Goal: Transaction & Acquisition: Book appointment/travel/reservation

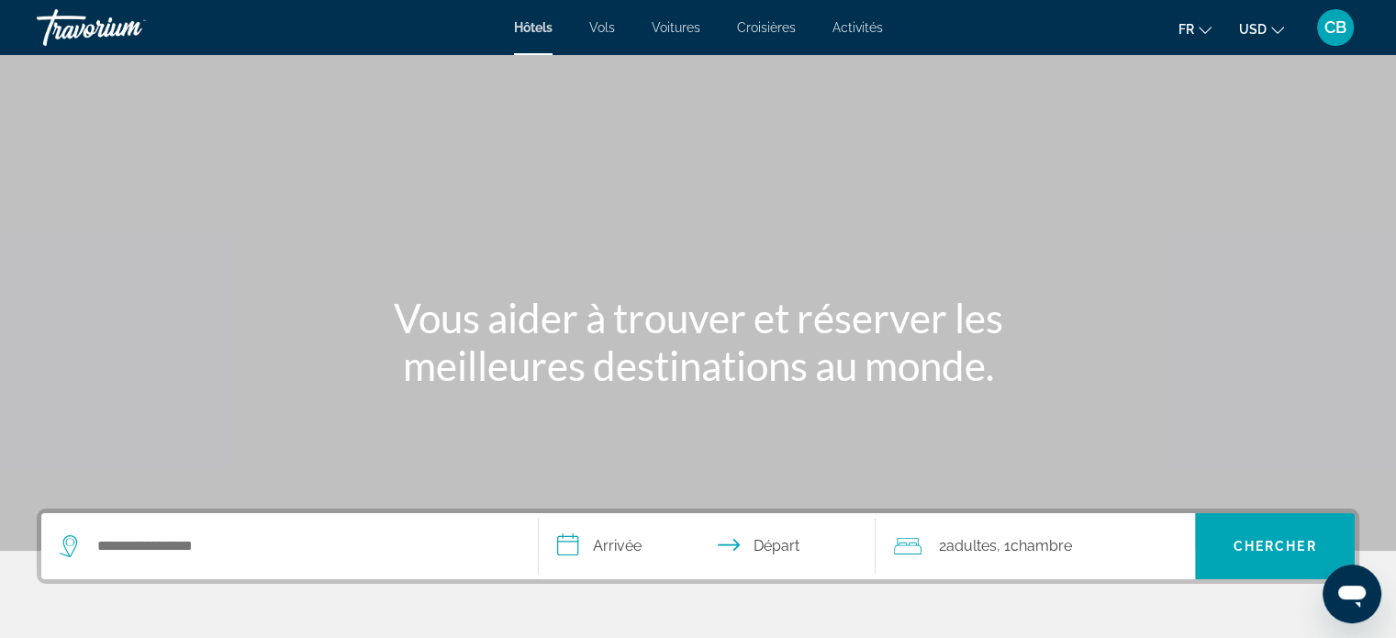
click at [854, 26] on span "Activités" at bounding box center [857, 27] width 50 height 15
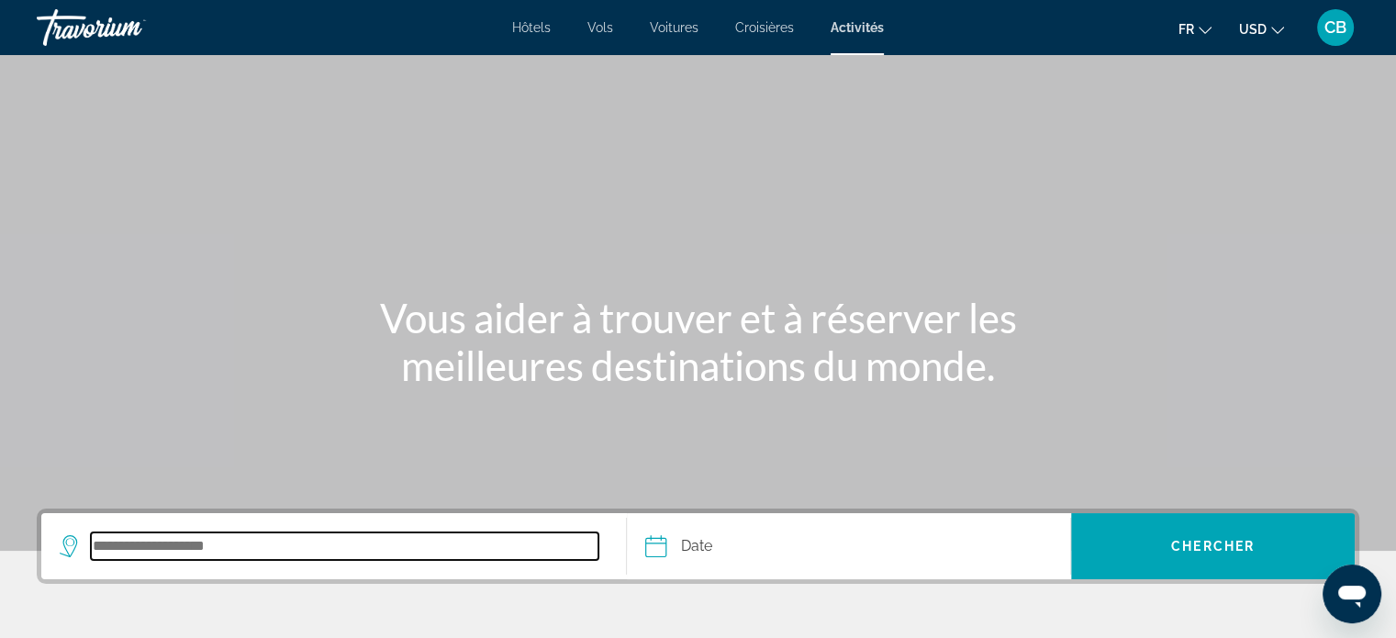
click at [221, 554] on input "Search destination" at bounding box center [345, 546] width 508 height 28
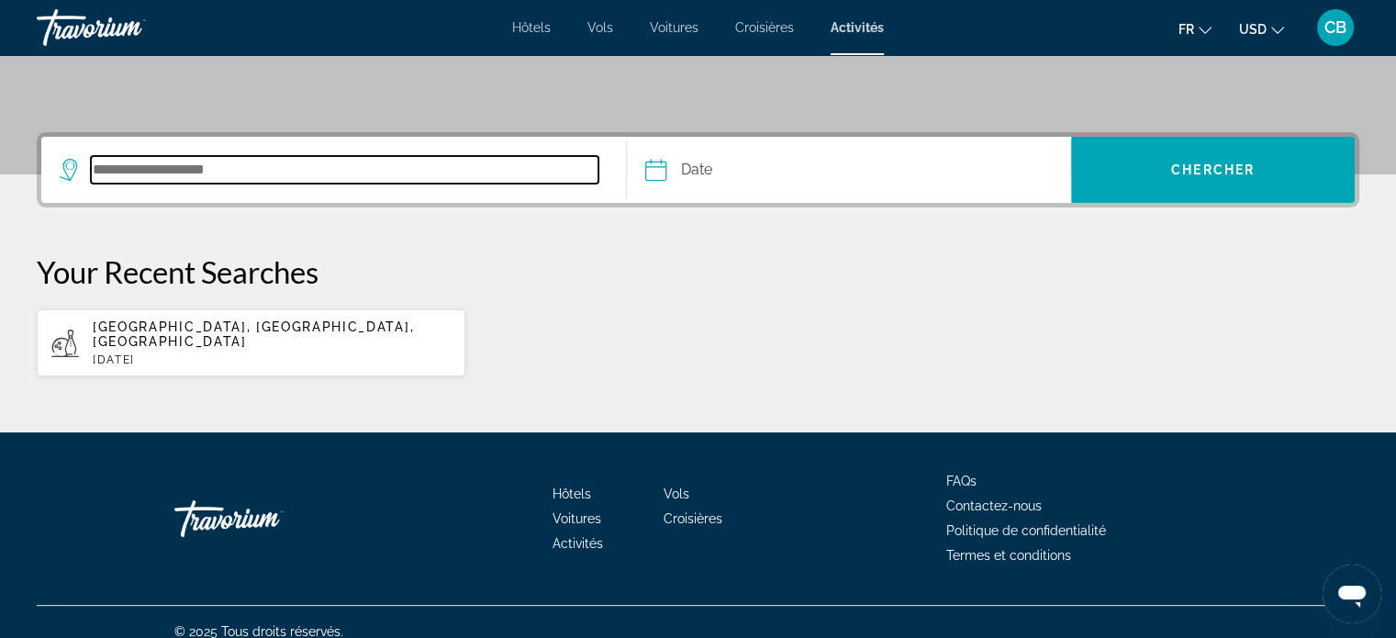
scroll to position [379, 0]
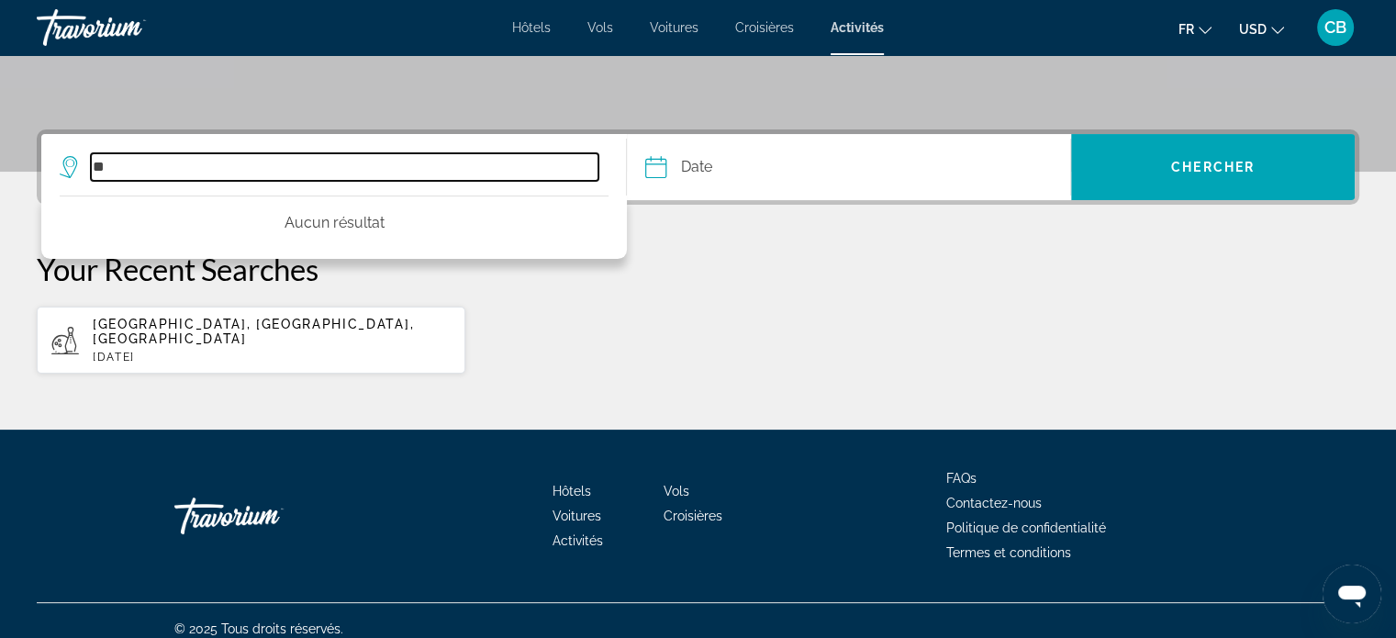
type input "*"
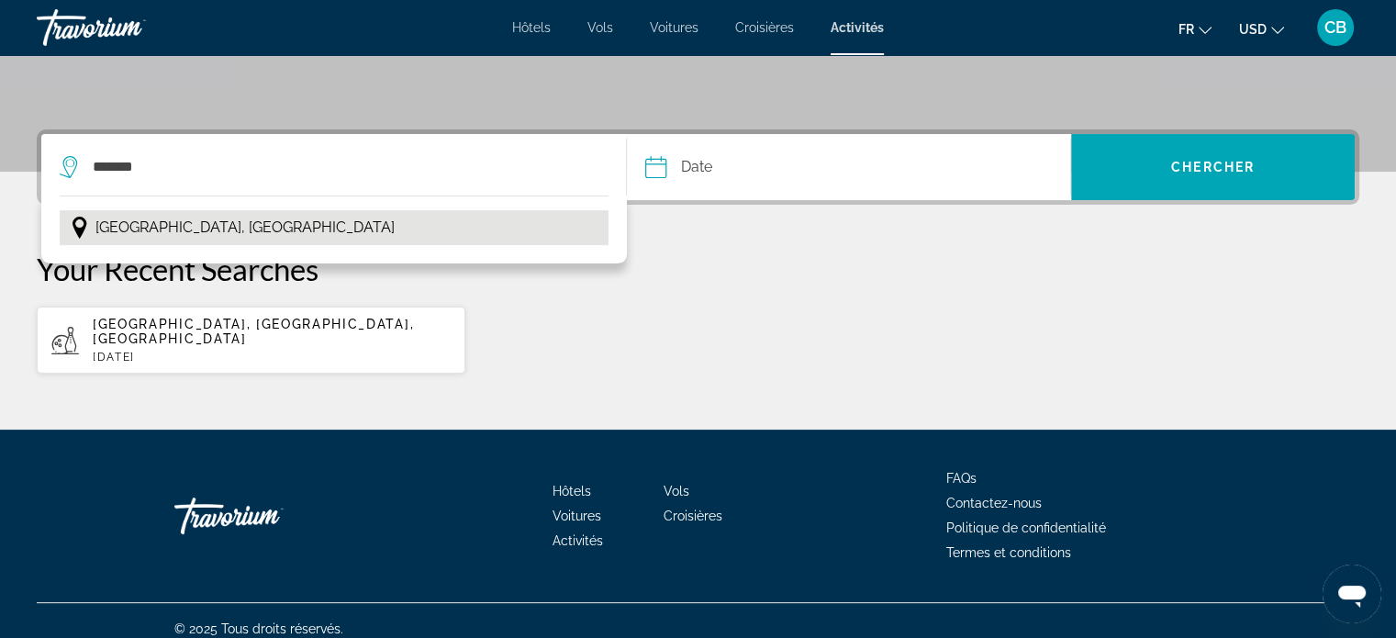
click at [204, 217] on span "Londres, Angleterre" at bounding box center [244, 228] width 299 height 26
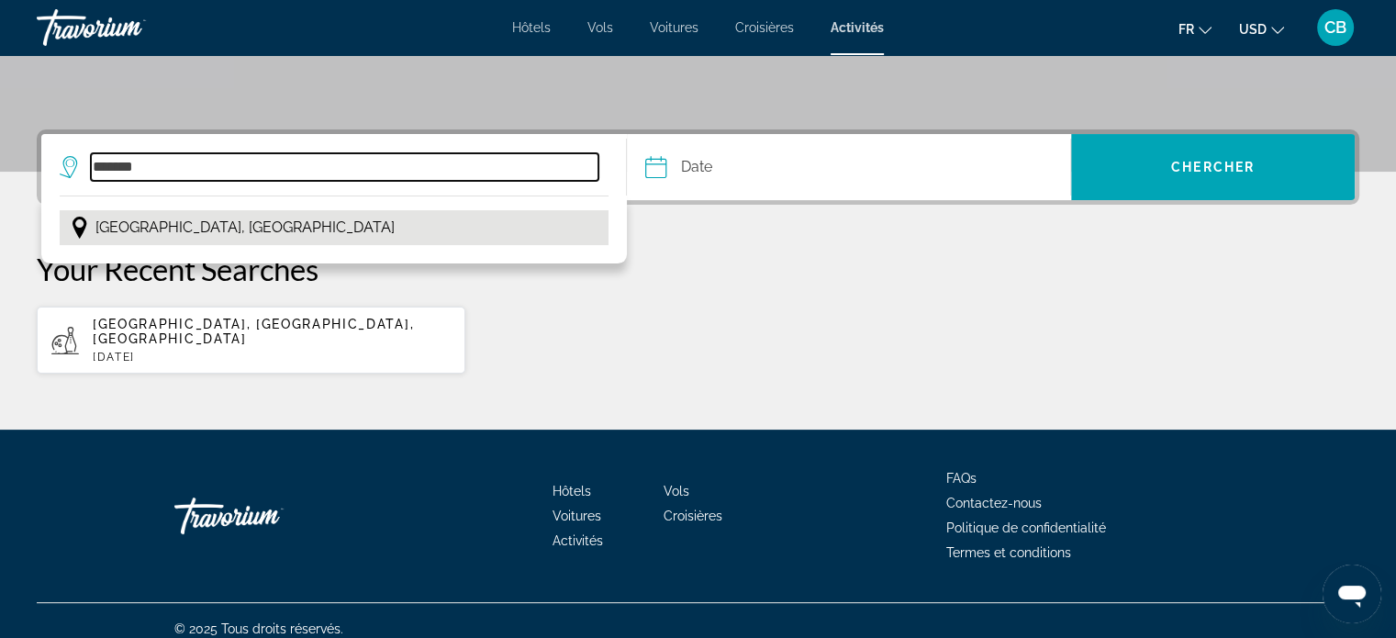
type input "**********"
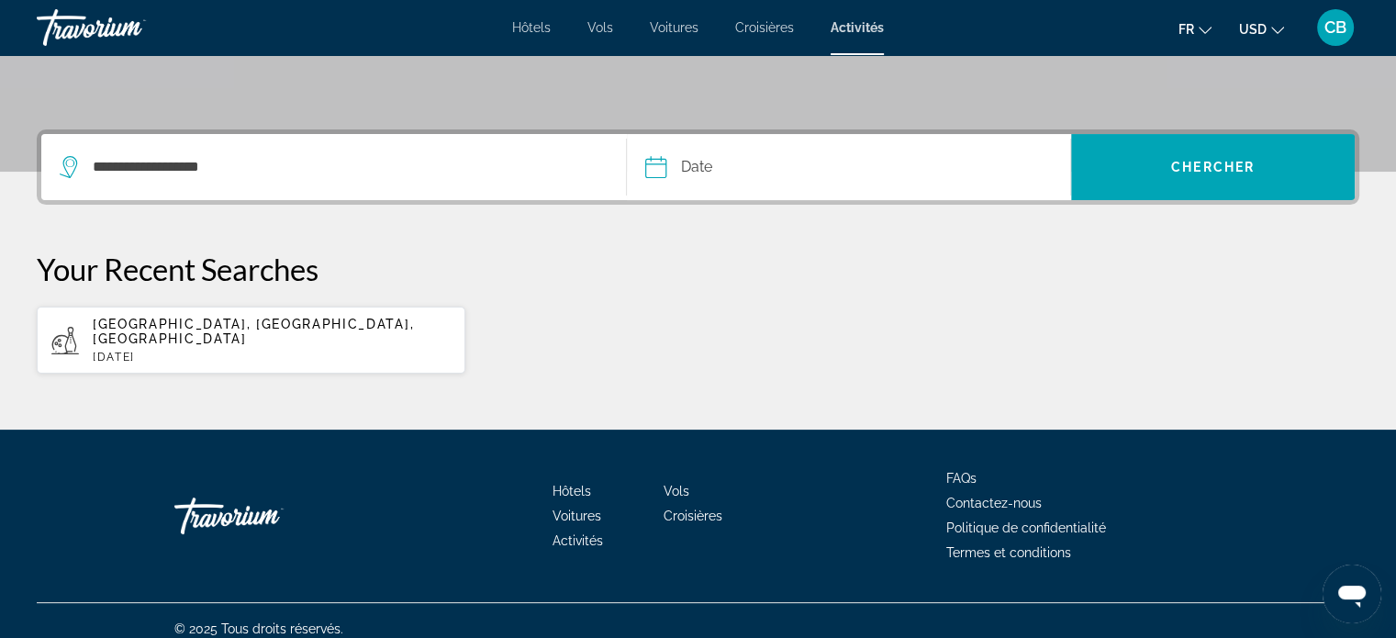
click at [742, 181] on input "Date" at bounding box center [750, 170] width 219 height 72
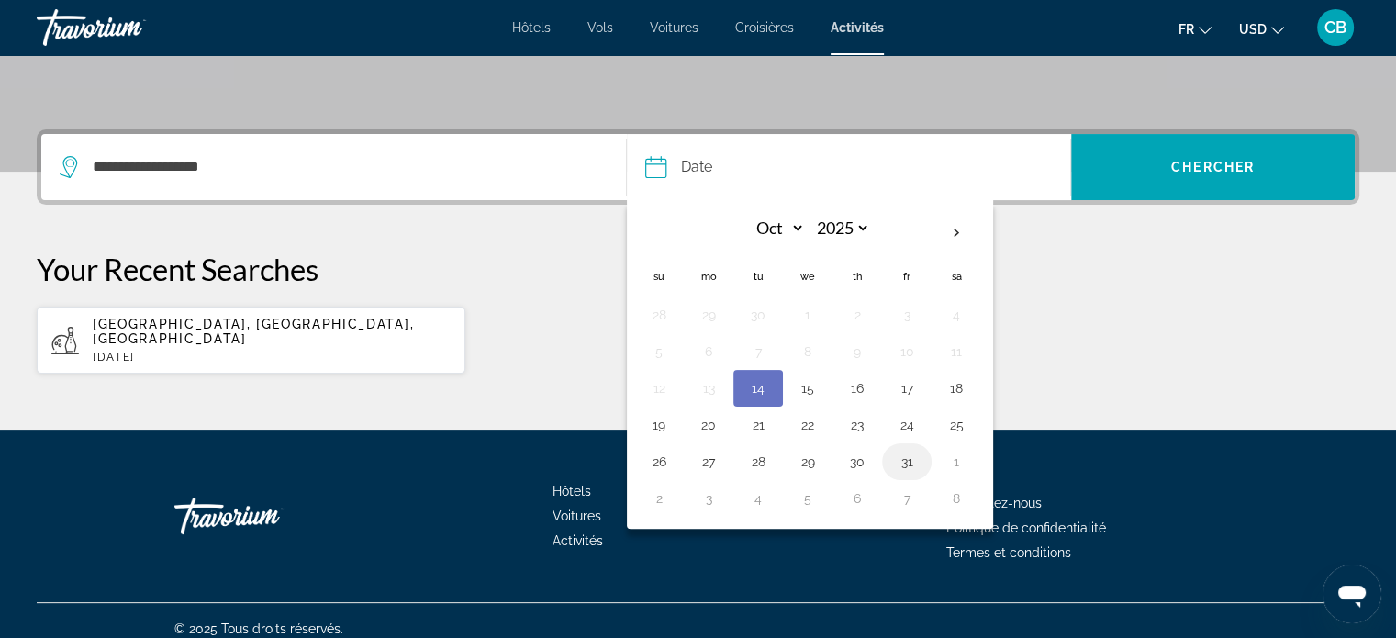
click at [907, 456] on button "31" at bounding box center [906, 462] width 29 height 26
type input "**********"
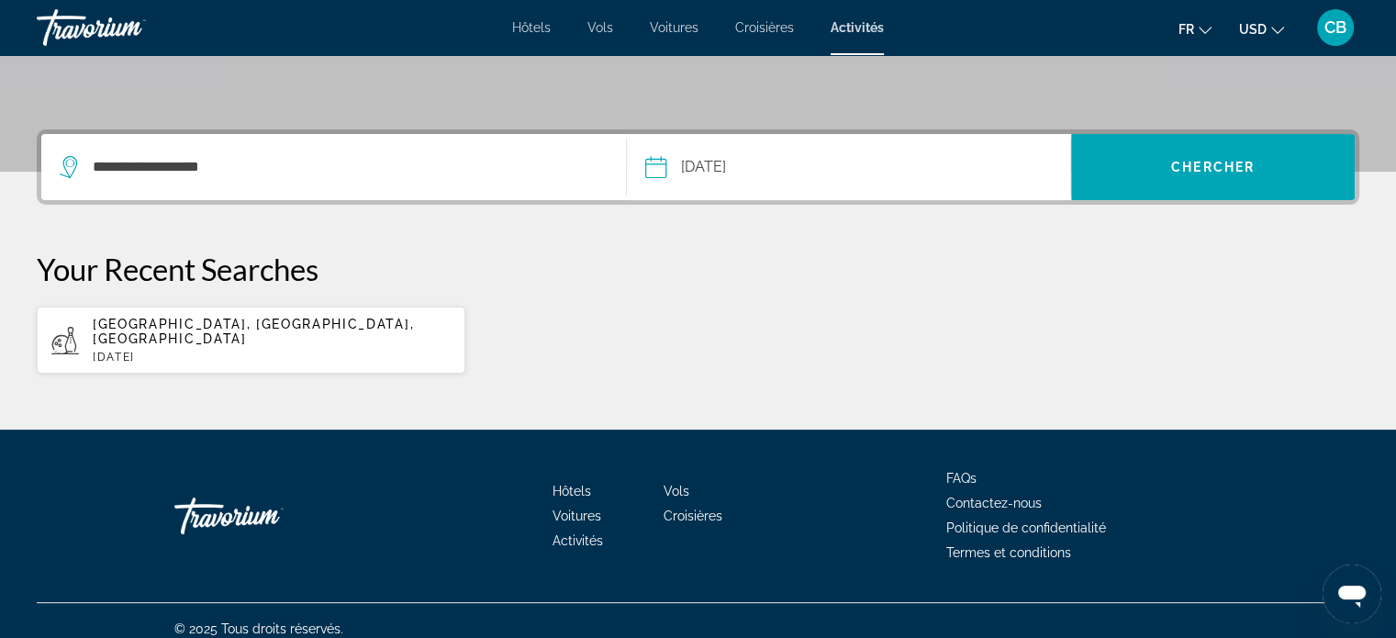
drag, startPoint x: 1165, startPoint y: 114, endPoint x: 1156, endPoint y: 129, distance: 17.7
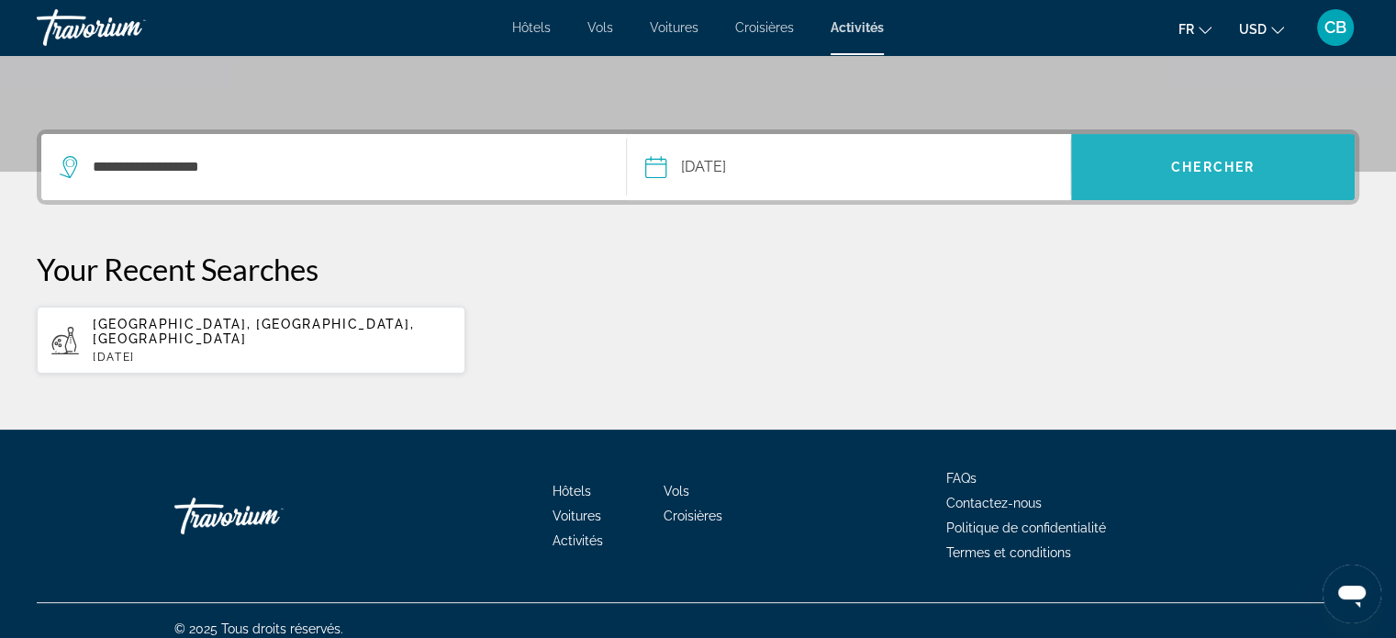
click at [1154, 138] on span "Search" at bounding box center [1213, 167] width 284 height 66
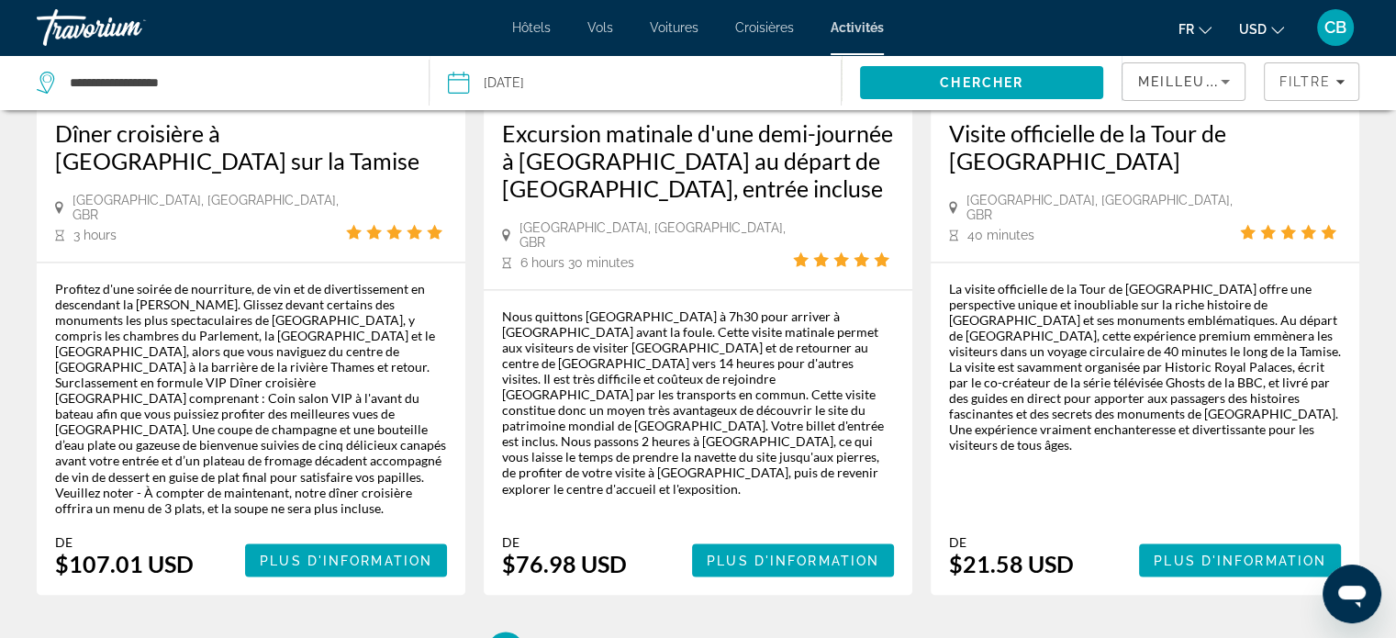
scroll to position [3009, 0]
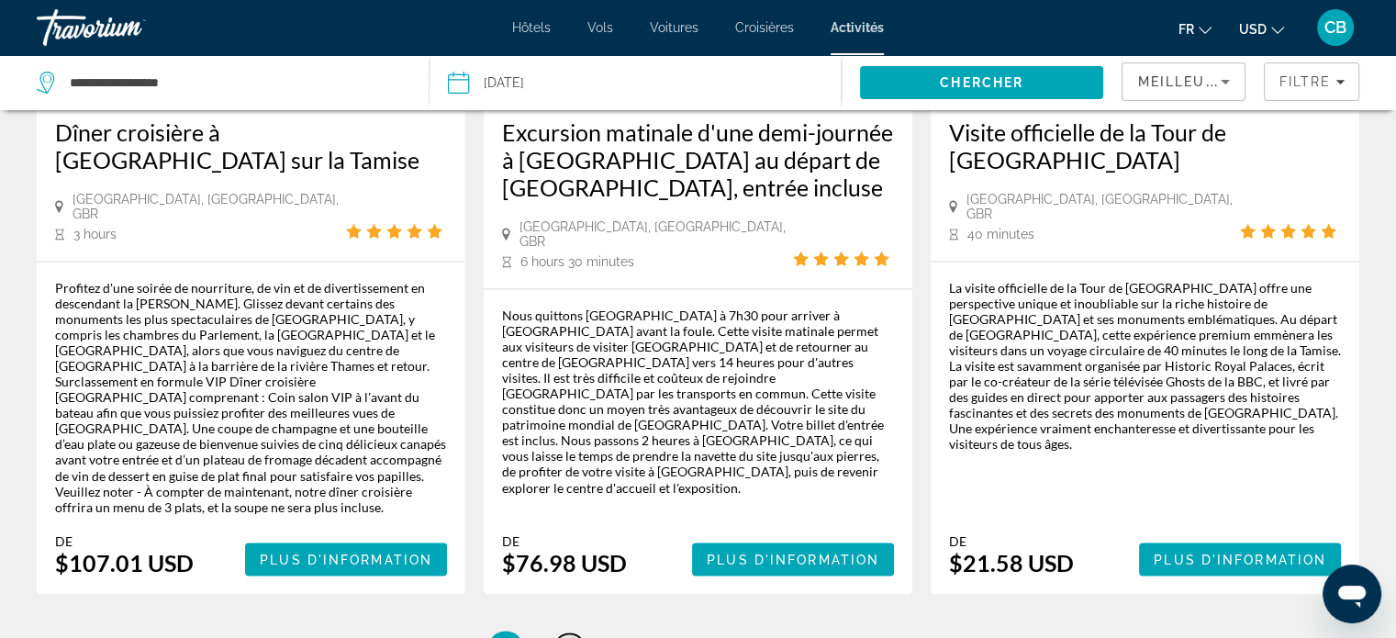
click at [565, 637] on span "2" at bounding box center [569, 649] width 9 height 20
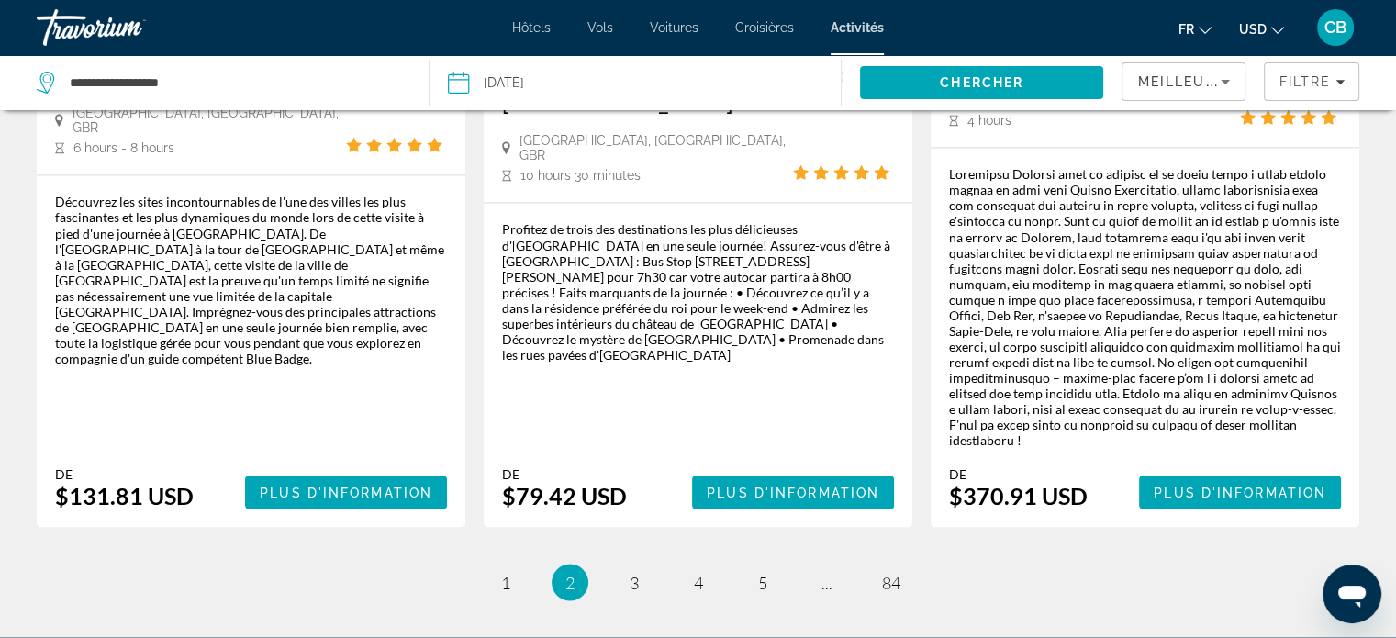
scroll to position [3255, 0]
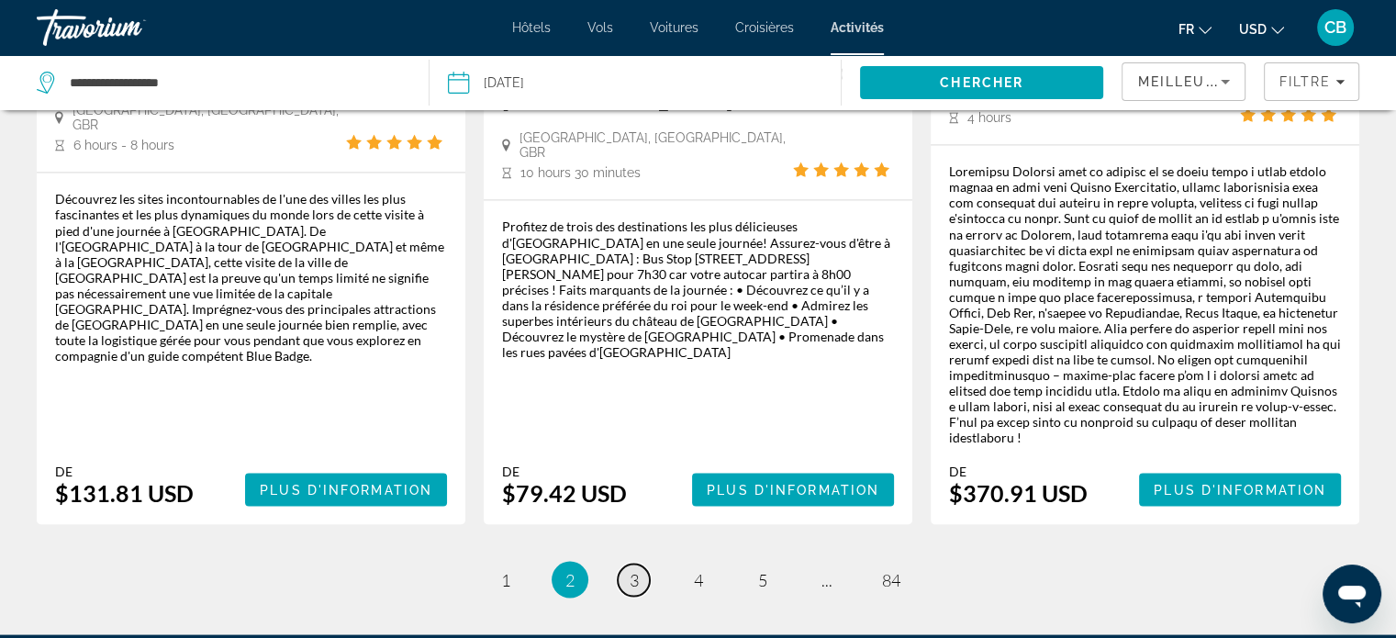
click at [631, 569] on span "3" at bounding box center [634, 579] width 9 height 20
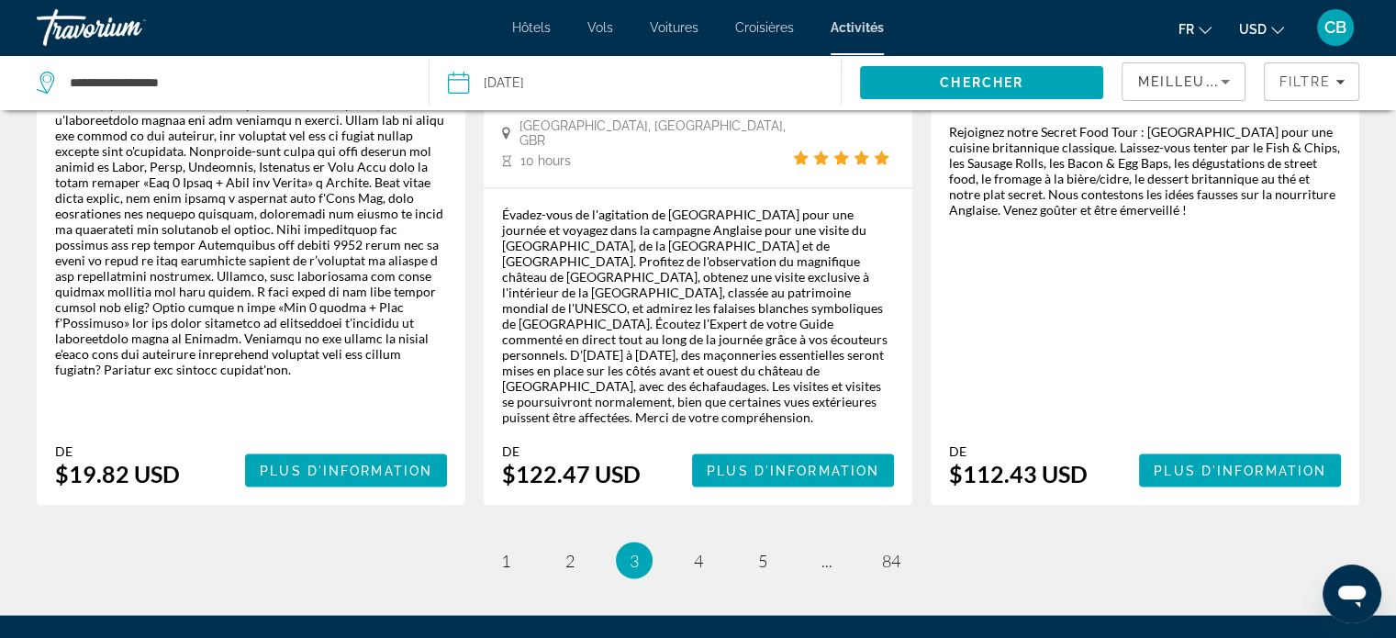
scroll to position [3036, 0]
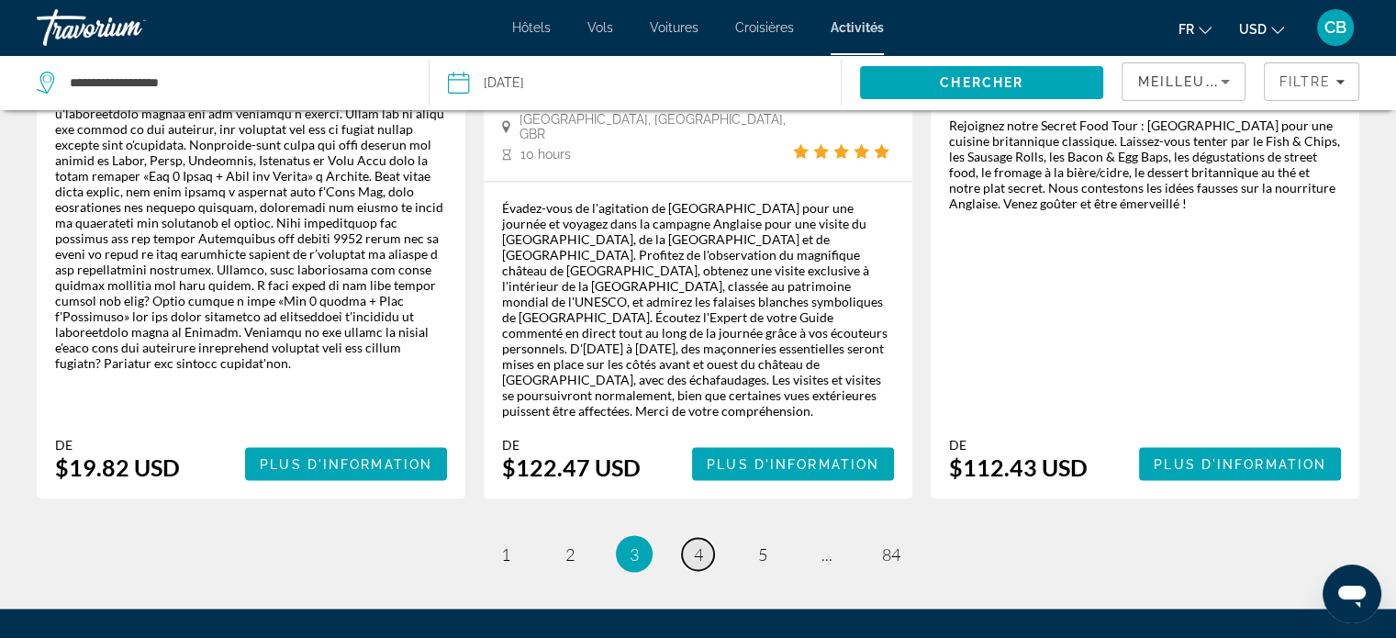
click at [695, 538] on link "page 4" at bounding box center [698, 554] width 32 height 32
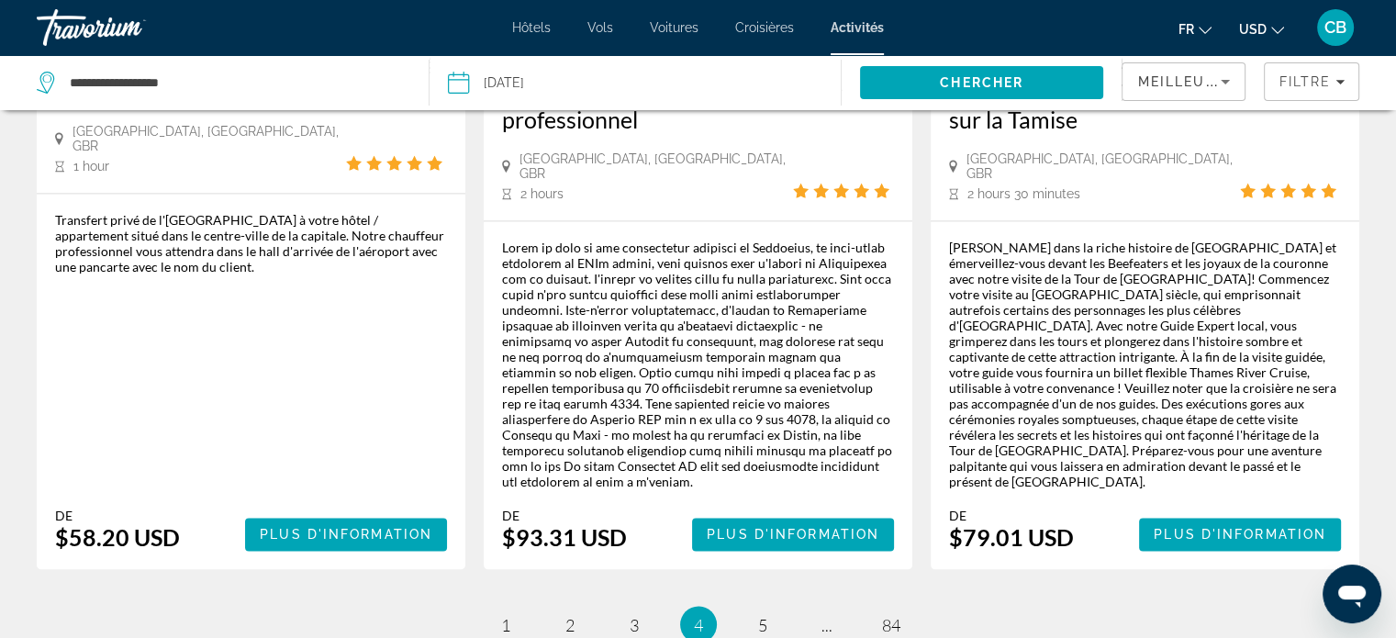
scroll to position [2927, 0]
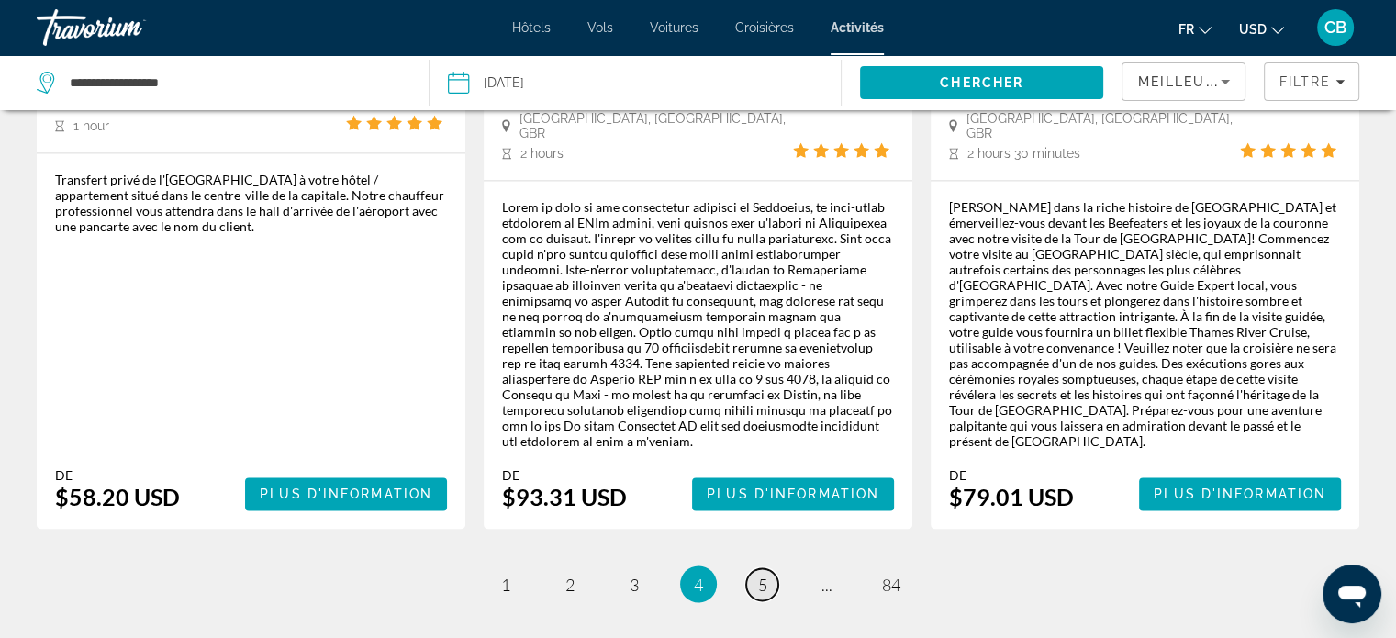
click at [758, 574] on span "5" at bounding box center [762, 584] width 9 height 20
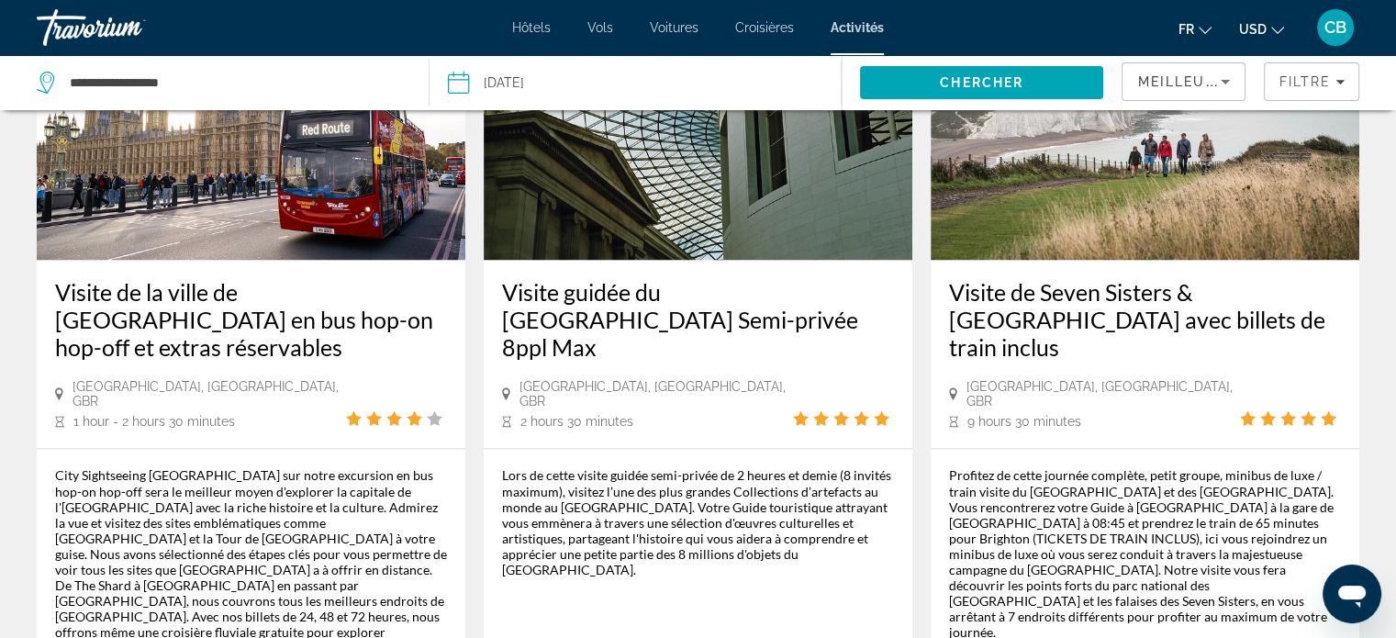
scroll to position [3121, 0]
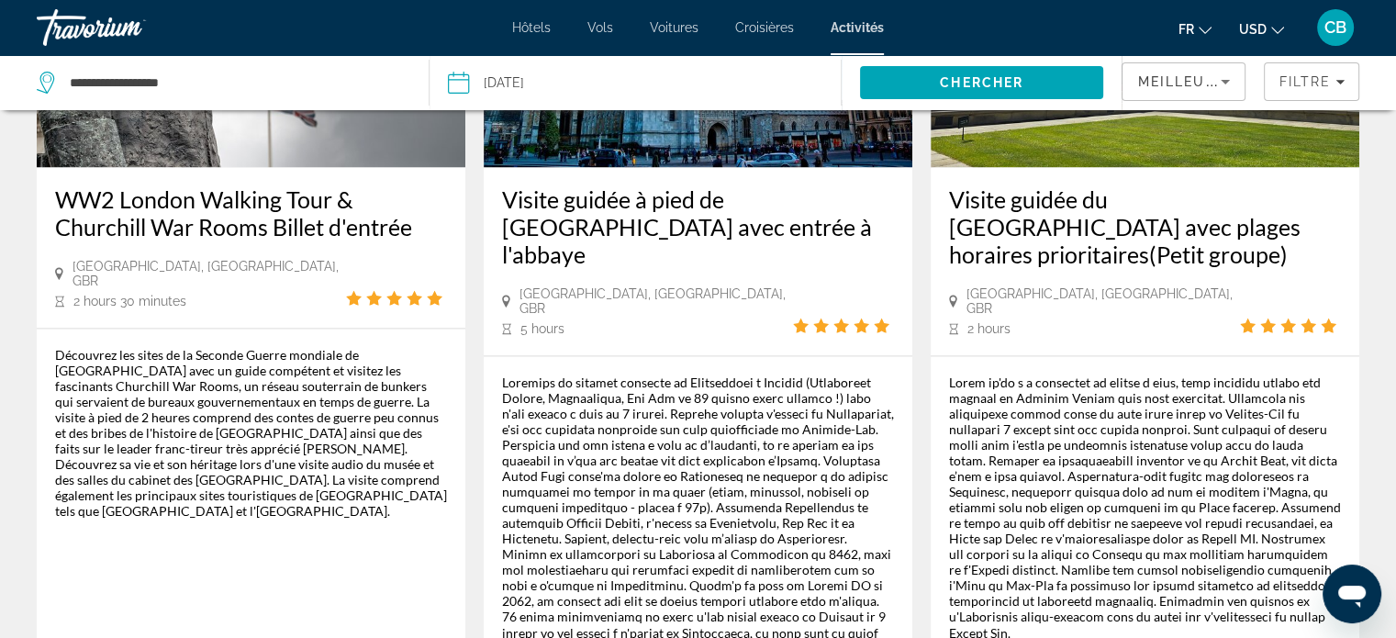
scroll to position [3110, 0]
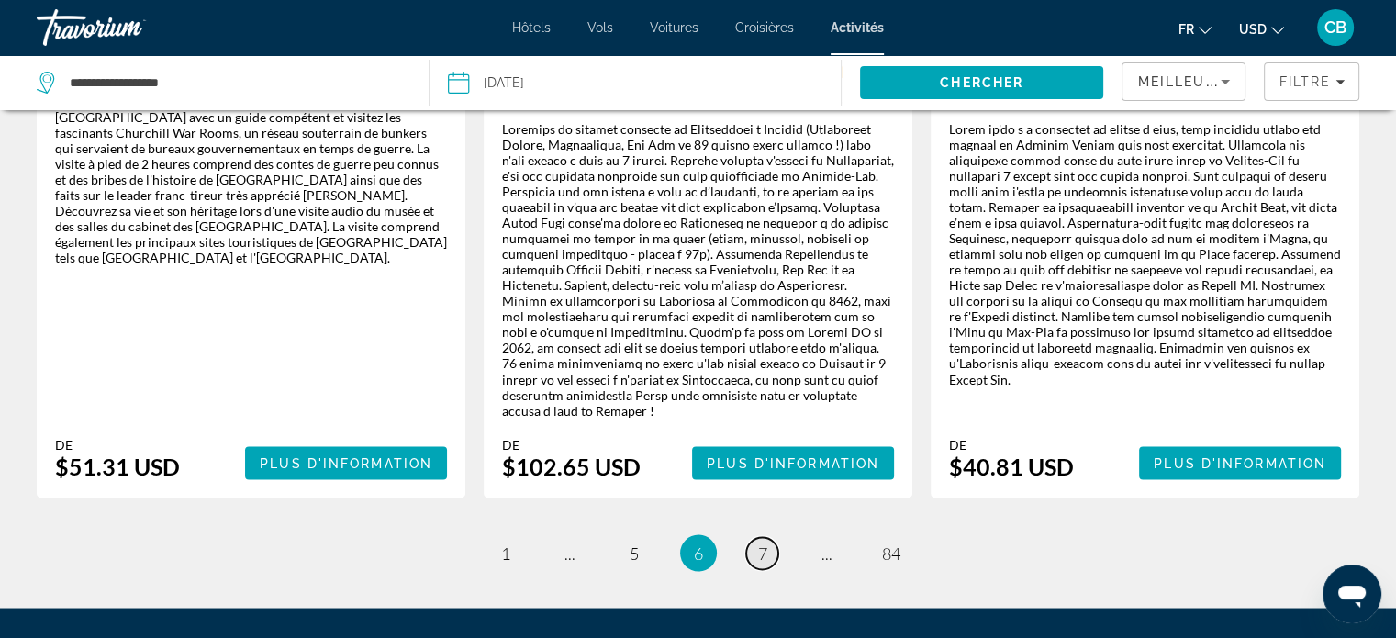
click at [767, 537] on link "page 7" at bounding box center [762, 553] width 32 height 32
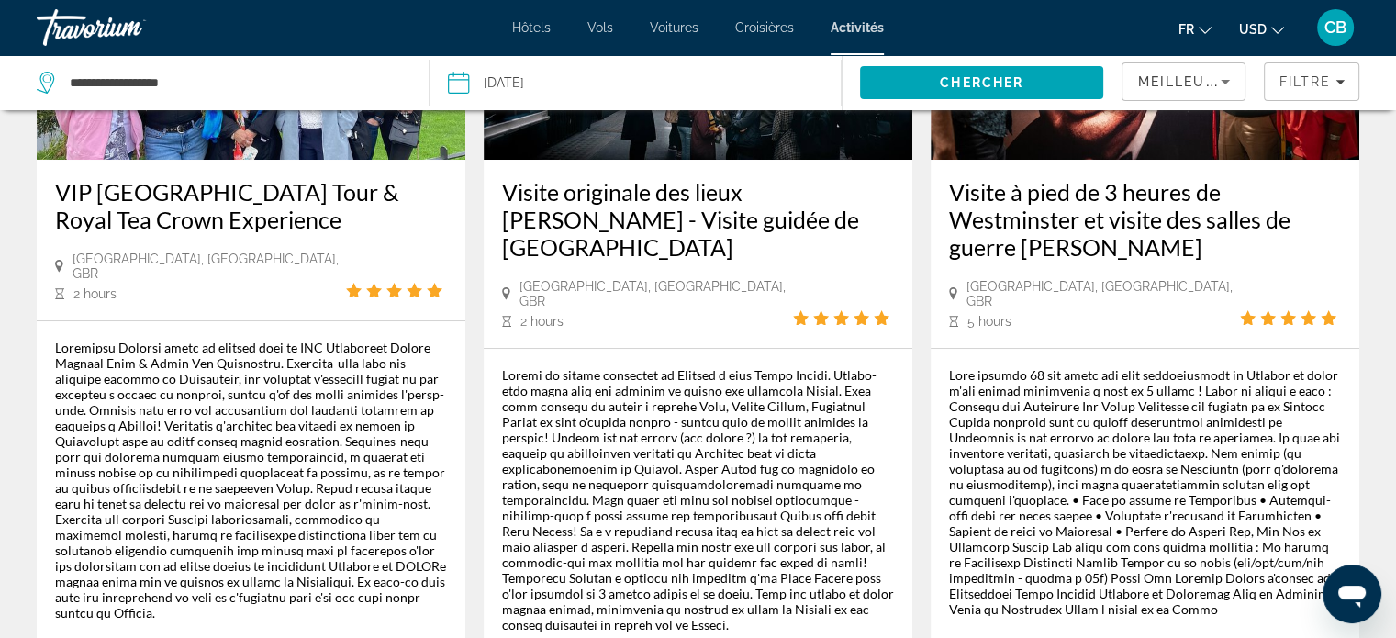
scroll to position [367, 0]
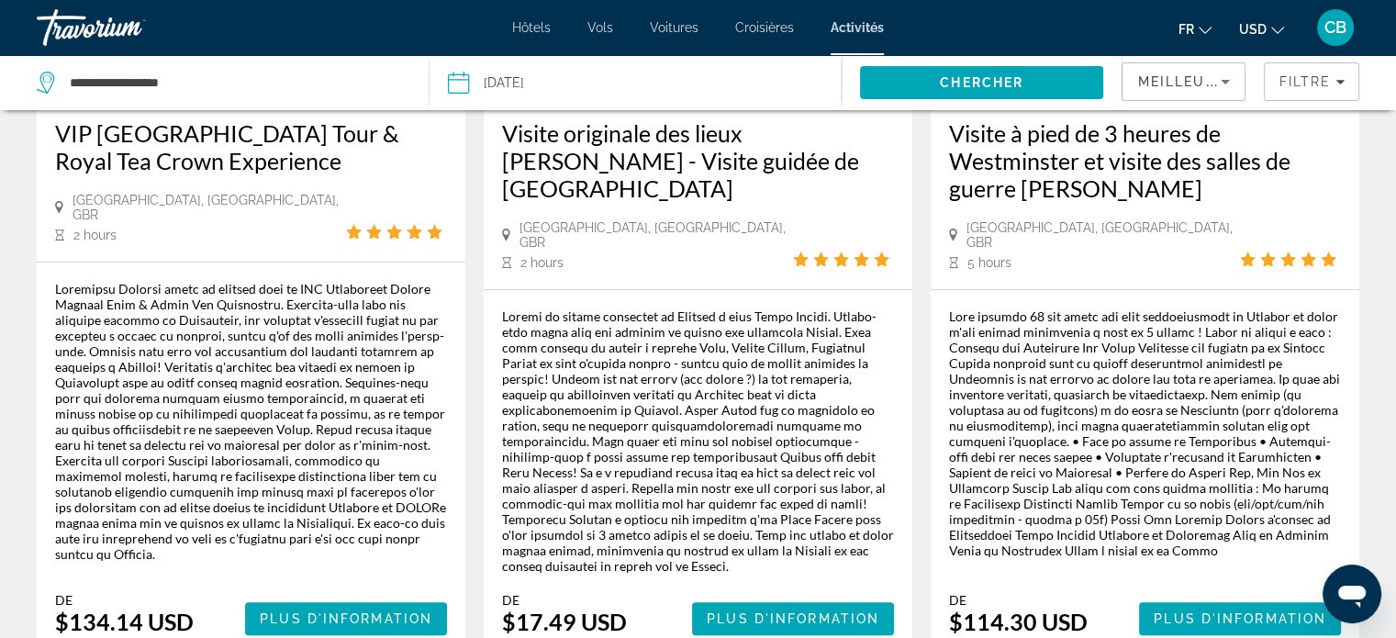
click at [1273, 24] on icon "Change currency" at bounding box center [1277, 30] width 13 height 13
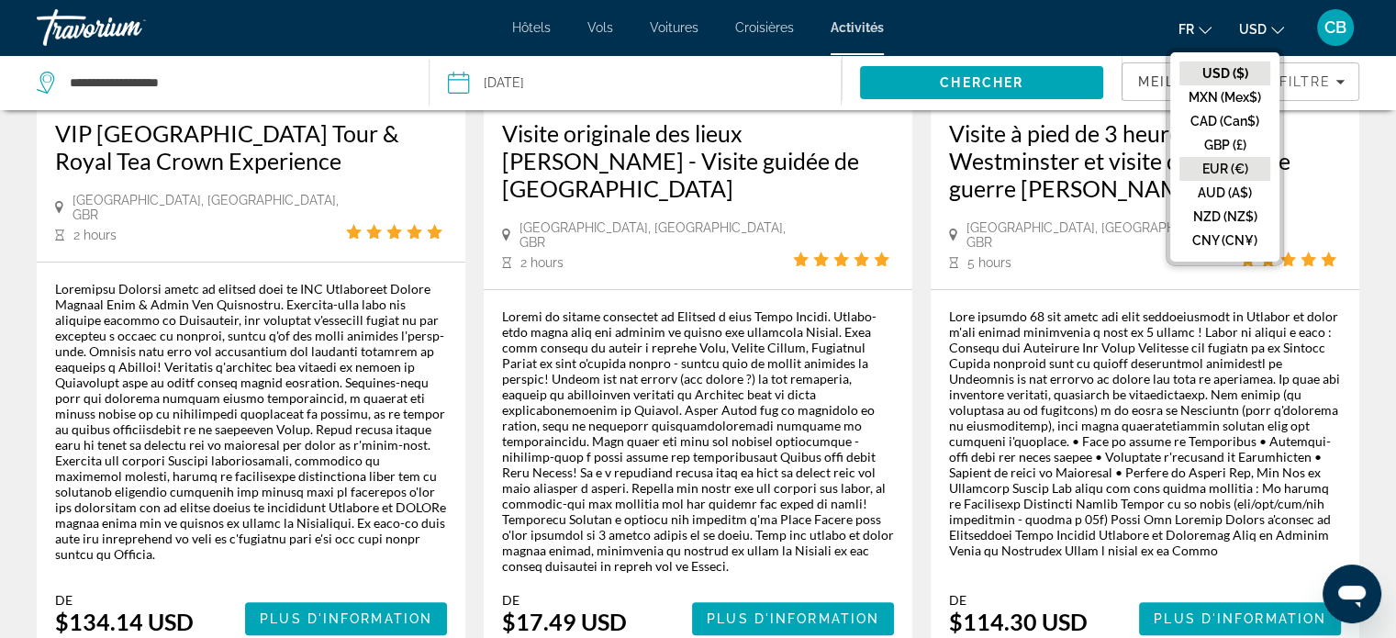
click at [1223, 173] on button "EUR (€)" at bounding box center [1224, 169] width 91 height 24
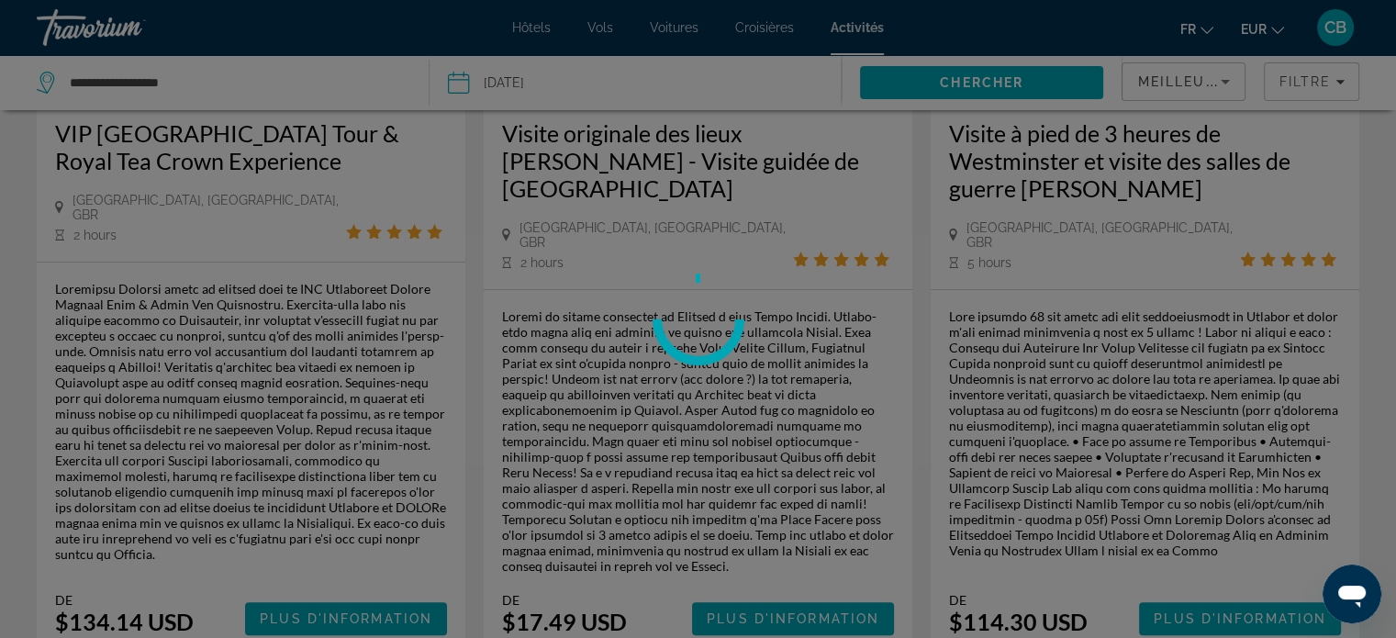
scroll to position [0, 0]
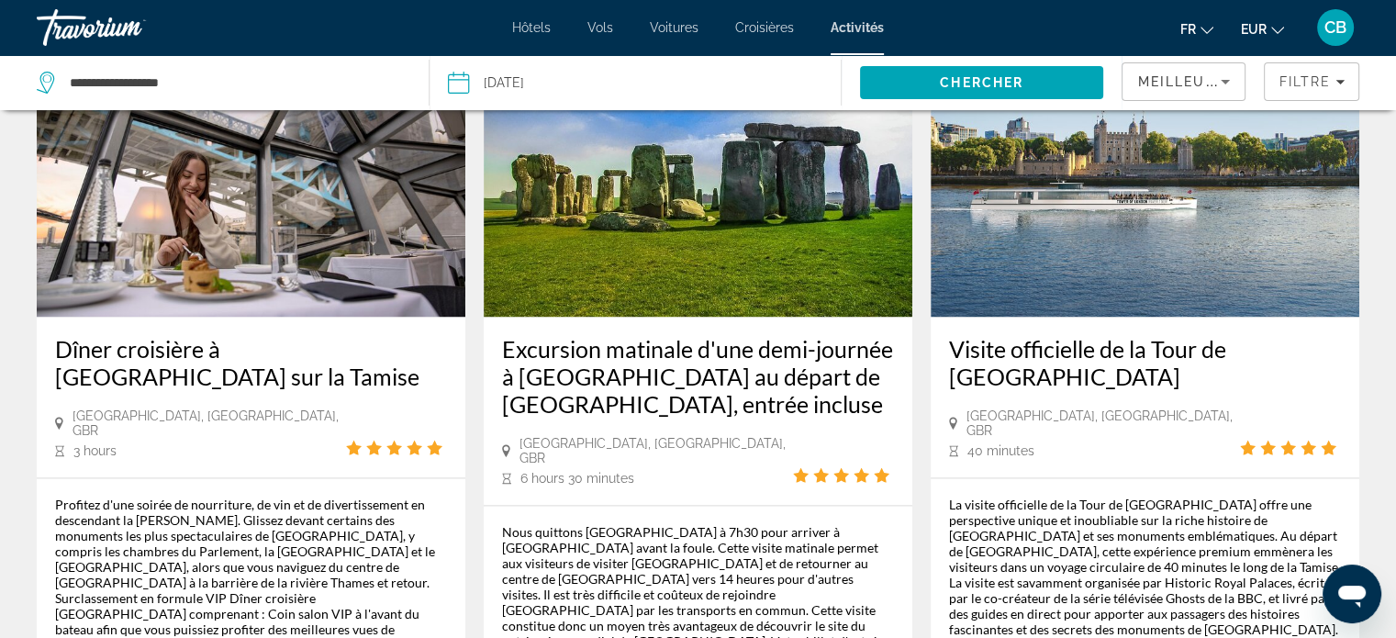
scroll to position [3009, 0]
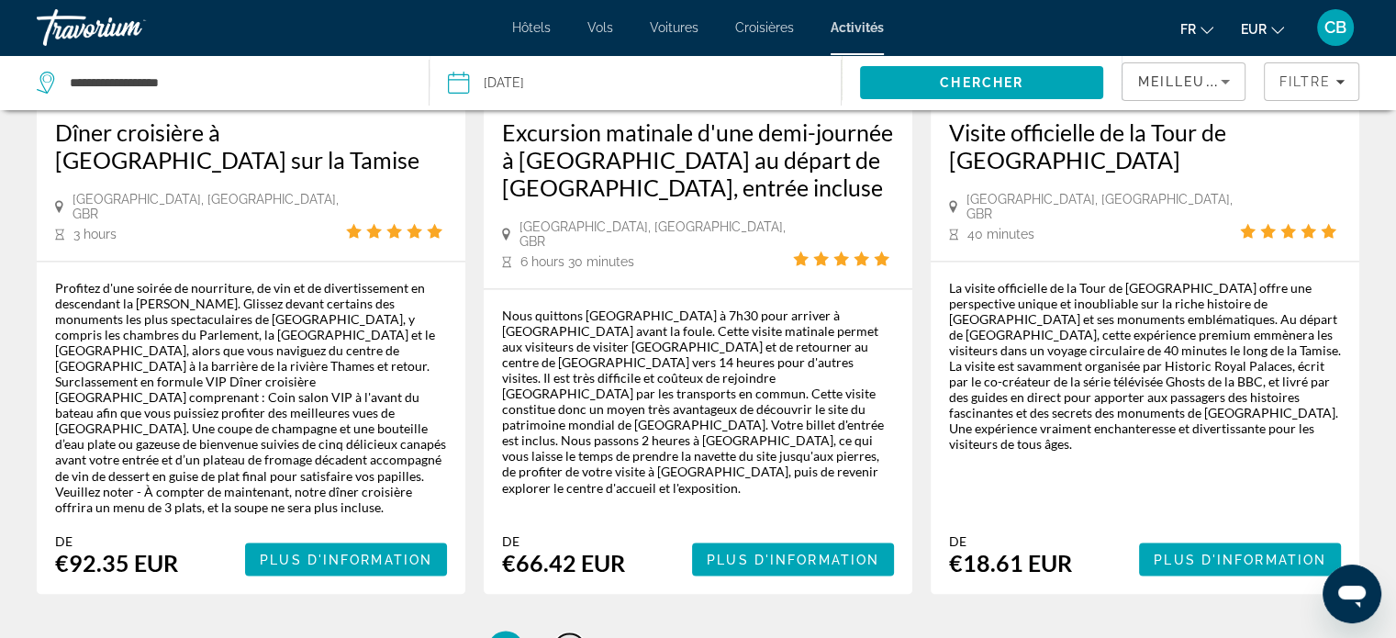
click at [563, 633] on link "page 2" at bounding box center [569, 649] width 32 height 32
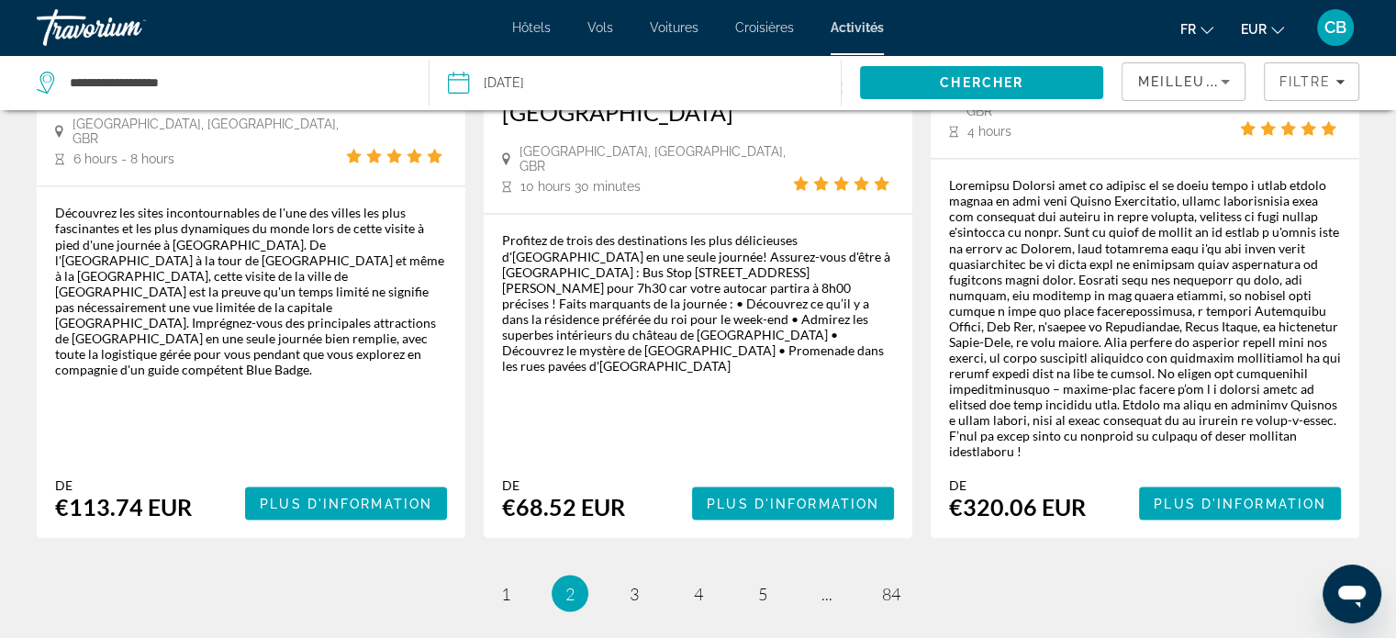
scroll to position [3255, 0]
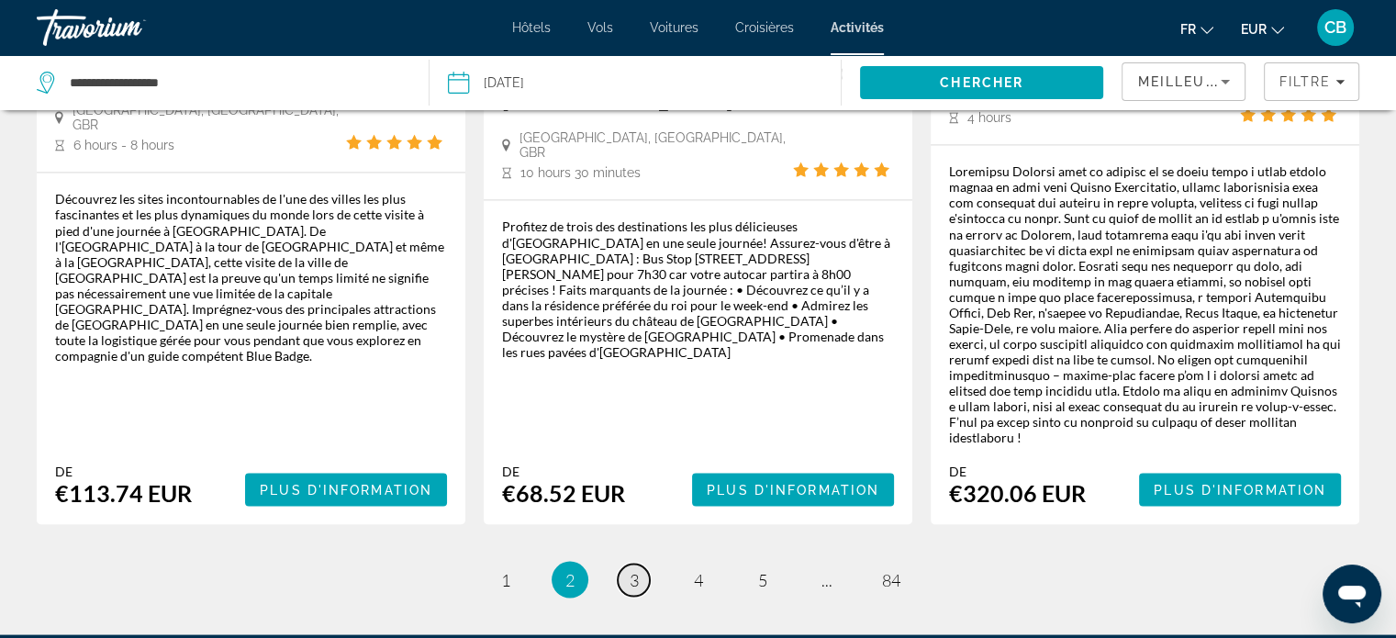
click at [636, 564] on link "page 3" at bounding box center [634, 580] width 32 height 32
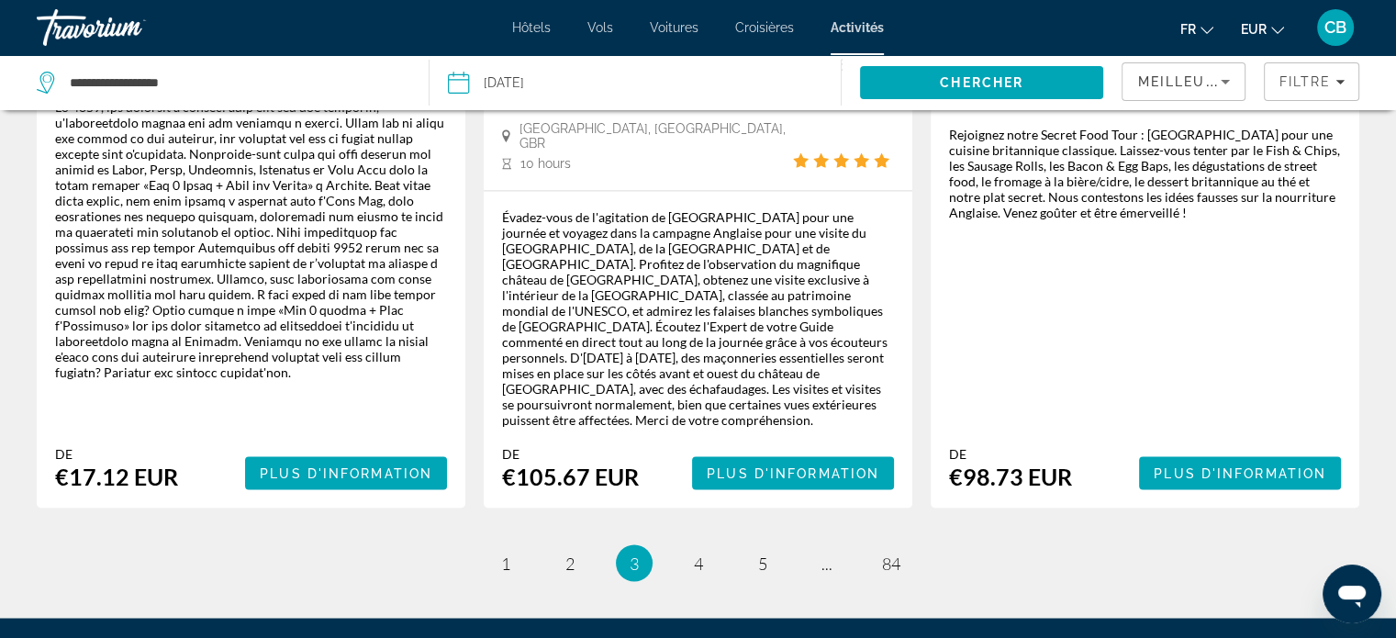
scroll to position [3029, 0]
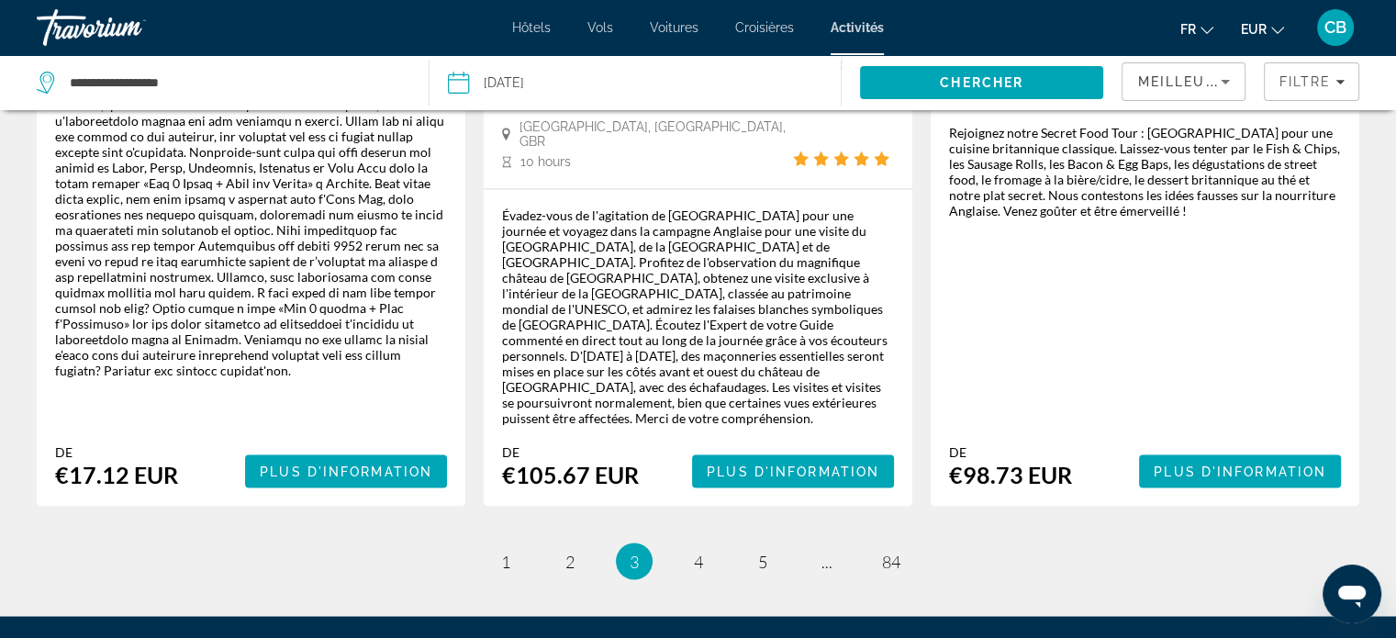
click at [705, 542] on li "page 4" at bounding box center [698, 560] width 37 height 37
click at [699, 551] on span "4" at bounding box center [698, 561] width 9 height 20
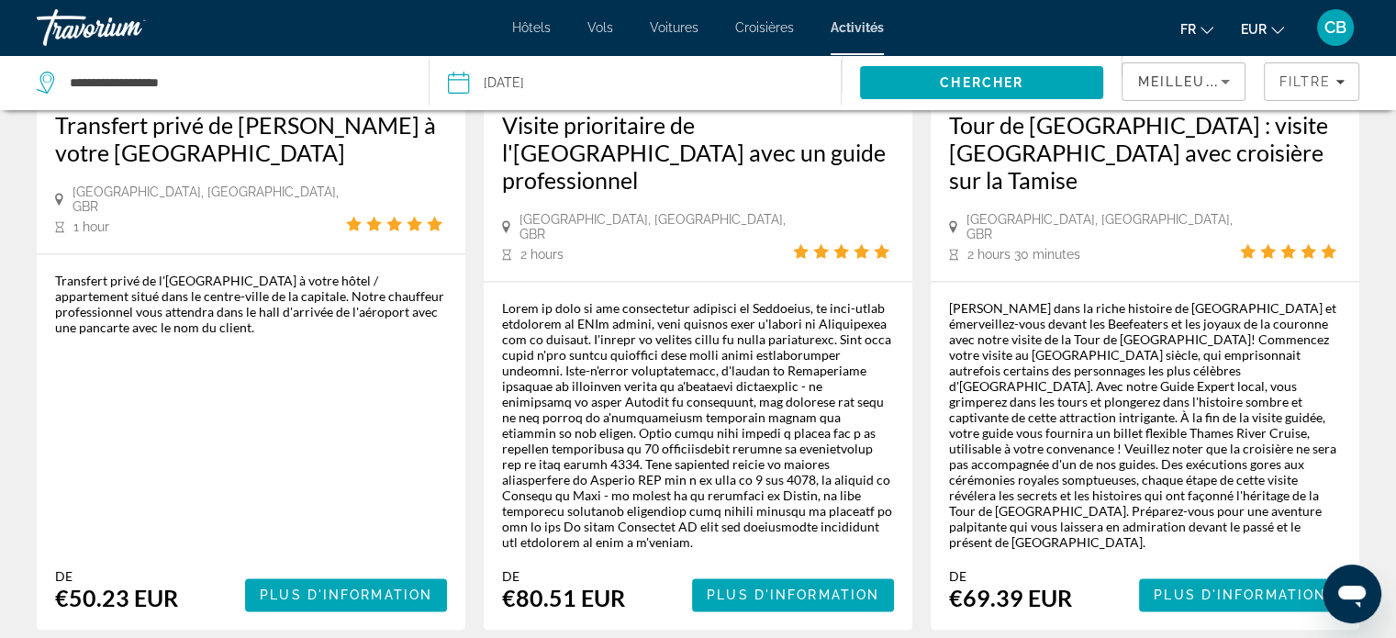
scroll to position [2845, 0]
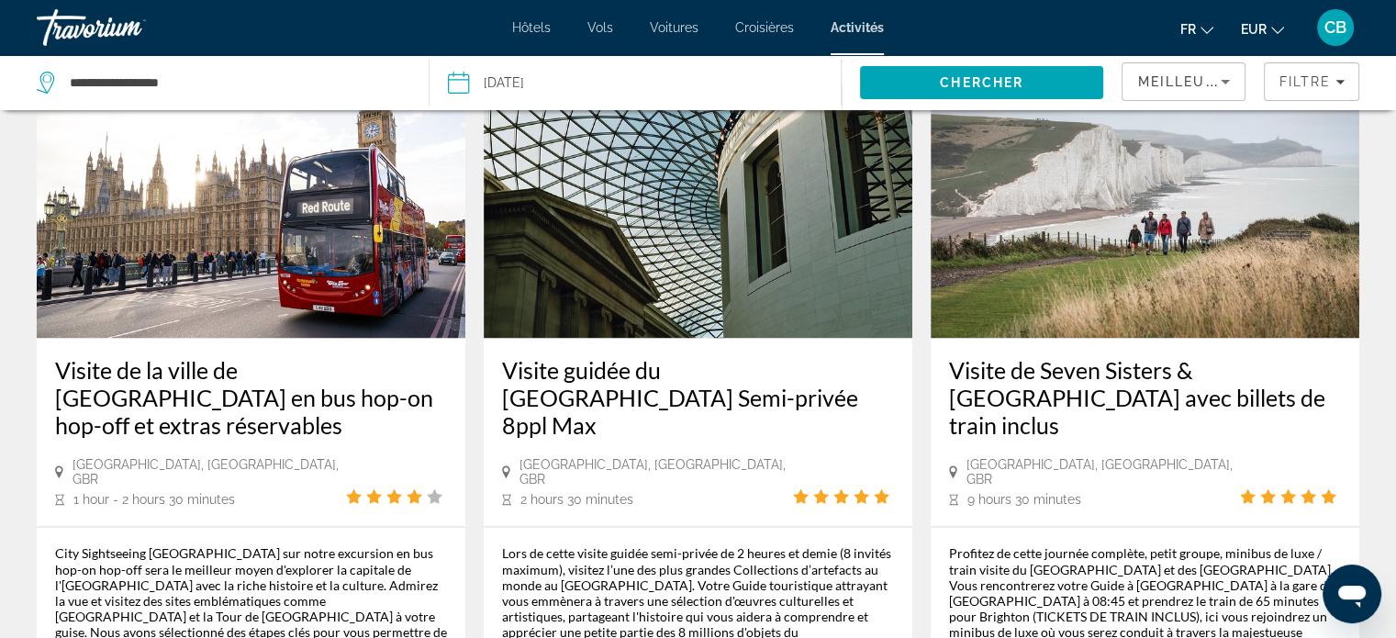
scroll to position [3150, 0]
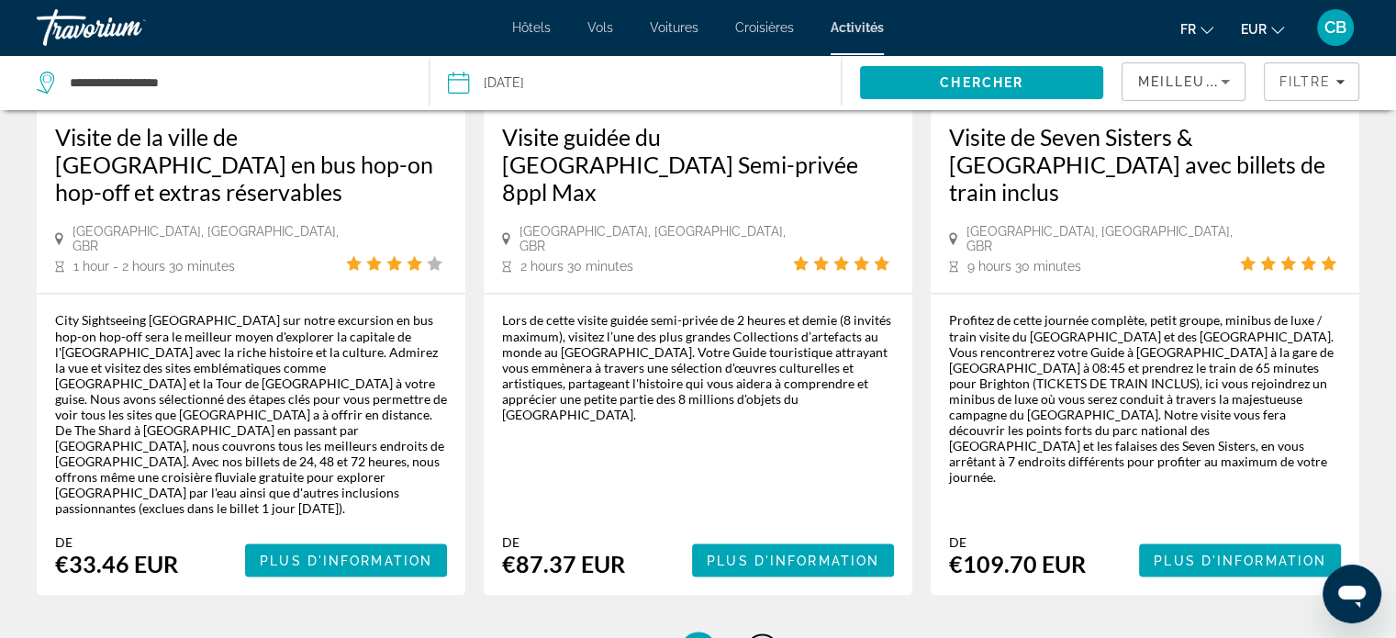
click at [761, 637] on span "6" at bounding box center [762, 650] width 9 height 20
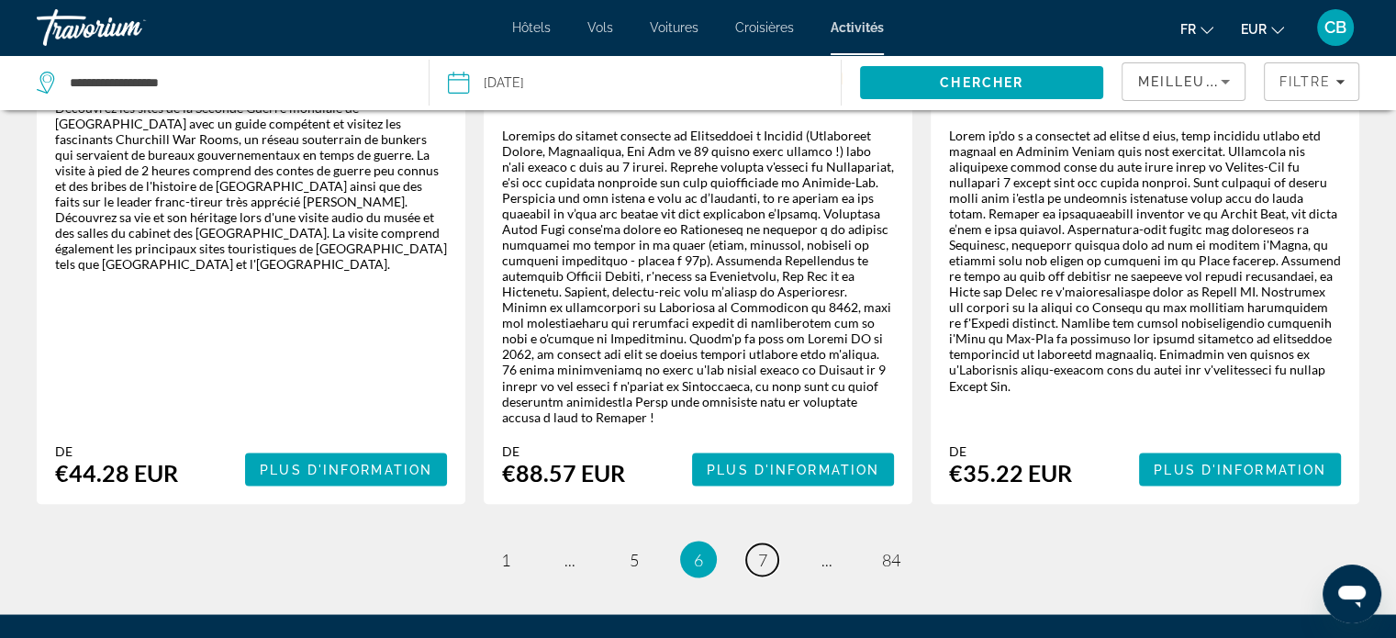
scroll to position [3110, 0]
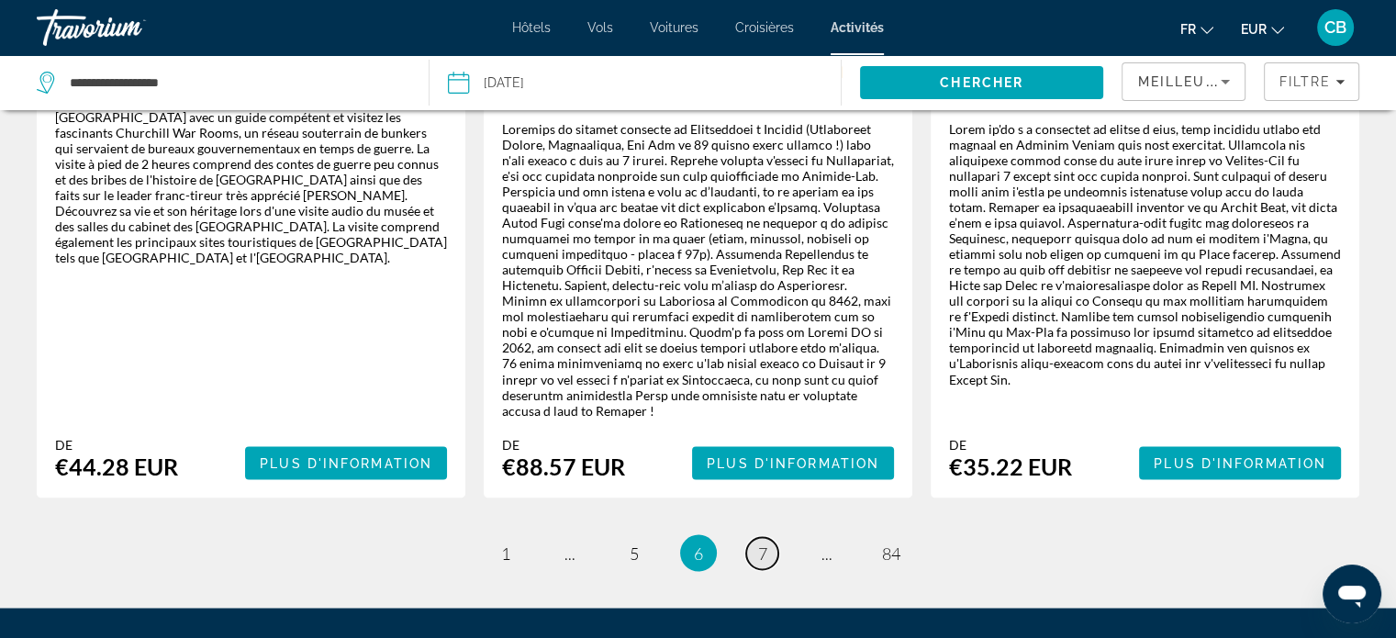
click at [764, 542] on span "7" at bounding box center [762, 552] width 9 height 20
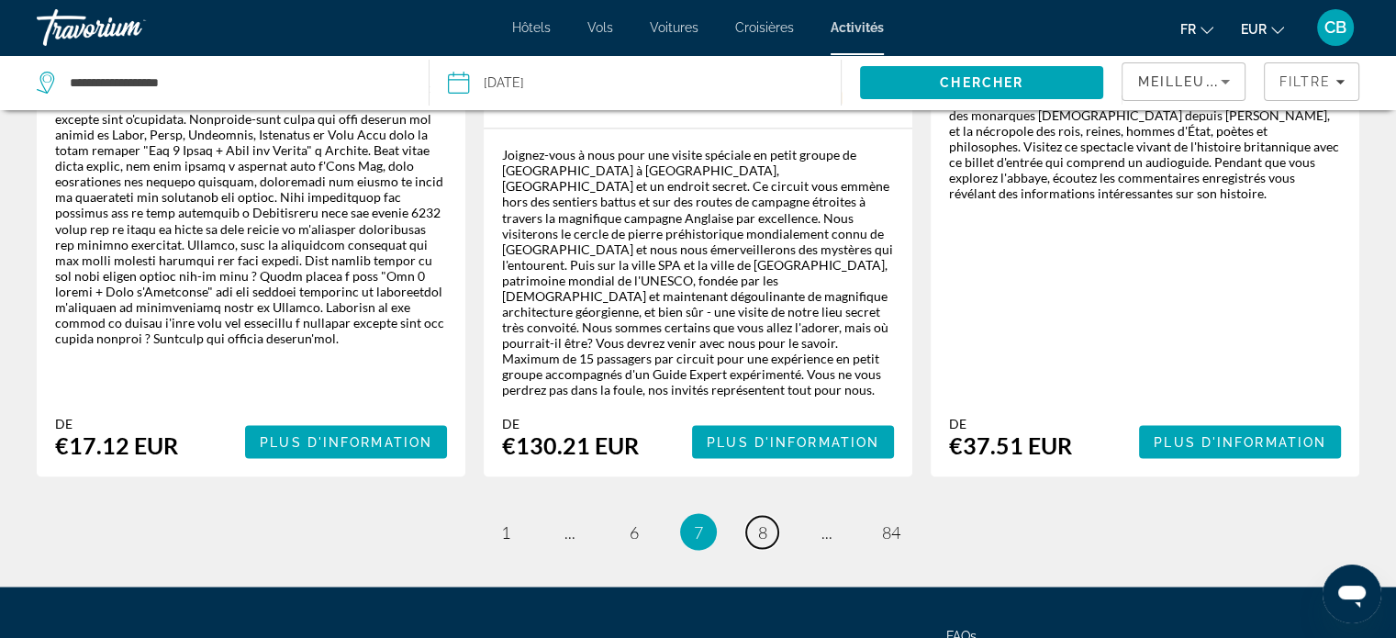
scroll to position [3293, 0]
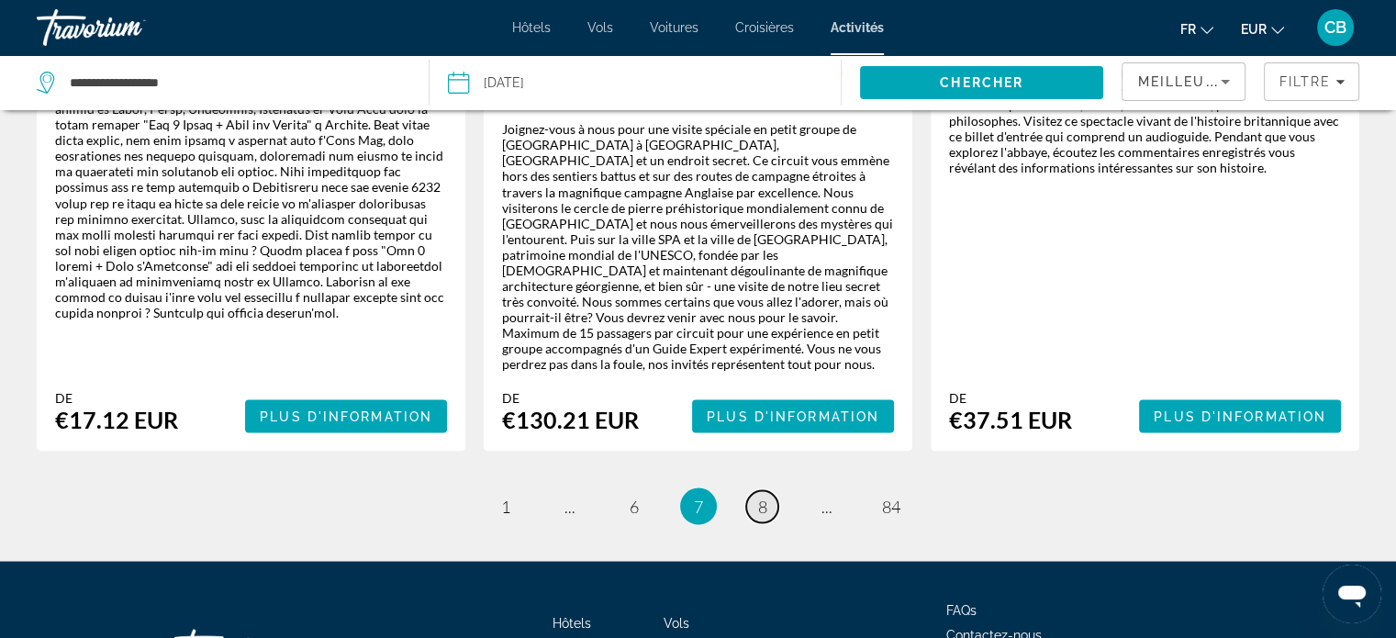
click at [765, 496] on span "8" at bounding box center [762, 506] width 9 height 20
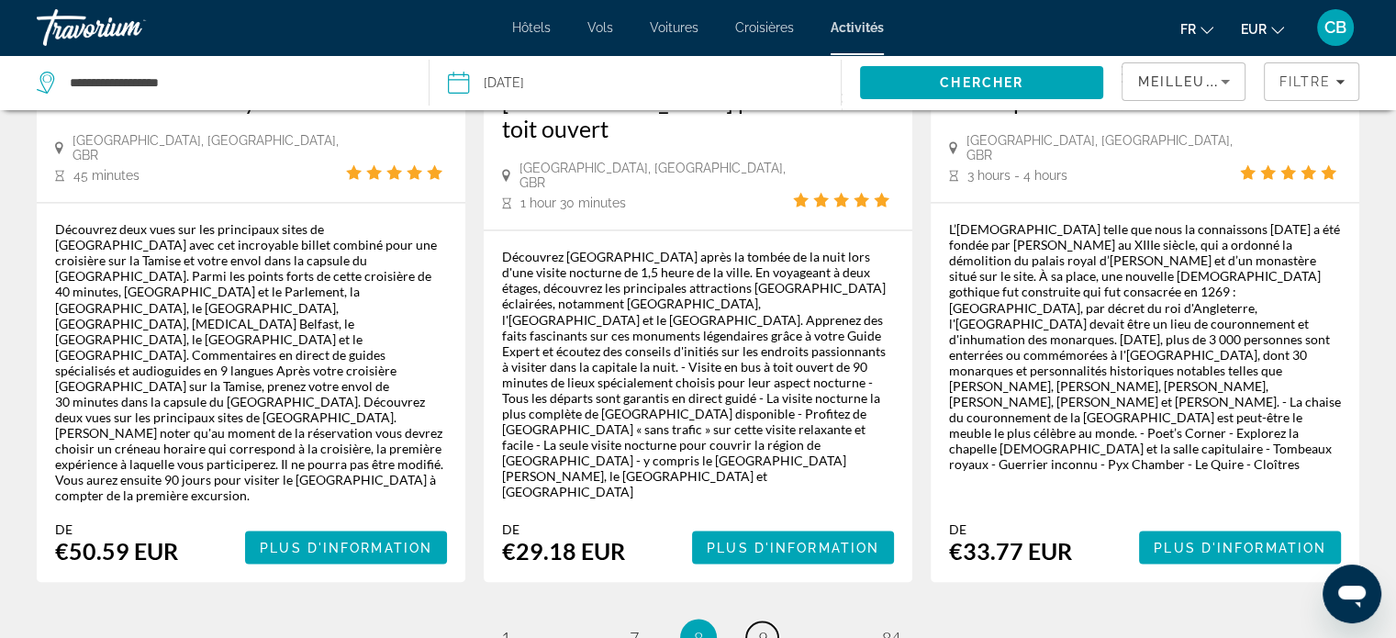
scroll to position [3200, 0]
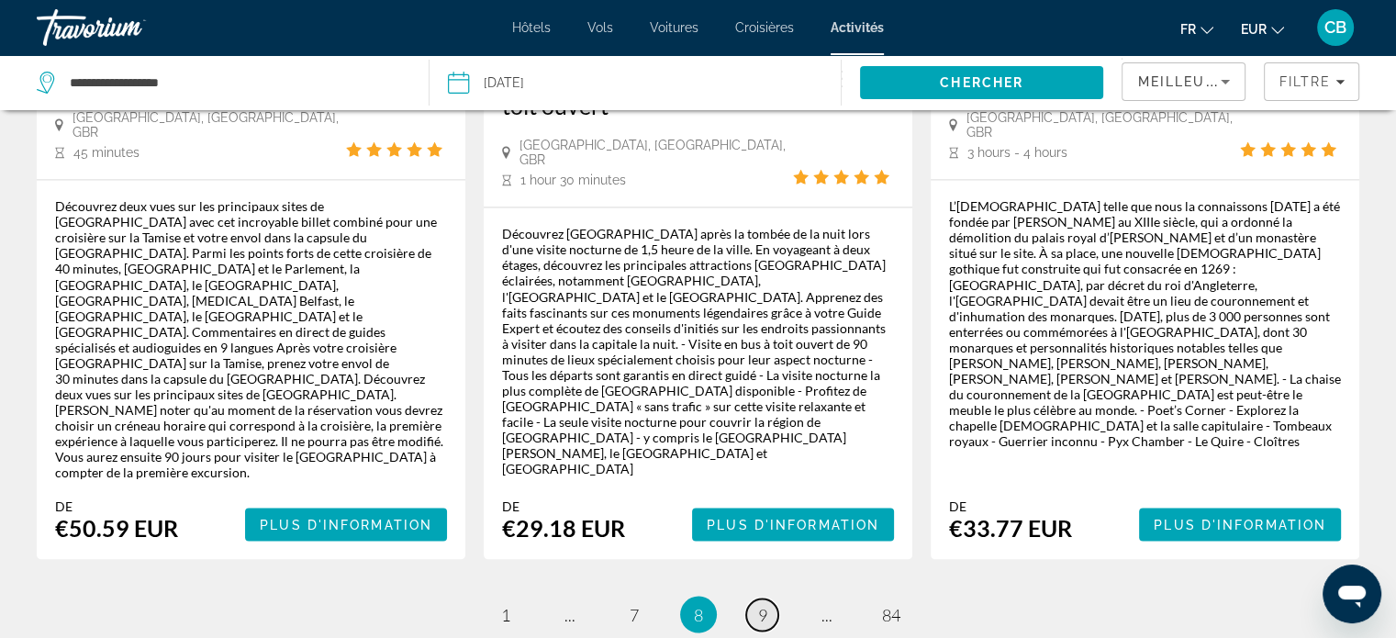
click at [760, 604] on span "9" at bounding box center [762, 614] width 9 height 20
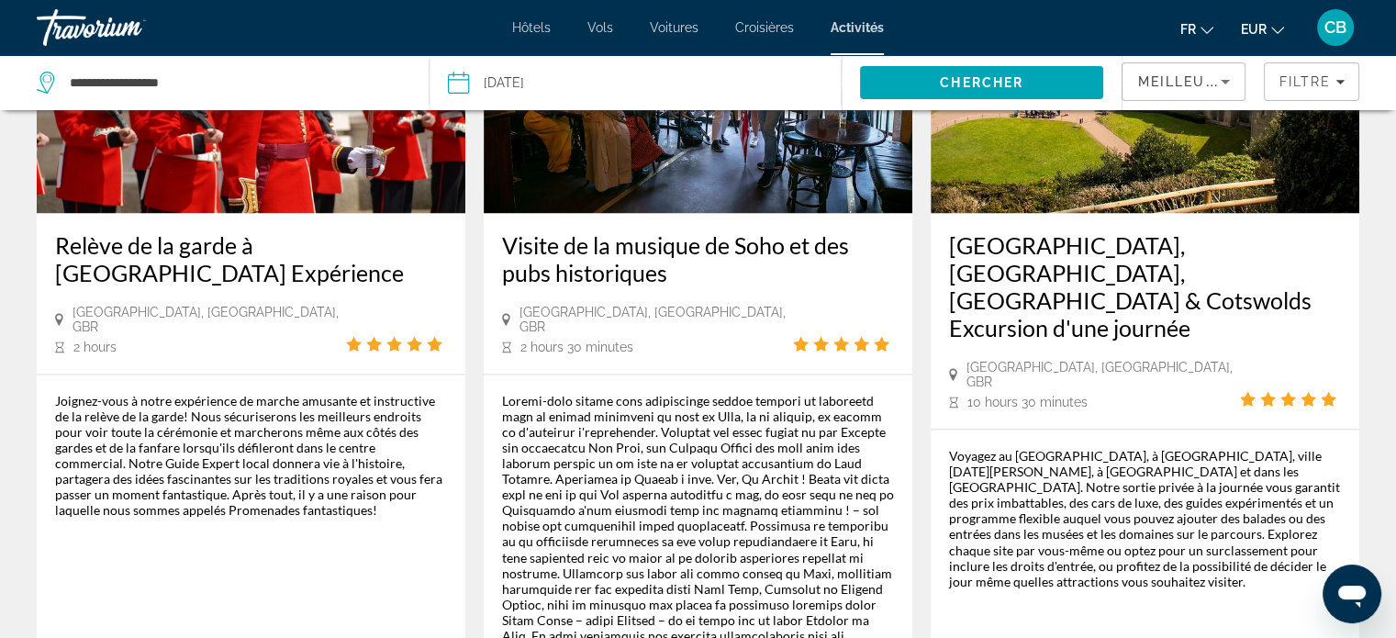
scroll to position [3193, 0]
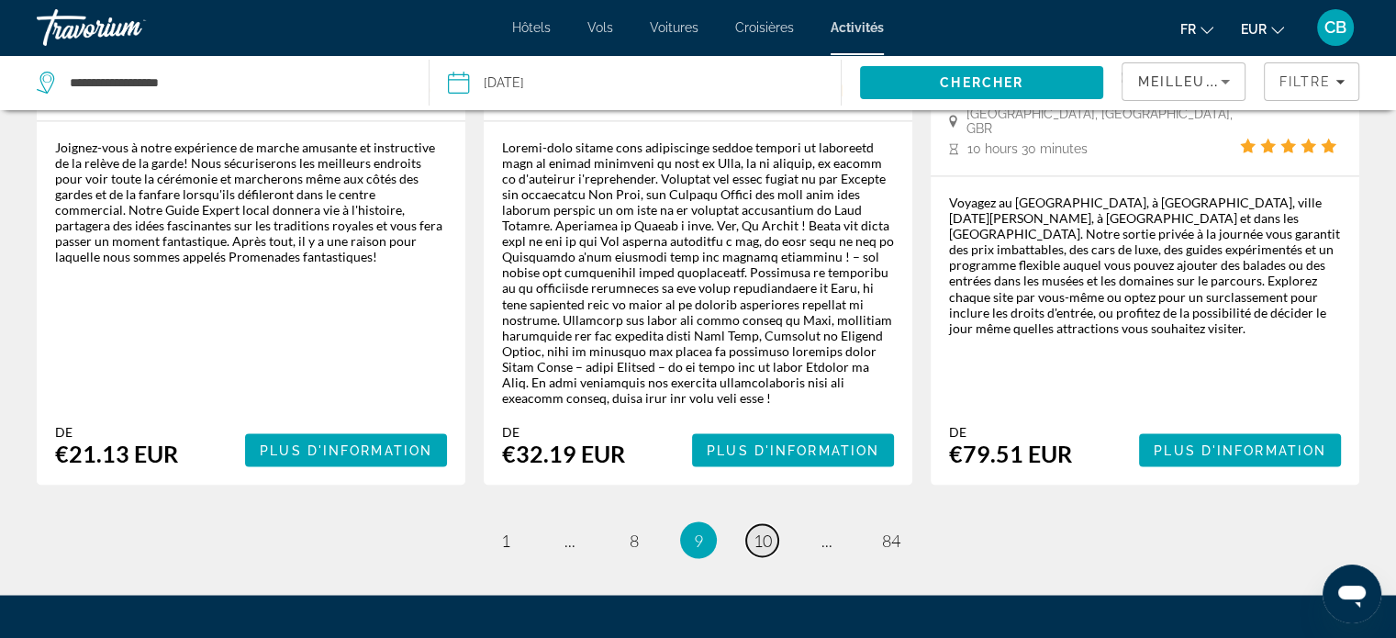
click at [760, 530] on span "10" at bounding box center [763, 540] width 18 height 20
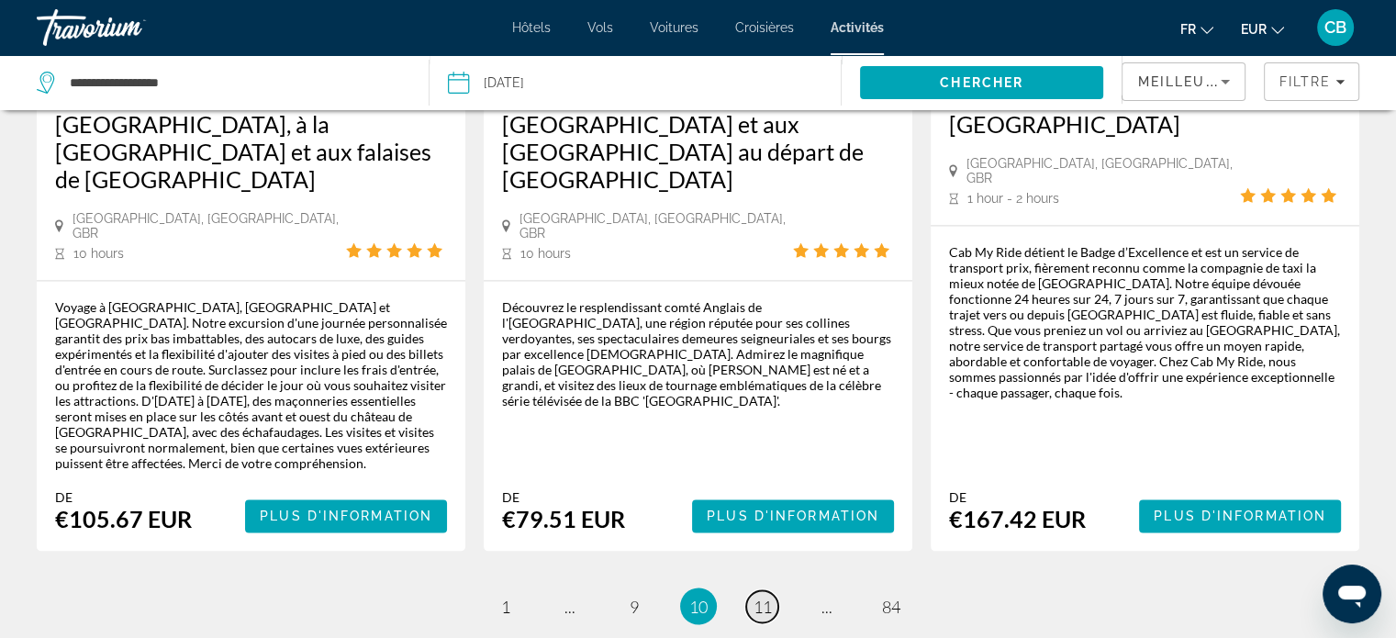
scroll to position [3029, 0]
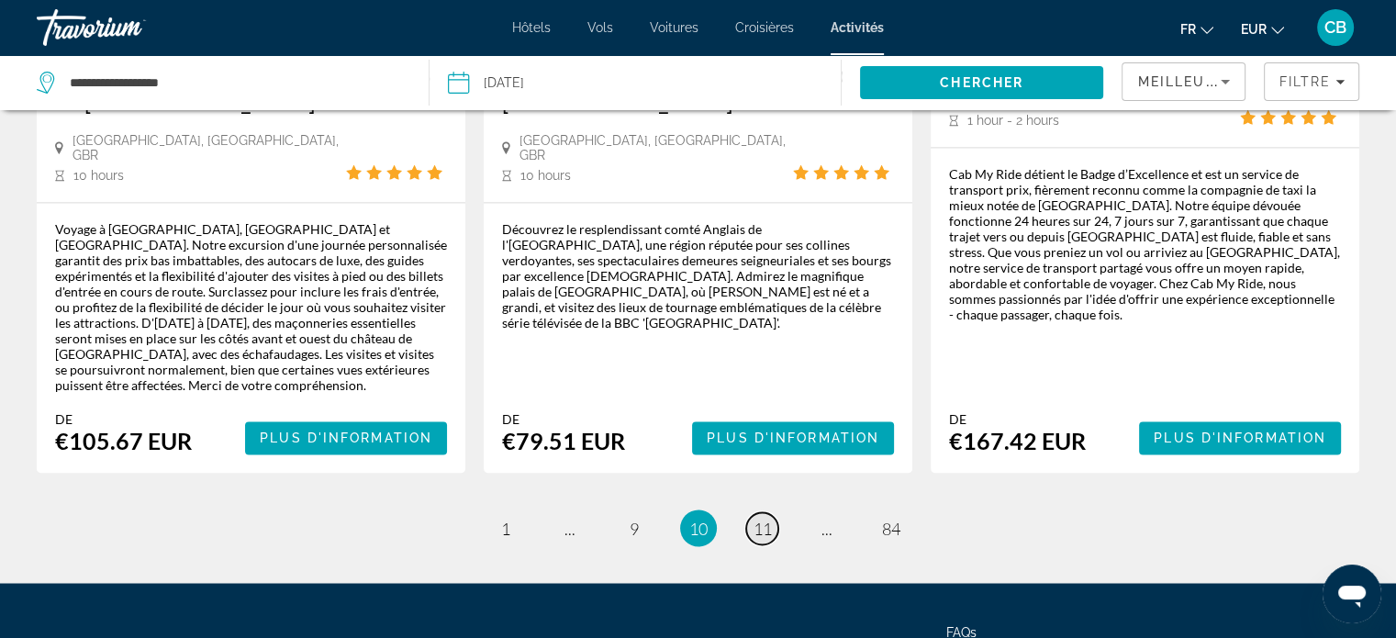
click at [760, 512] on link "page 11" at bounding box center [762, 528] width 32 height 32
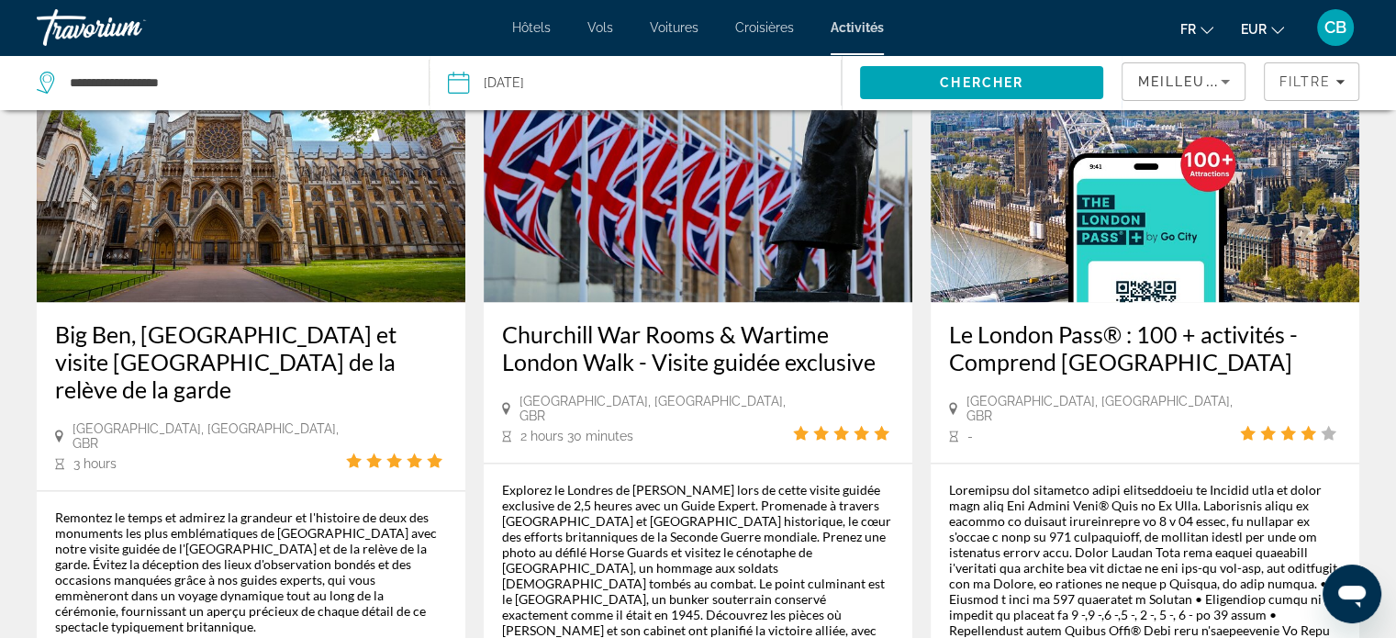
scroll to position [2937, 0]
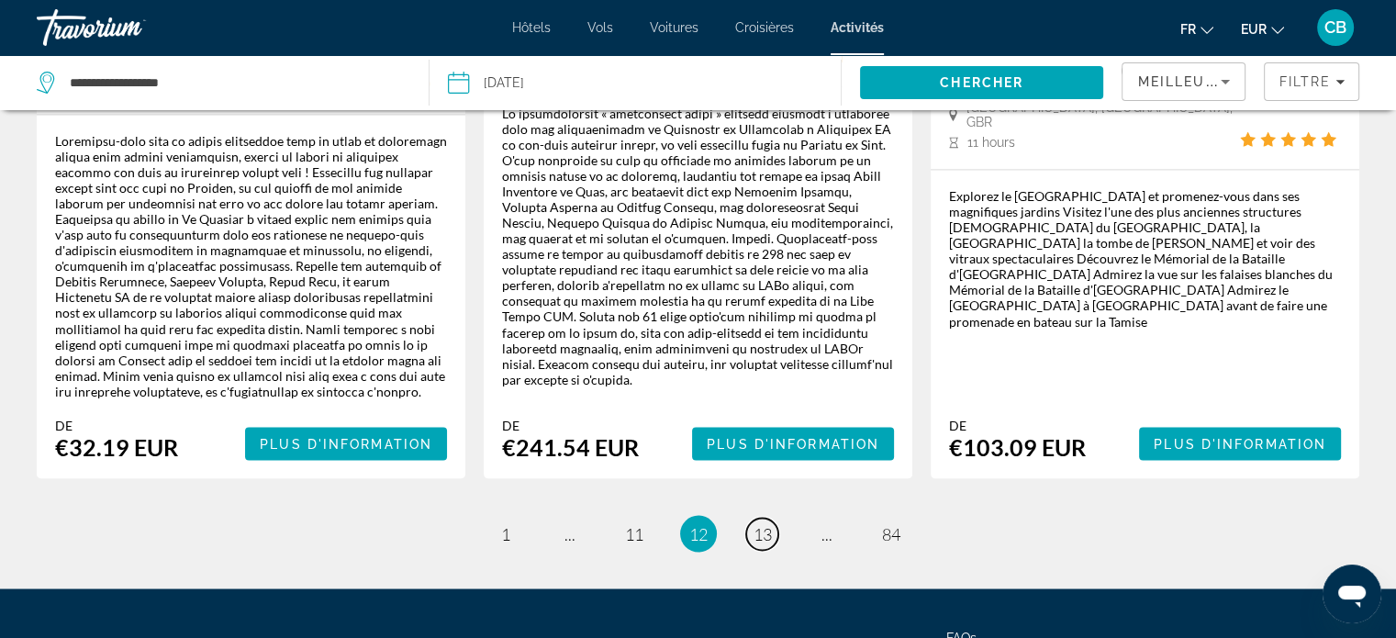
scroll to position [3184, 0]
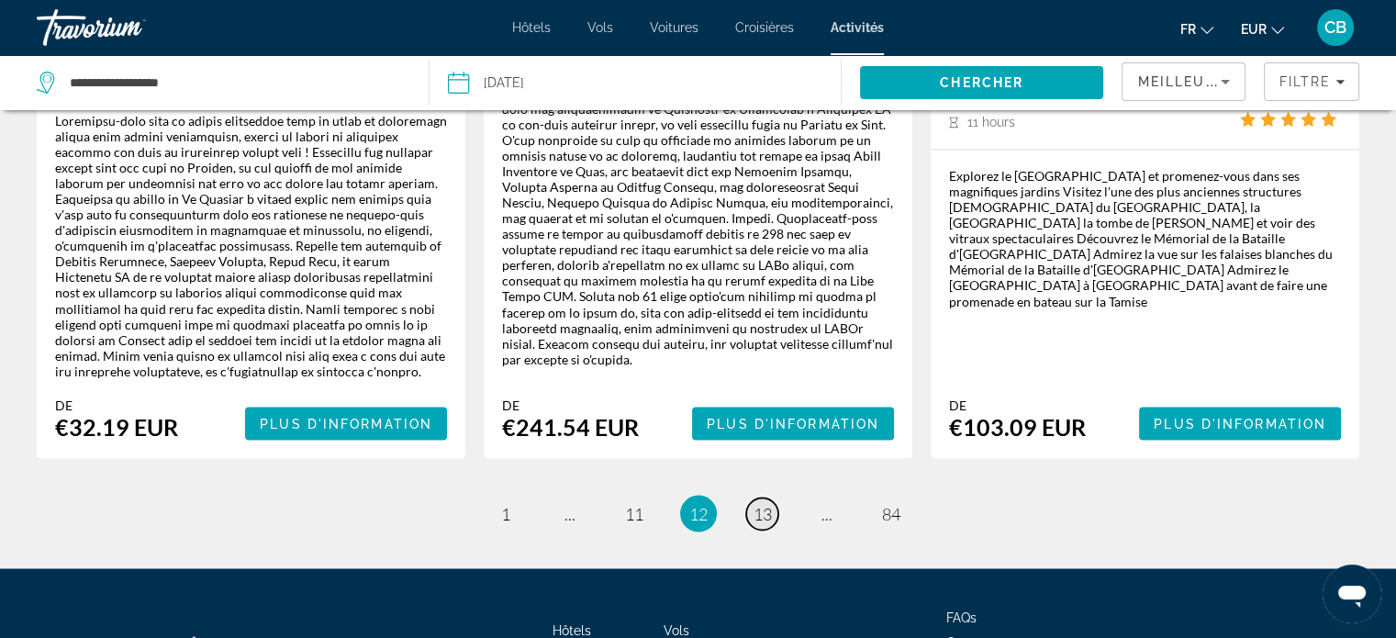
click at [755, 503] on span "13" at bounding box center [763, 513] width 18 height 20
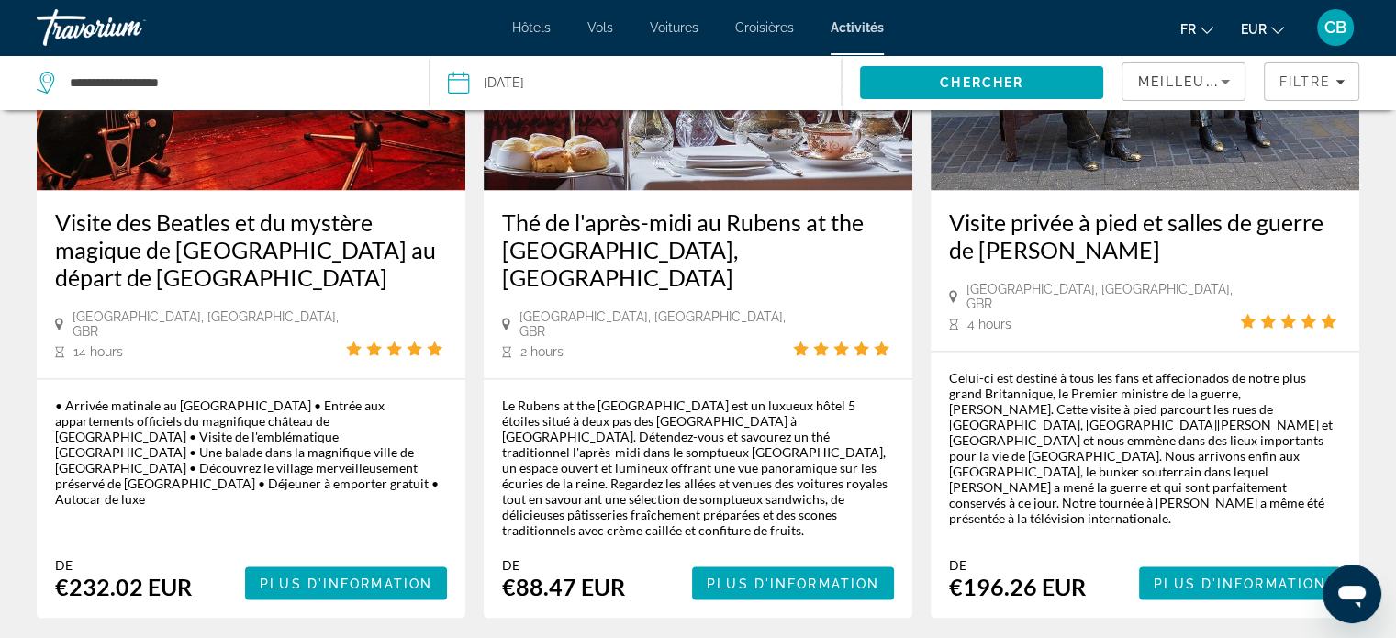
scroll to position [2937, 0]
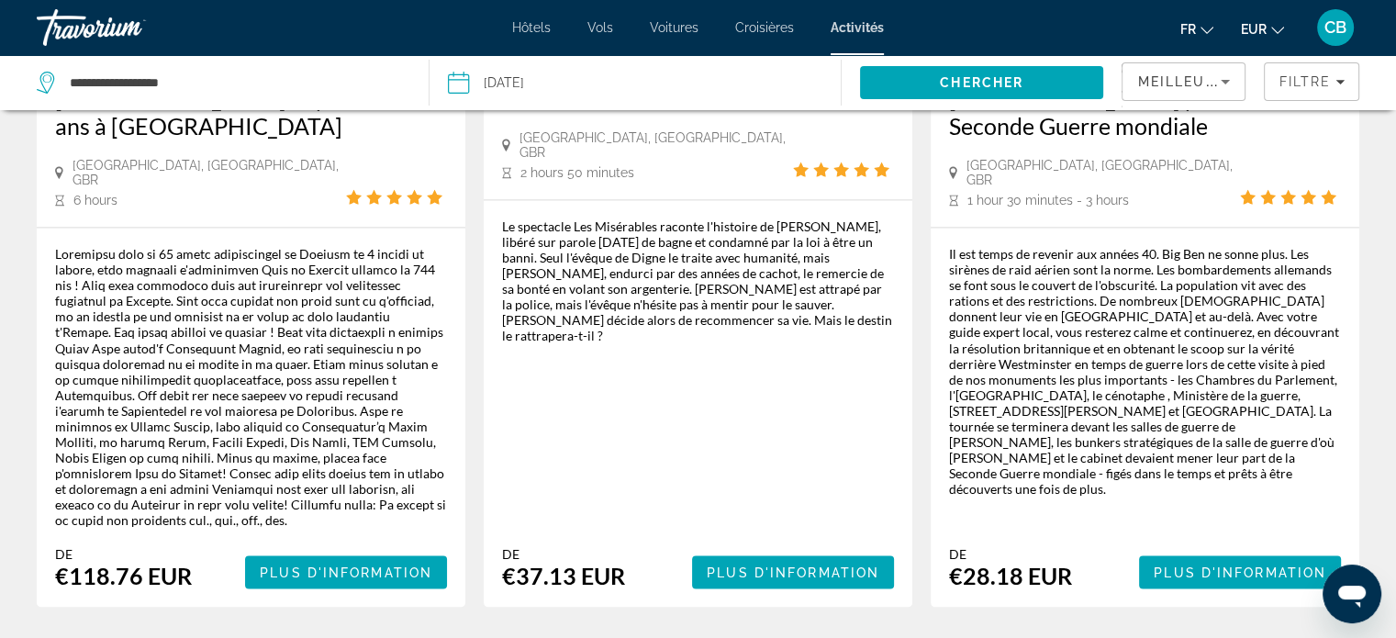
scroll to position [3184, 0]
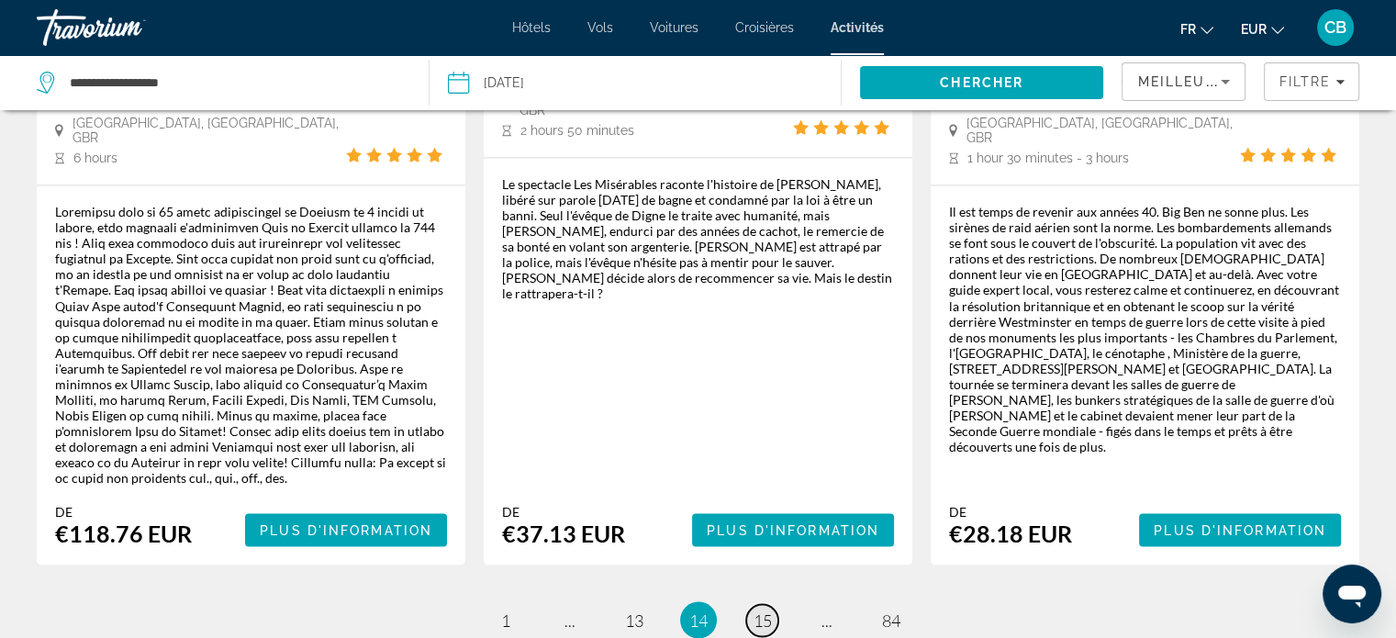
click at [763, 609] on span "15" at bounding box center [763, 619] width 18 height 20
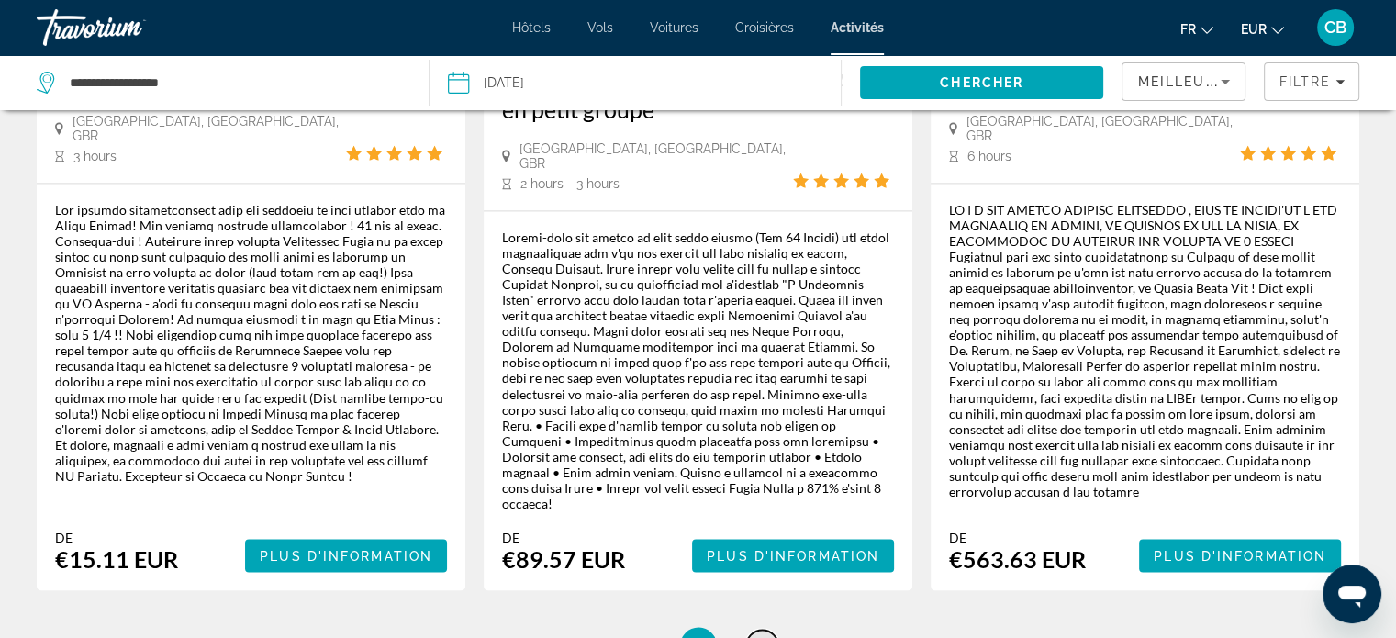
scroll to position [3212, 0]
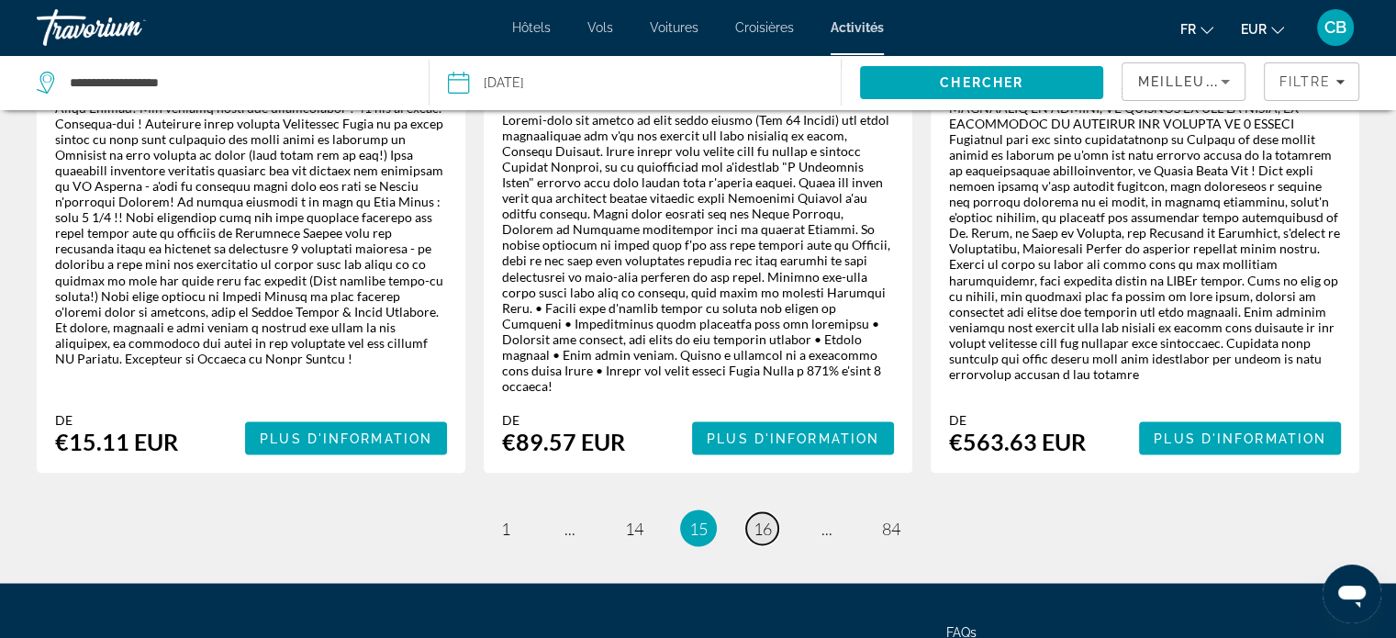
click at [763, 518] on span "16" at bounding box center [763, 528] width 18 height 20
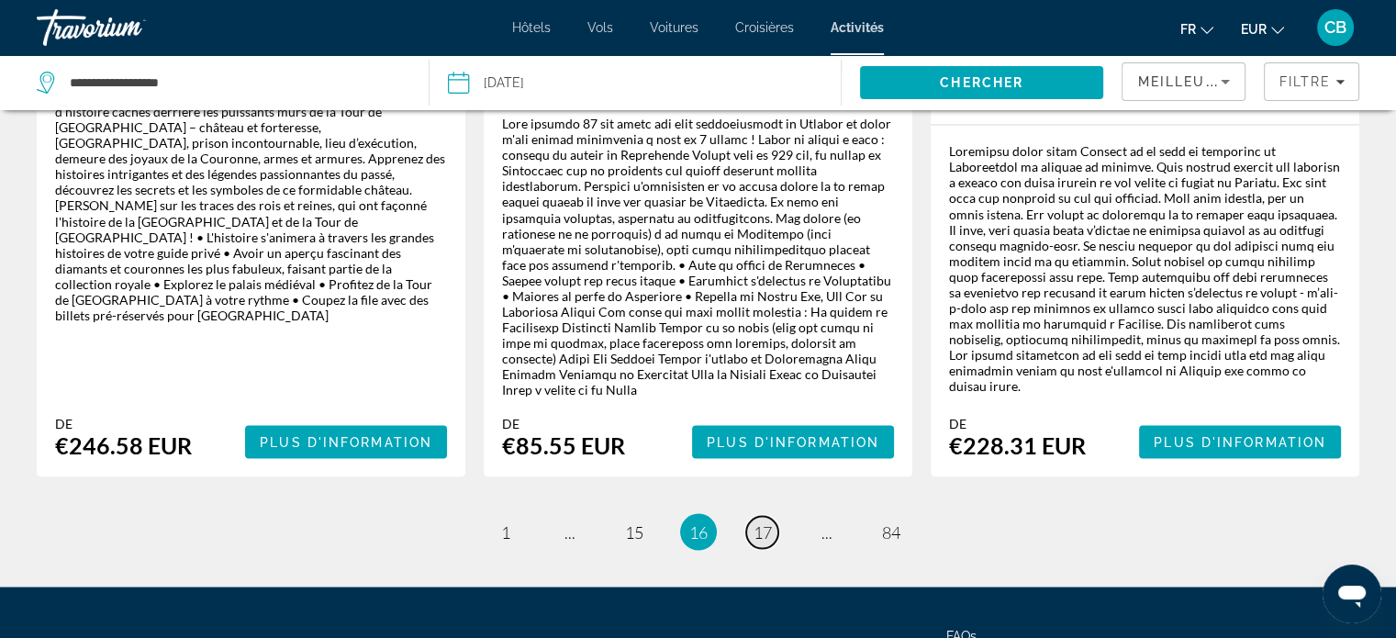
scroll to position [3275, 0]
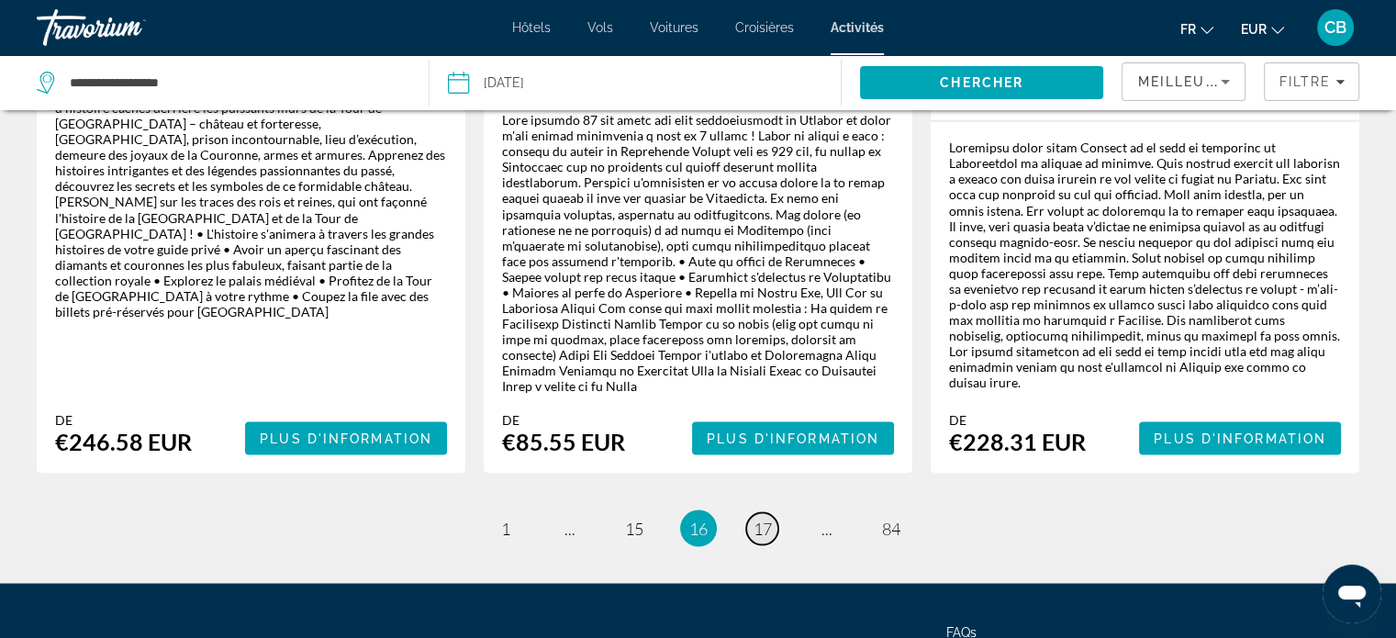
click at [763, 512] on link "page 17" at bounding box center [762, 528] width 32 height 32
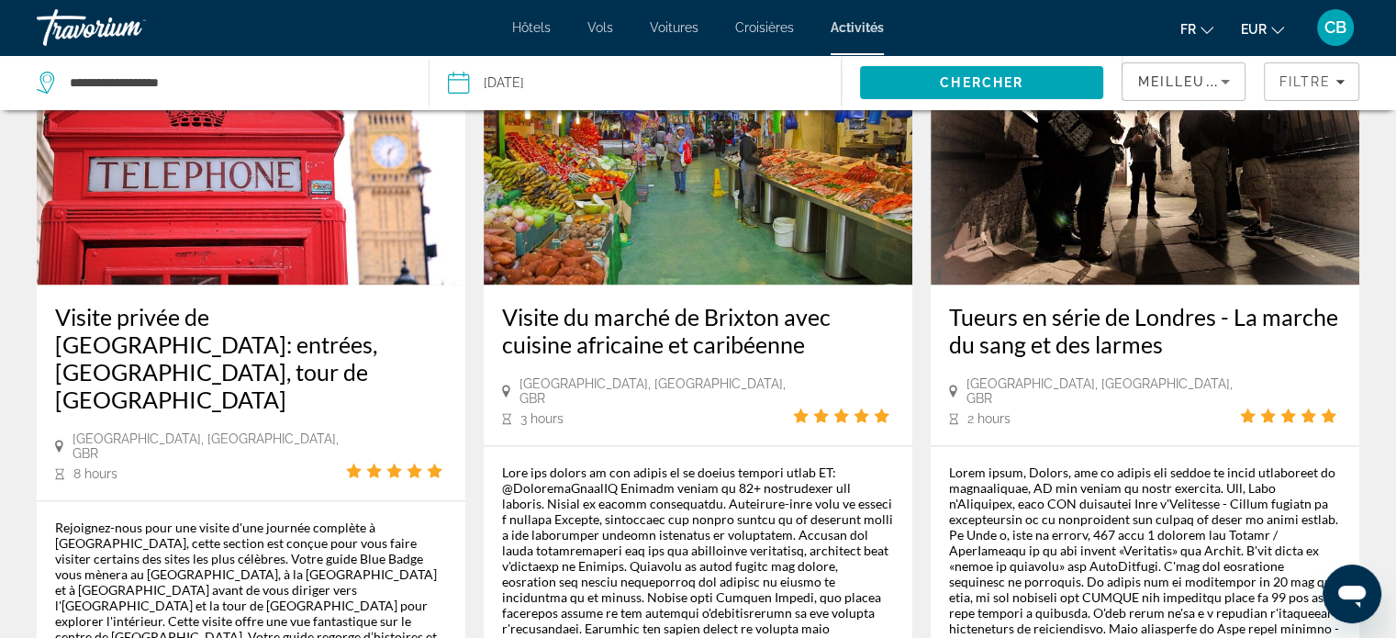
scroll to position [3029, 0]
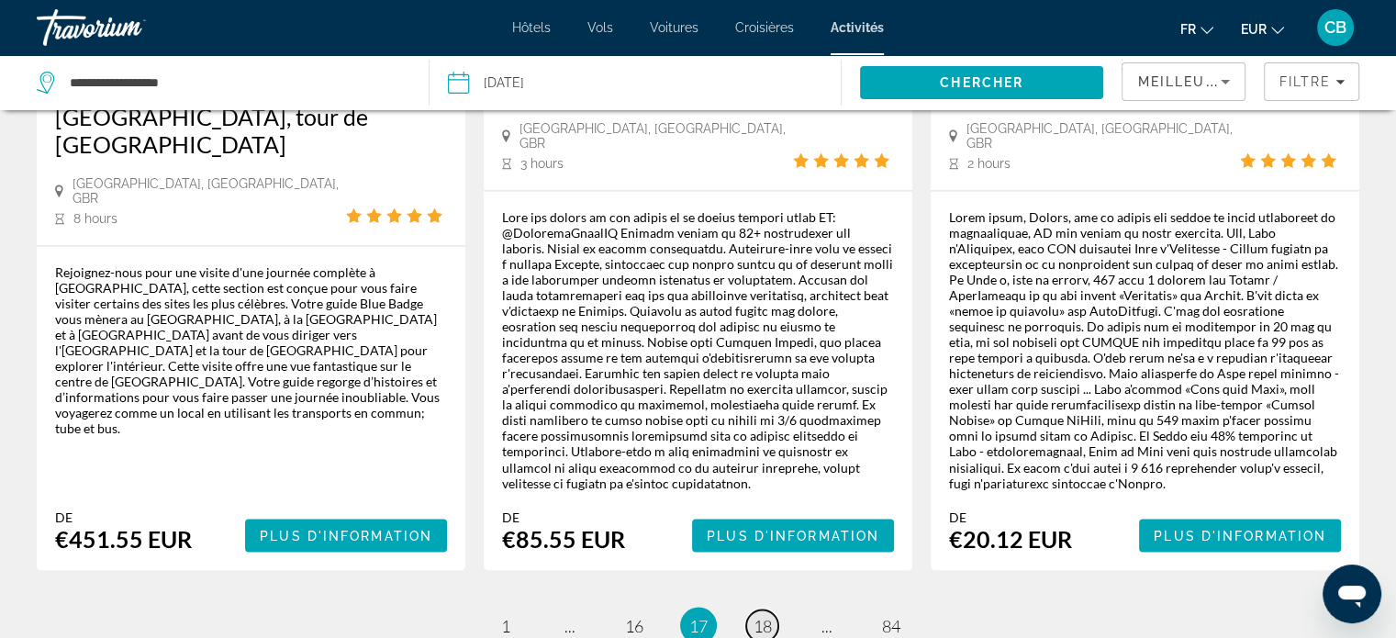
click at [754, 615] on span "18" at bounding box center [763, 625] width 18 height 20
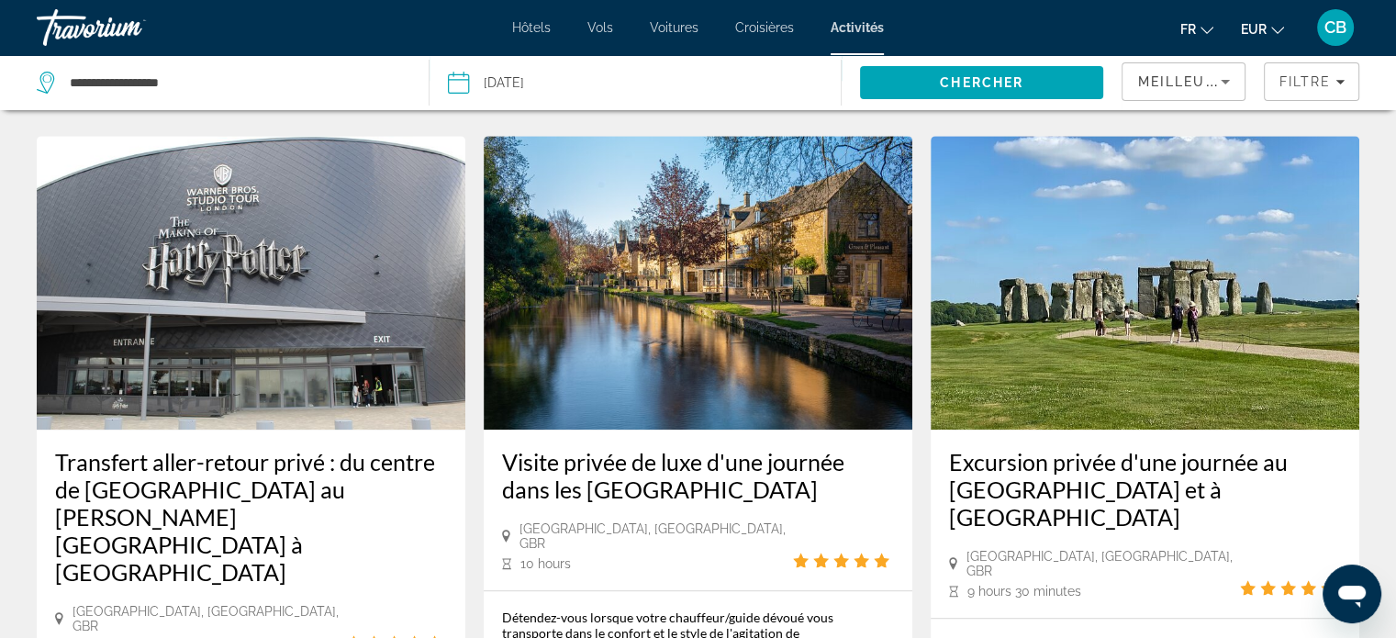
scroll to position [1744, 0]
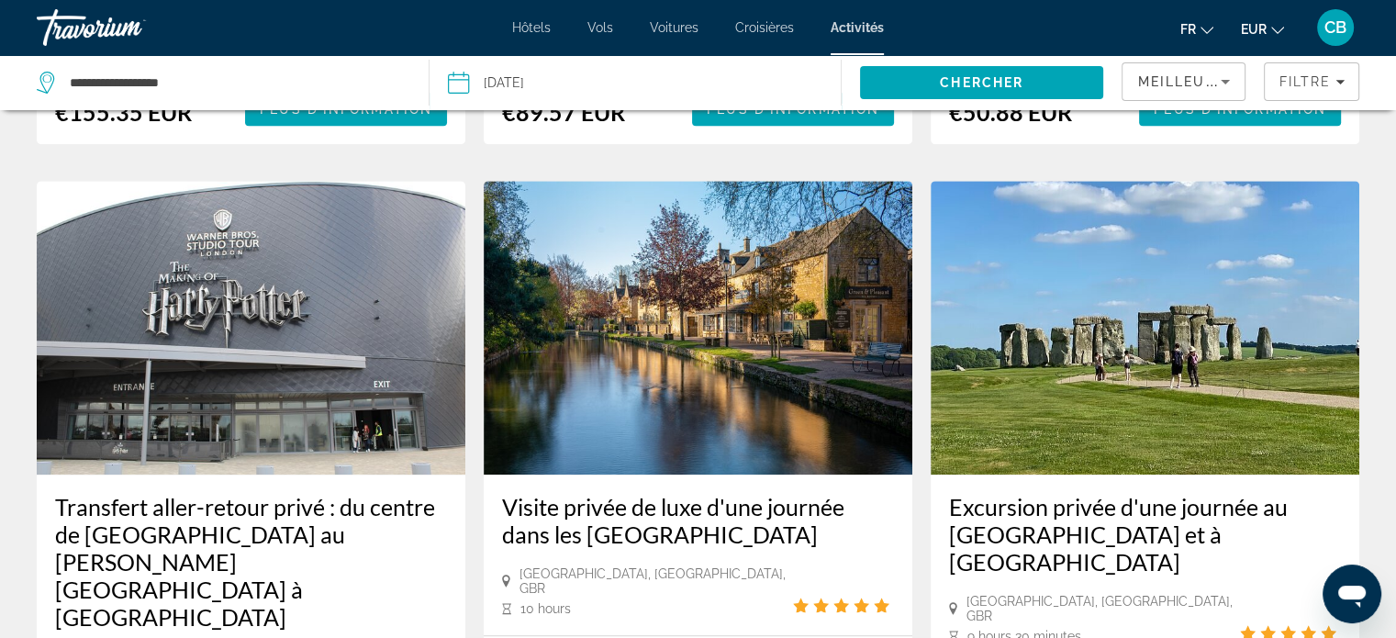
click at [239, 381] on img "Main content" at bounding box center [251, 328] width 429 height 294
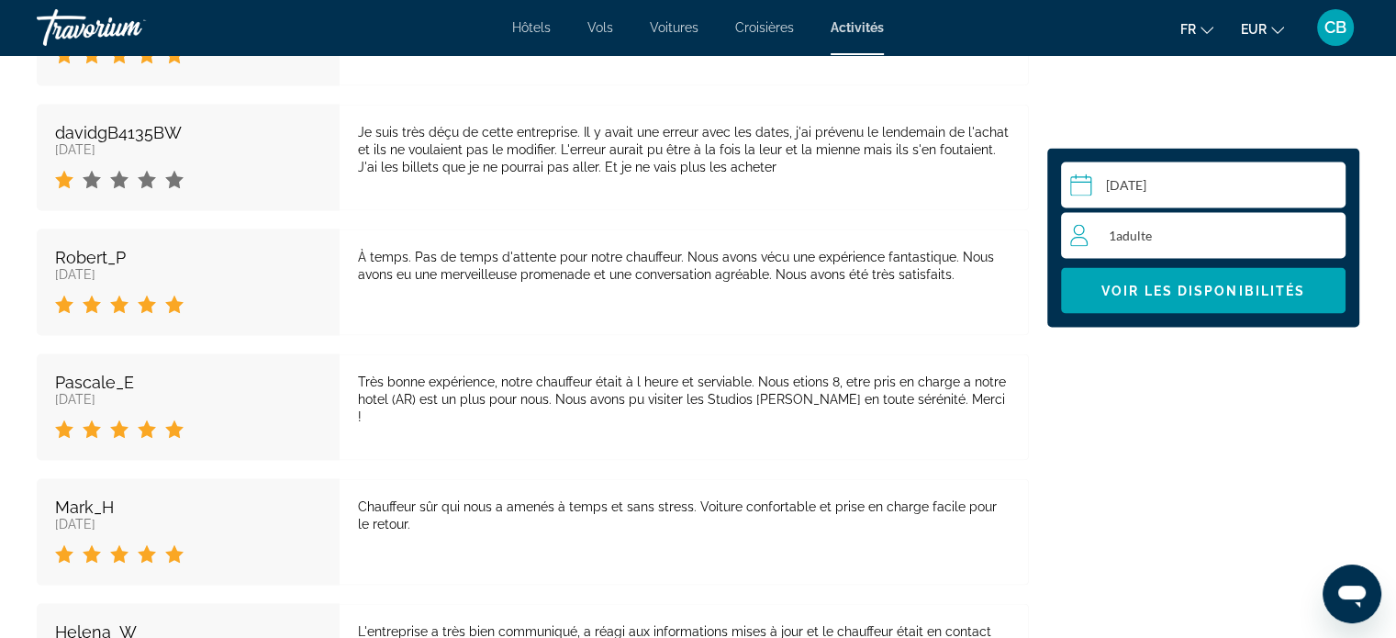
scroll to position [3577, 0]
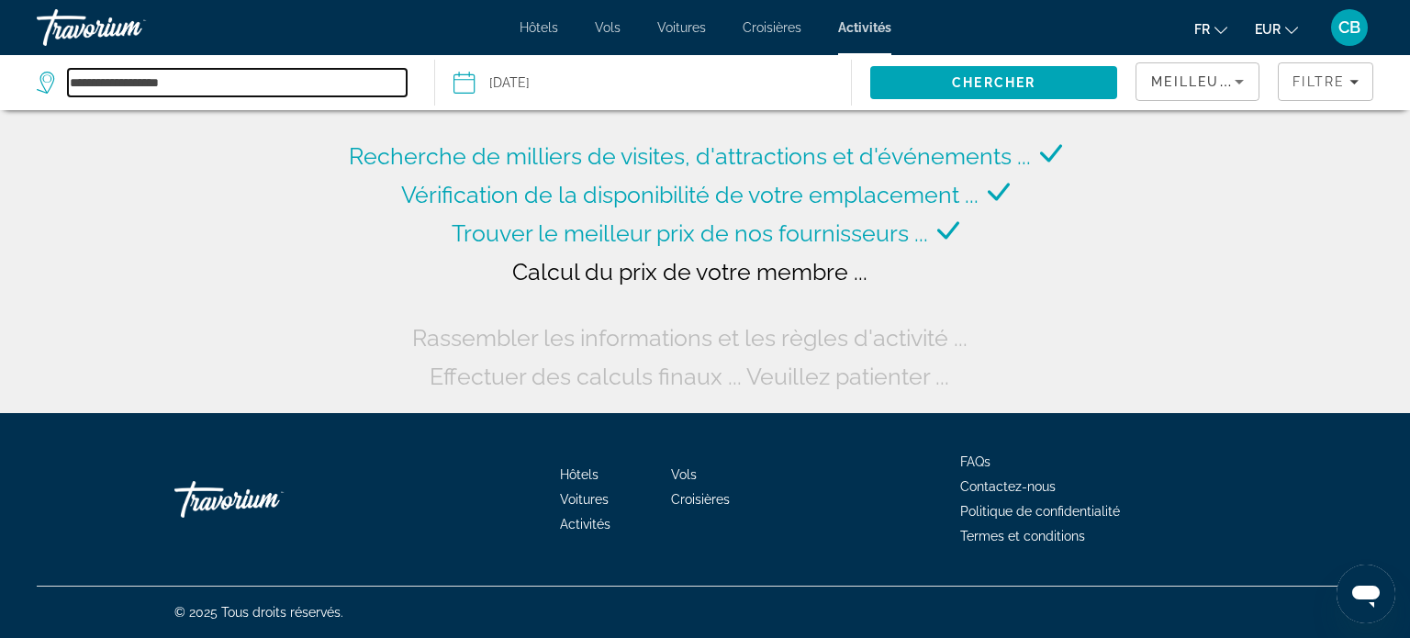
click at [239, 87] on input "**********" at bounding box center [237, 83] width 339 height 28
type input "*"
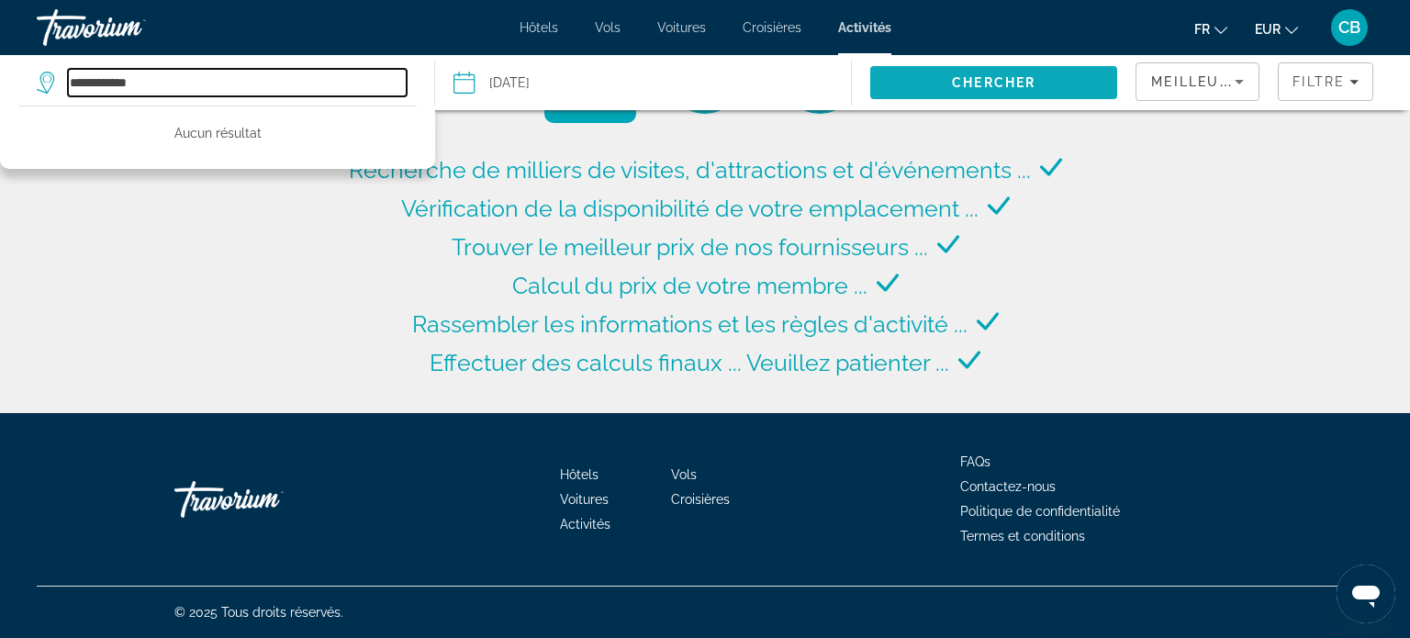
type input "**********"
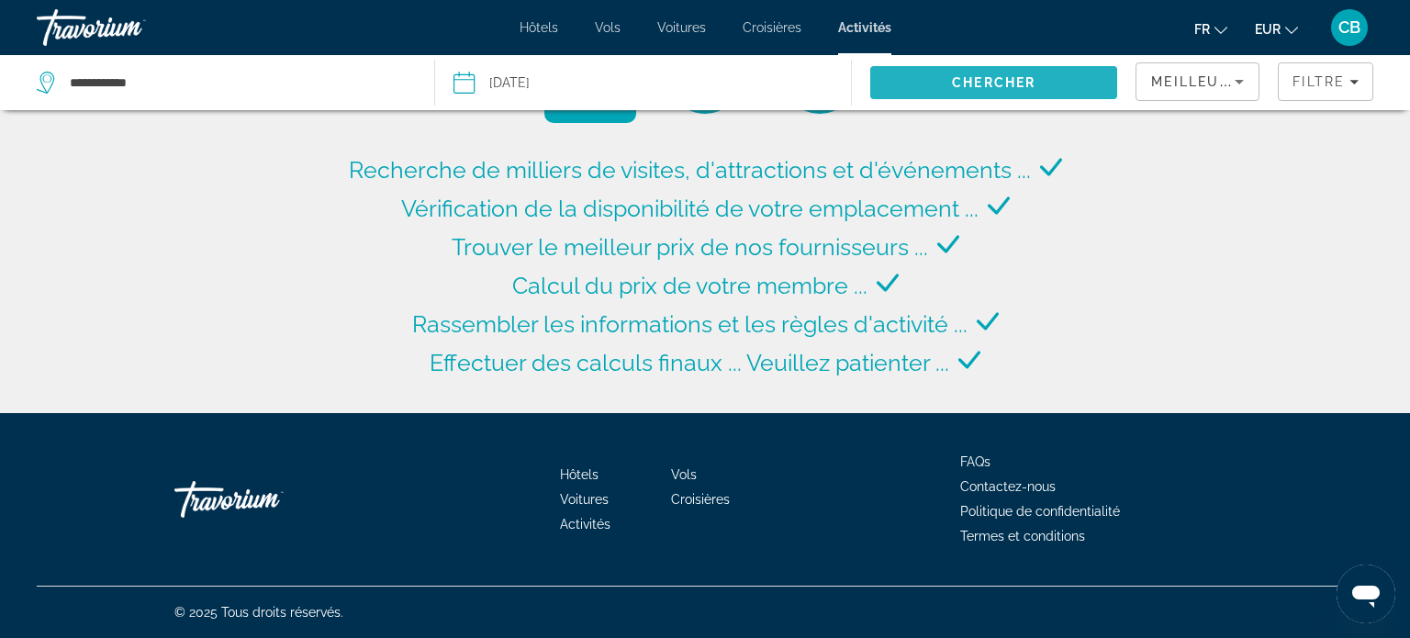
click at [1050, 76] on span "Search" at bounding box center [993, 83] width 247 height 44
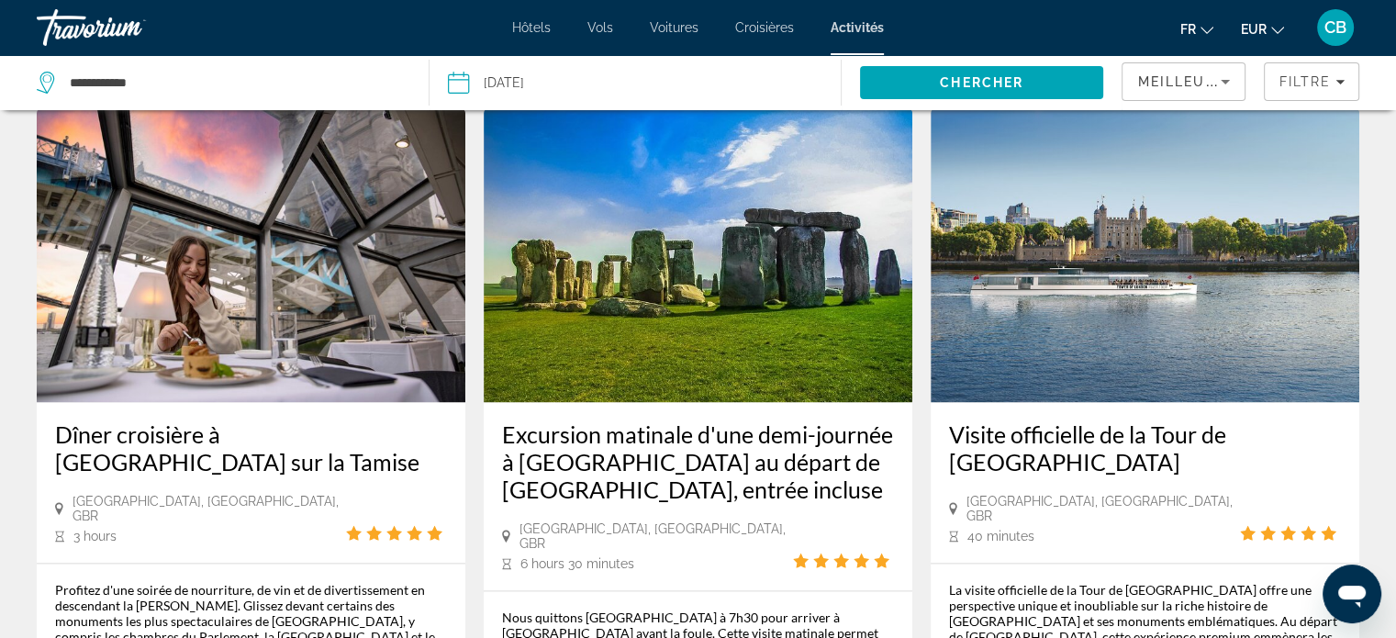
scroll to position [3009, 0]
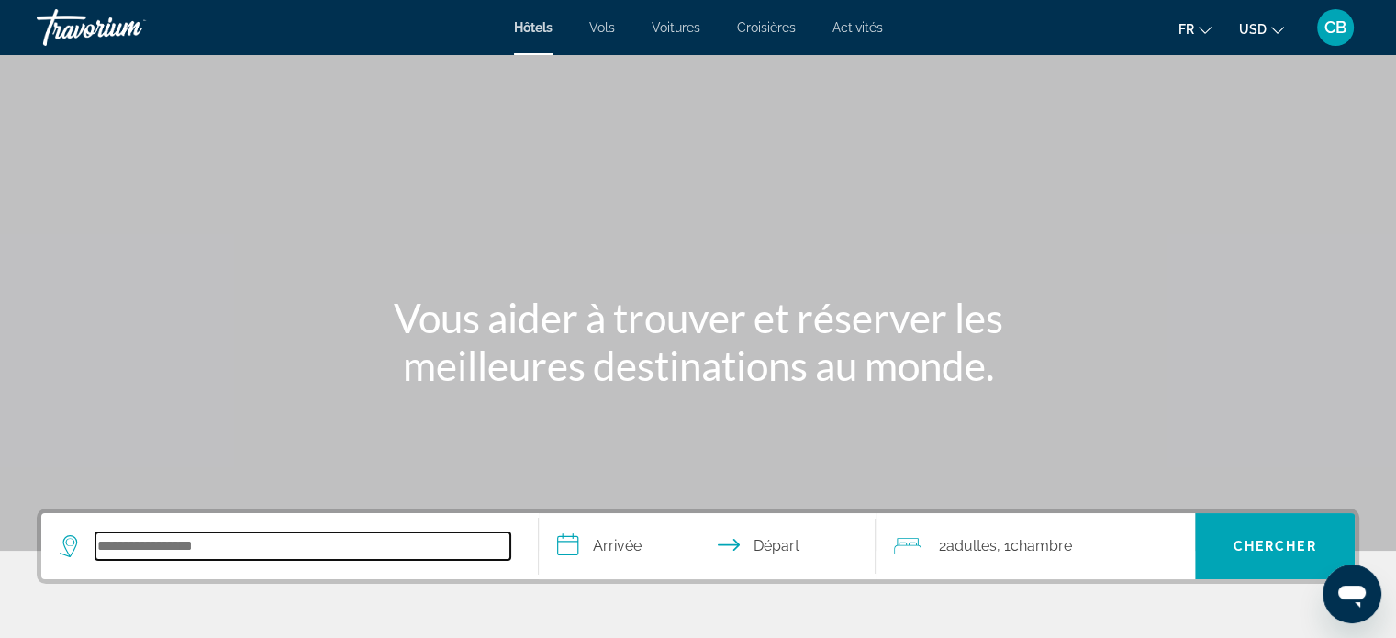
click at [194, 553] on input "Search hotel destination" at bounding box center [302, 546] width 415 height 28
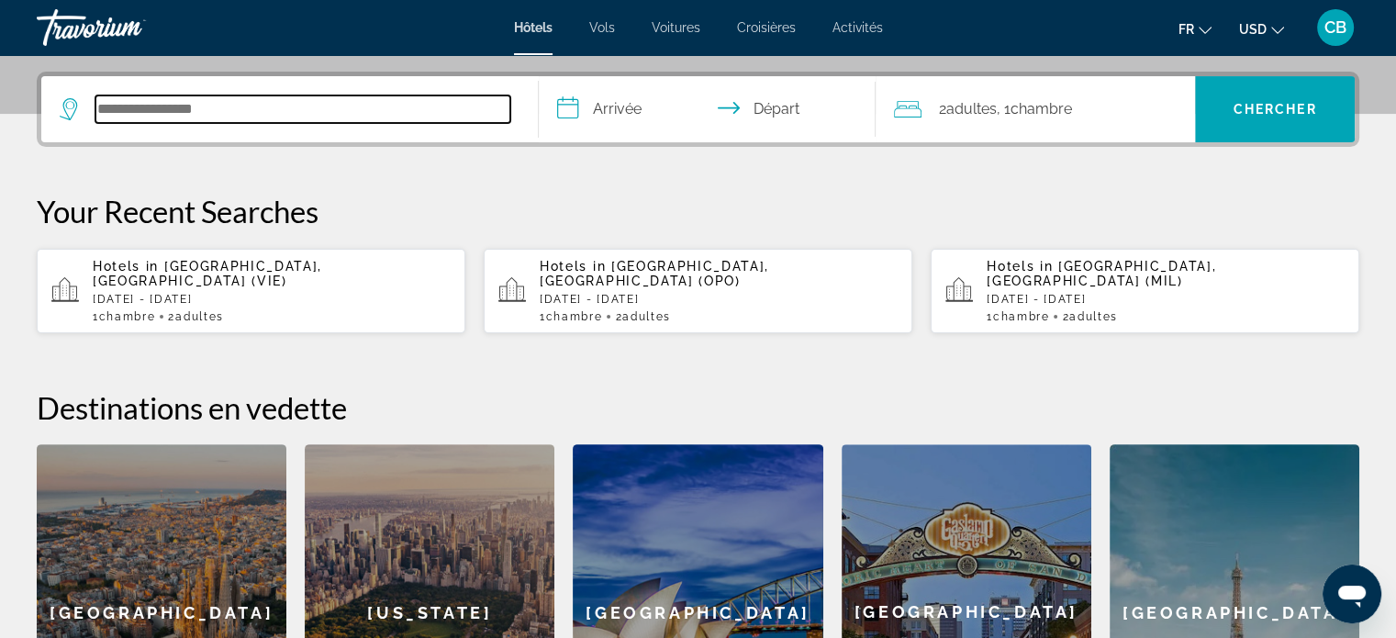
scroll to position [448, 0]
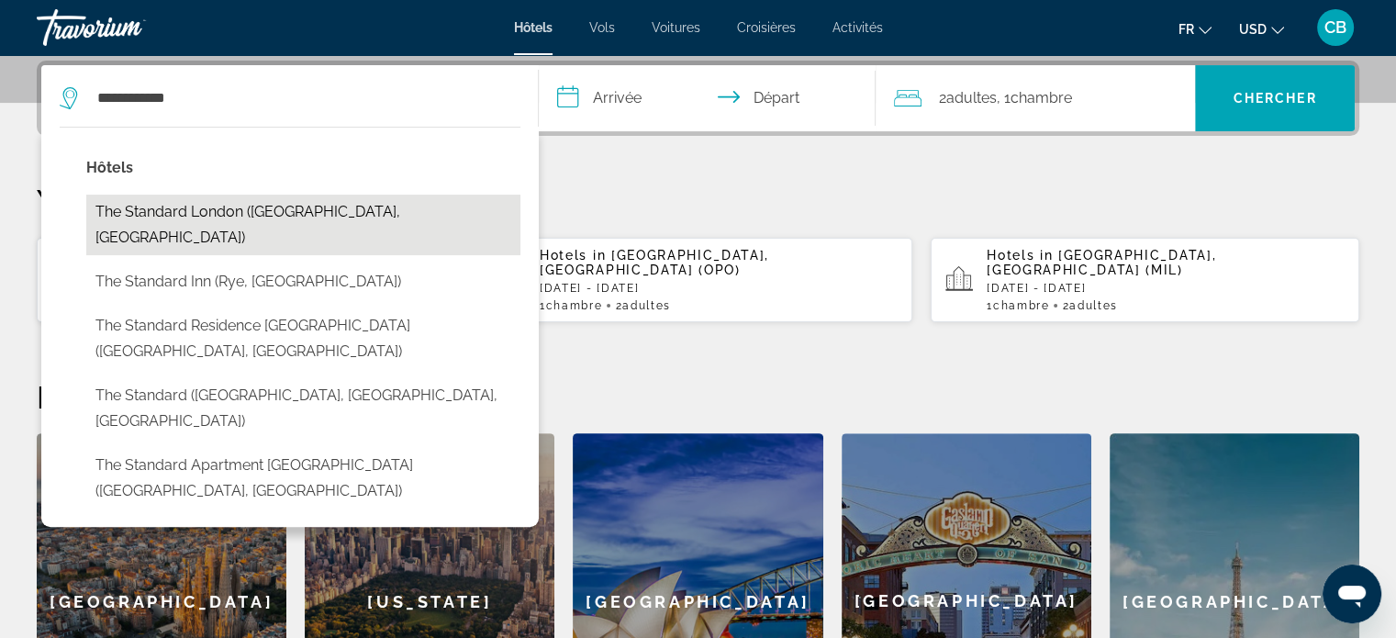
click at [255, 208] on button "The Standard London ([GEOGRAPHIC_DATA], [GEOGRAPHIC_DATA])" at bounding box center [303, 225] width 434 height 61
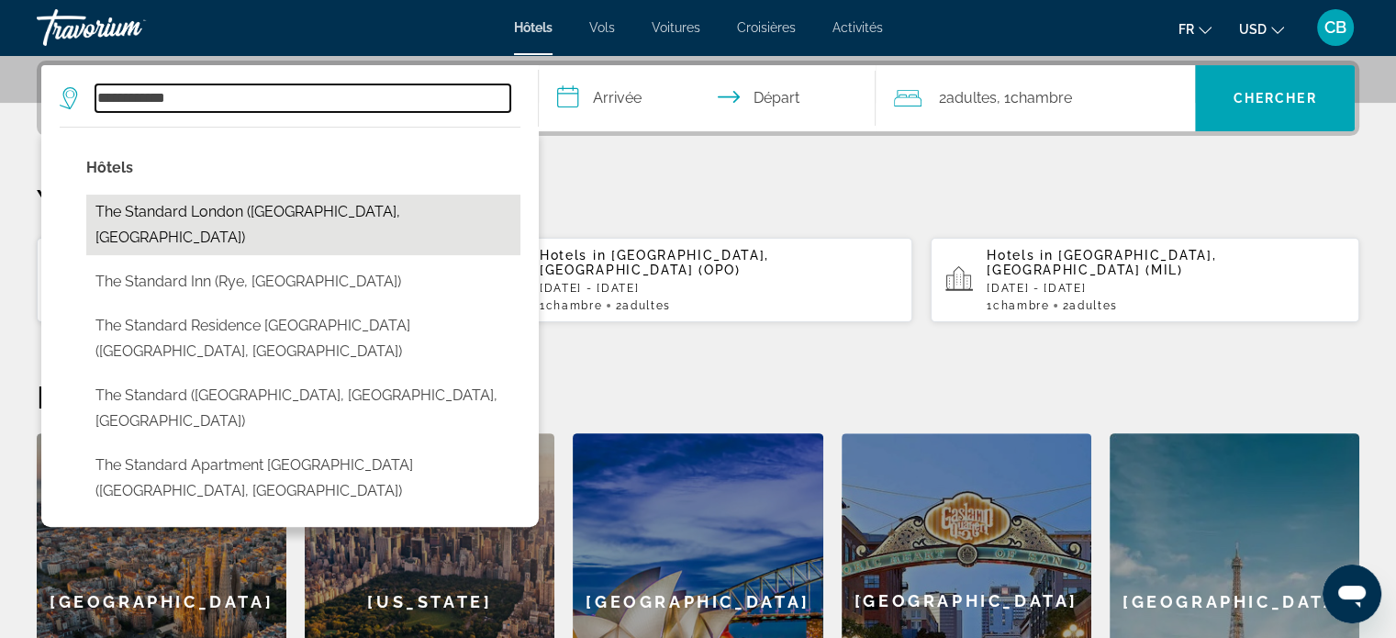
type input "**********"
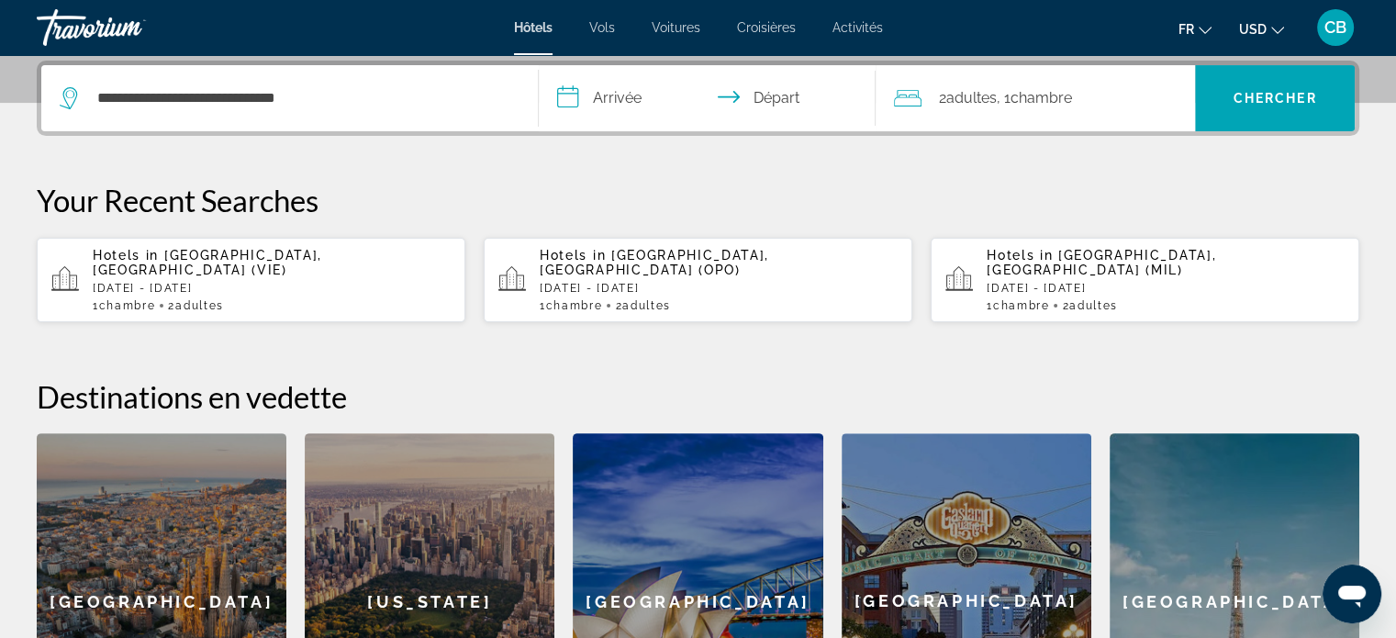
click at [593, 106] on input "**********" at bounding box center [711, 101] width 345 height 72
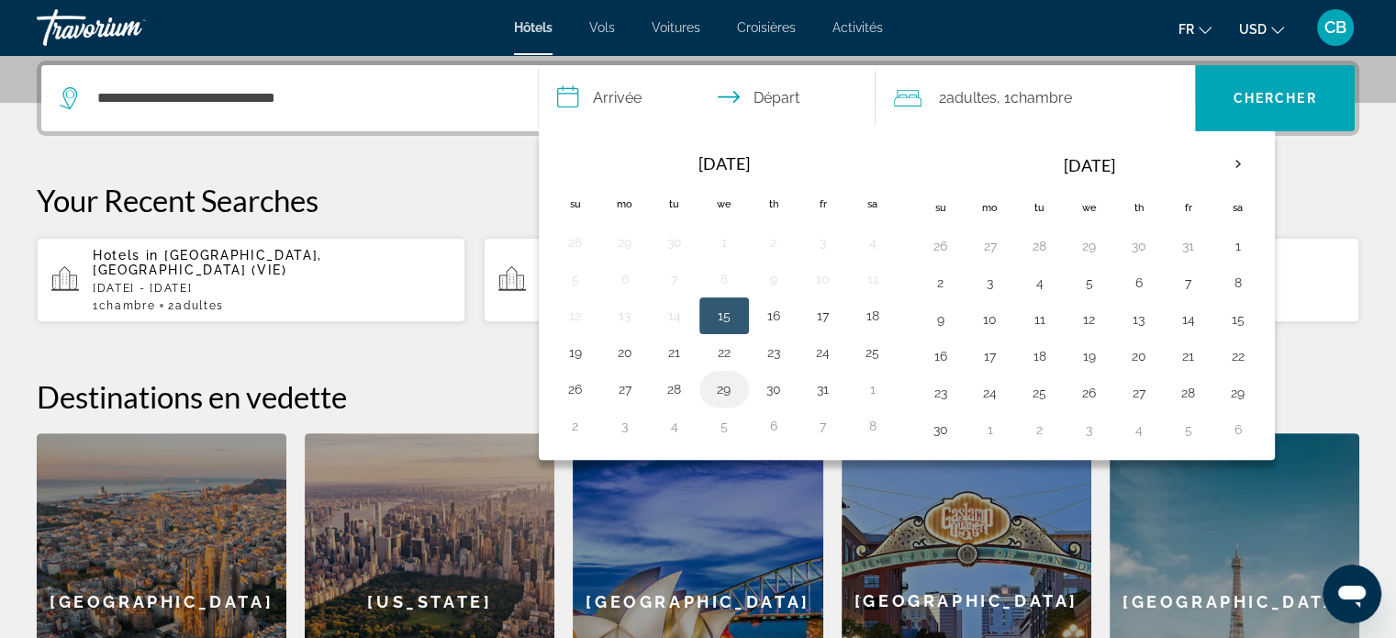
click at [727, 376] on button "29" at bounding box center [723, 389] width 29 height 26
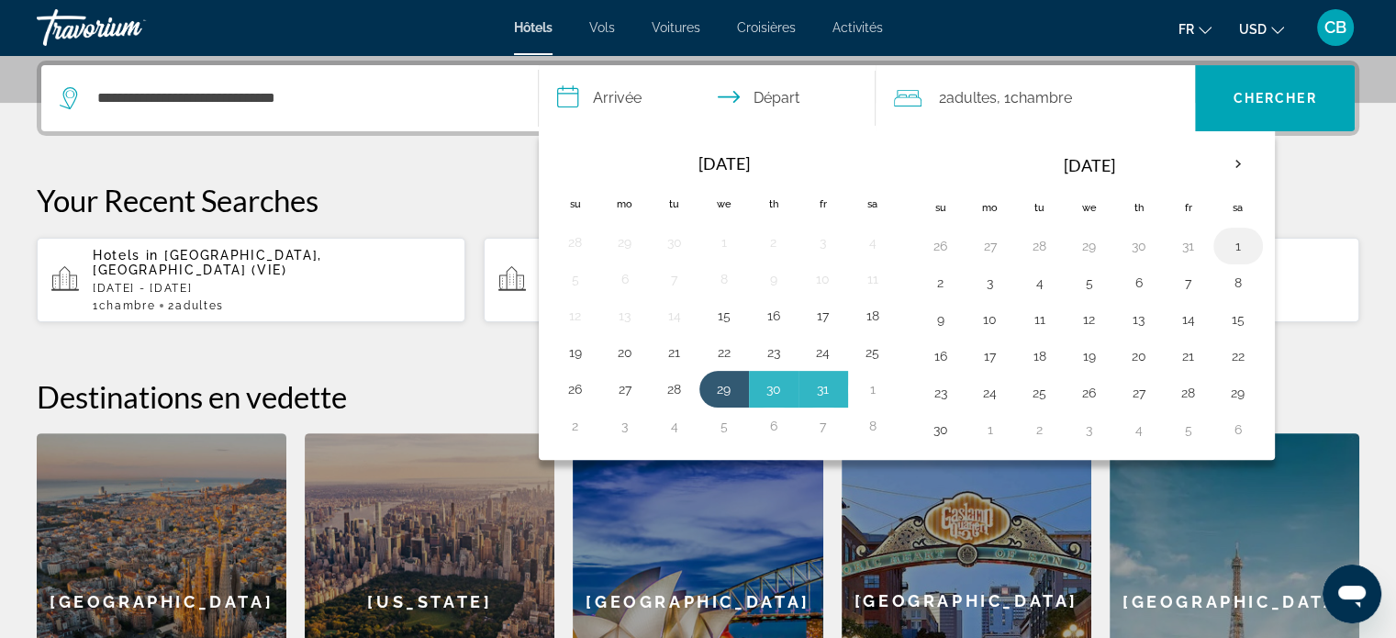
click at [1243, 245] on button "1" at bounding box center [1237, 246] width 29 height 26
type input "**********"
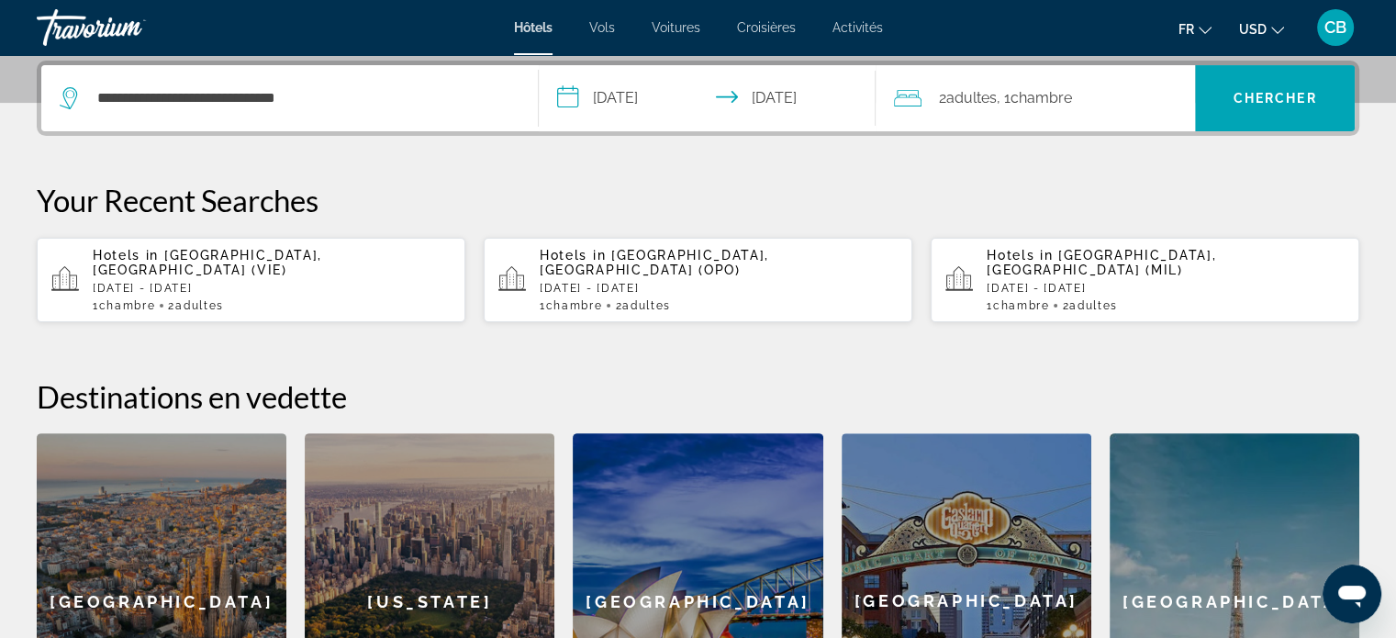
click at [944, 100] on span "2 Adulte Adultes" at bounding box center [967, 98] width 58 height 26
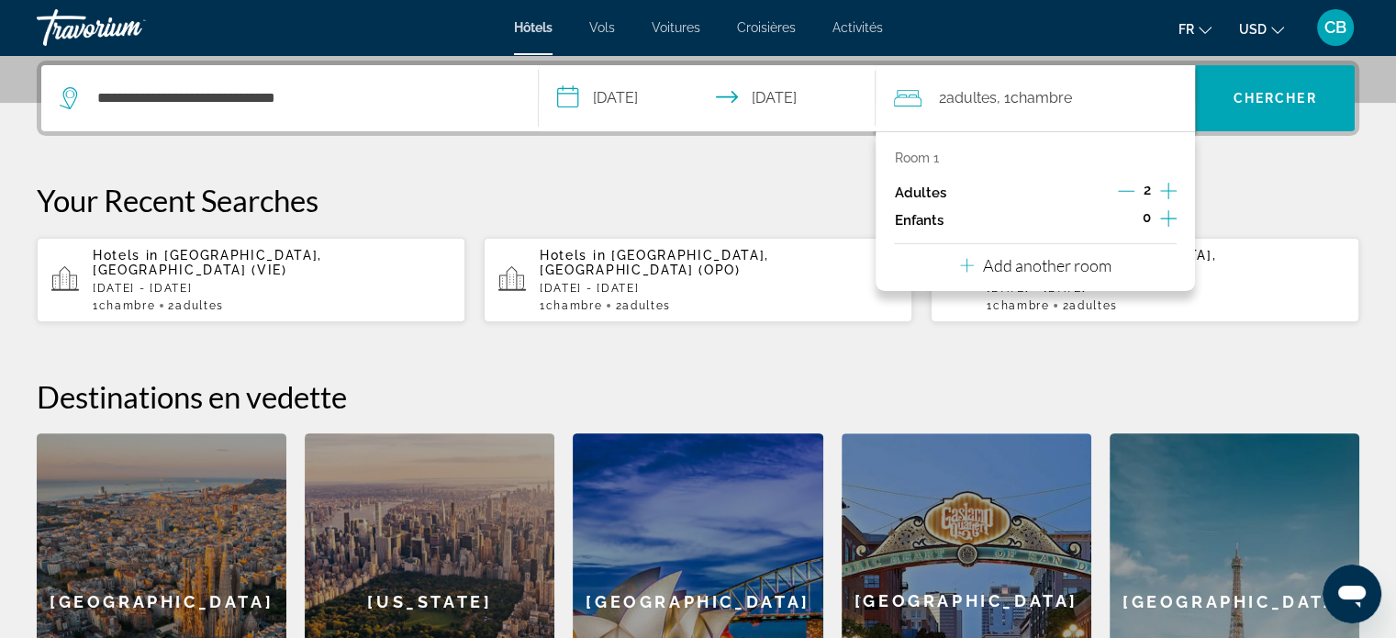
click at [1169, 218] on icon "Increment children" at bounding box center [1168, 218] width 17 height 17
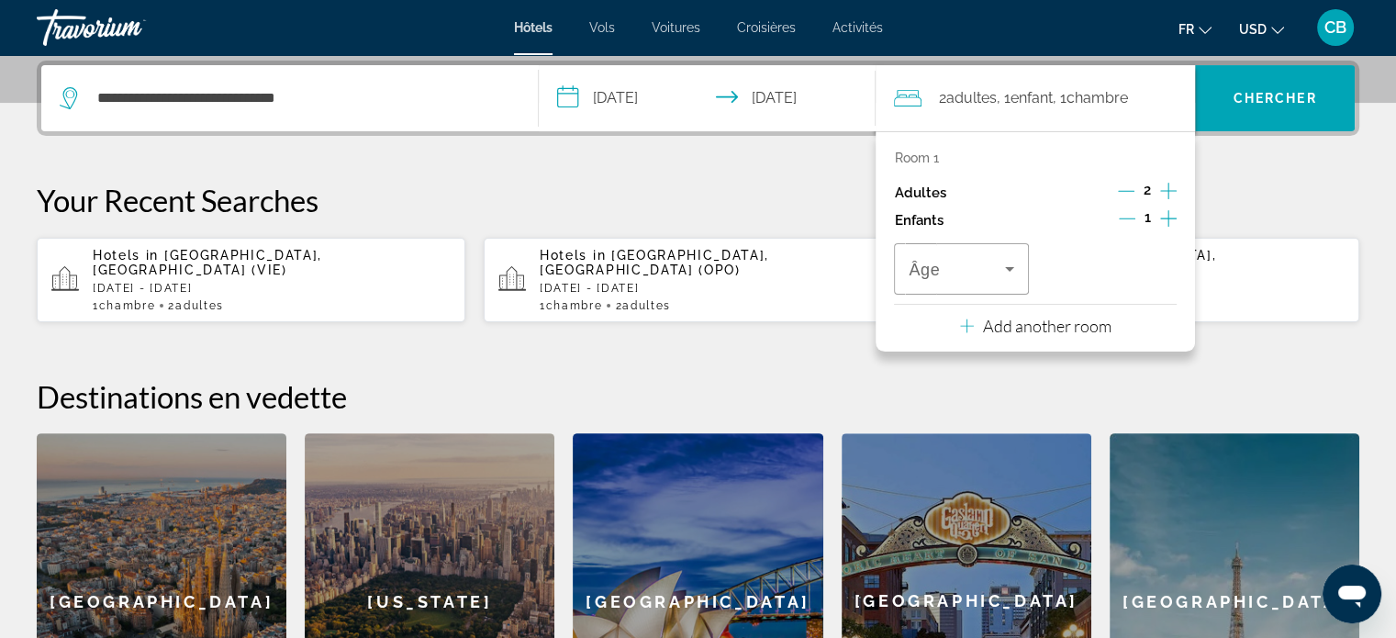
click at [1169, 218] on icon "Increment children" at bounding box center [1168, 218] width 17 height 17
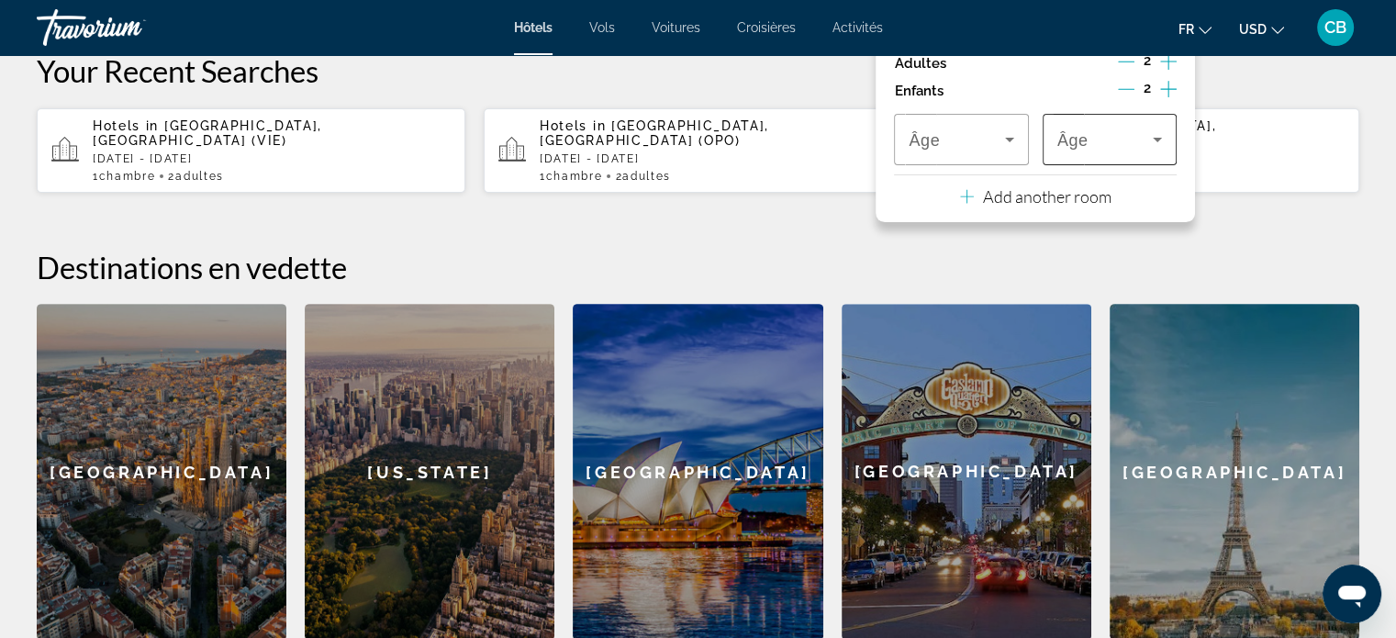
scroll to position [631, 0]
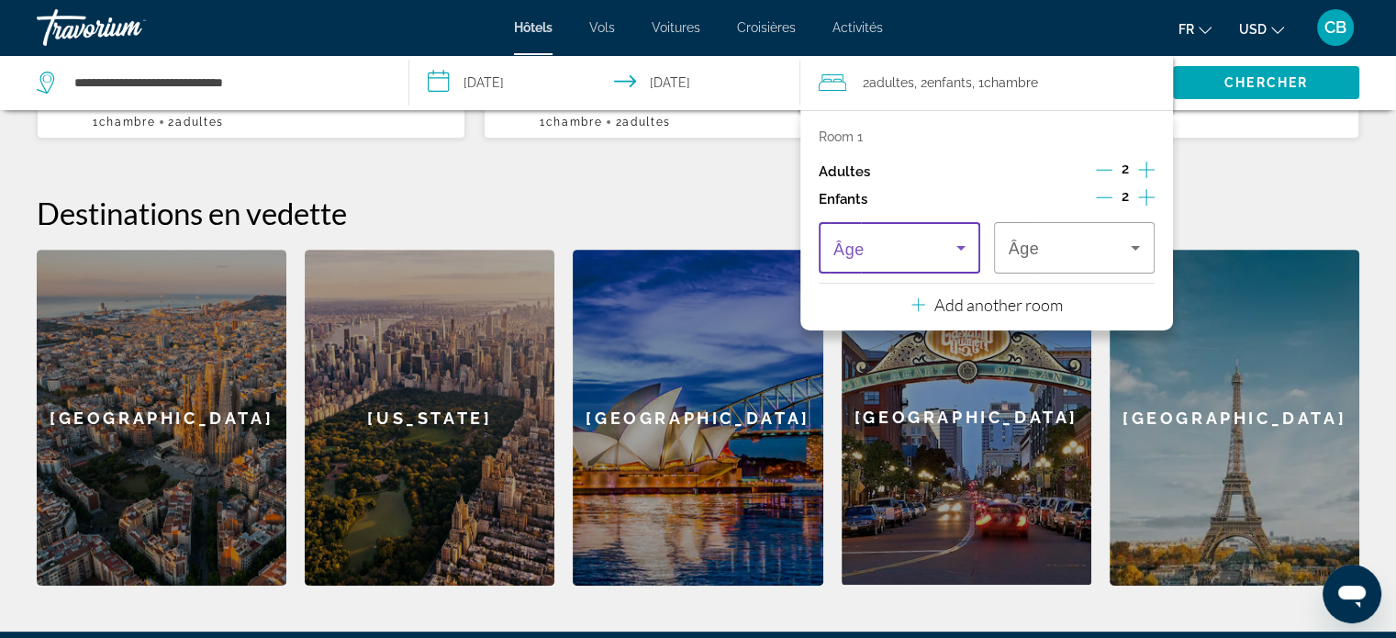
click at [947, 246] on span "Travelers: 2 adults, 2 children" at bounding box center [894, 248] width 123 height 22
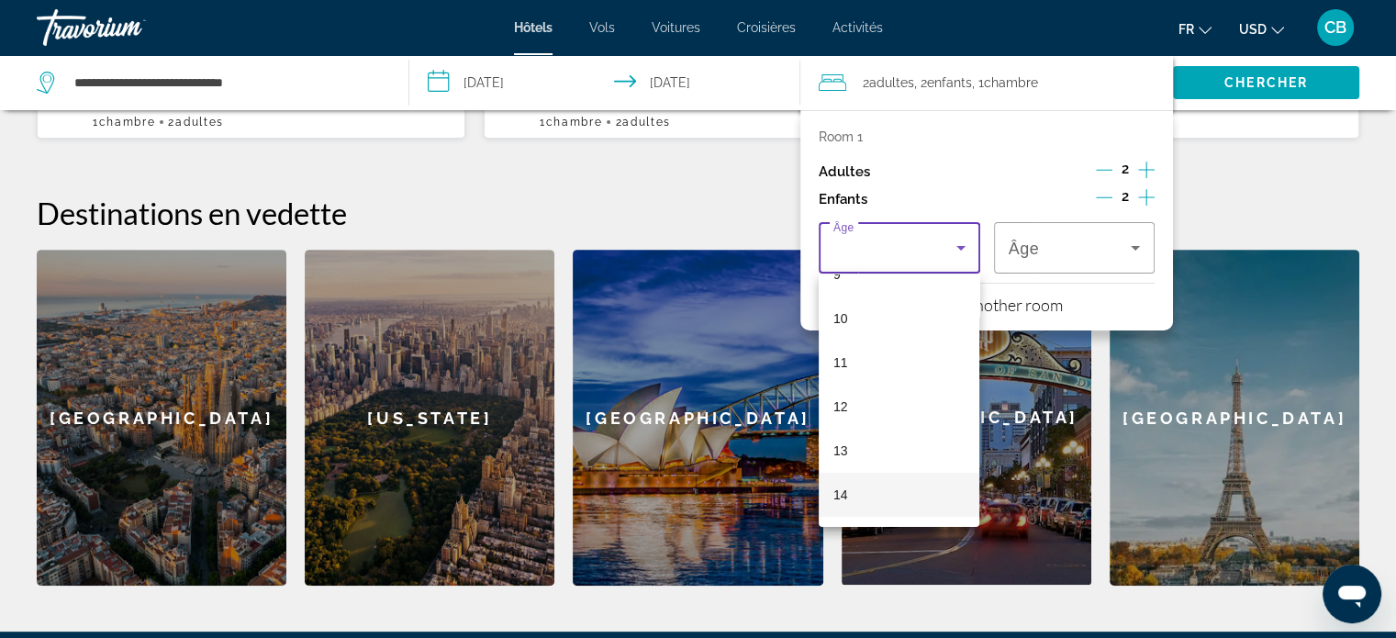
scroll to position [371, 0]
click at [901, 385] on mat-option "10" at bounding box center [899, 374] width 161 height 44
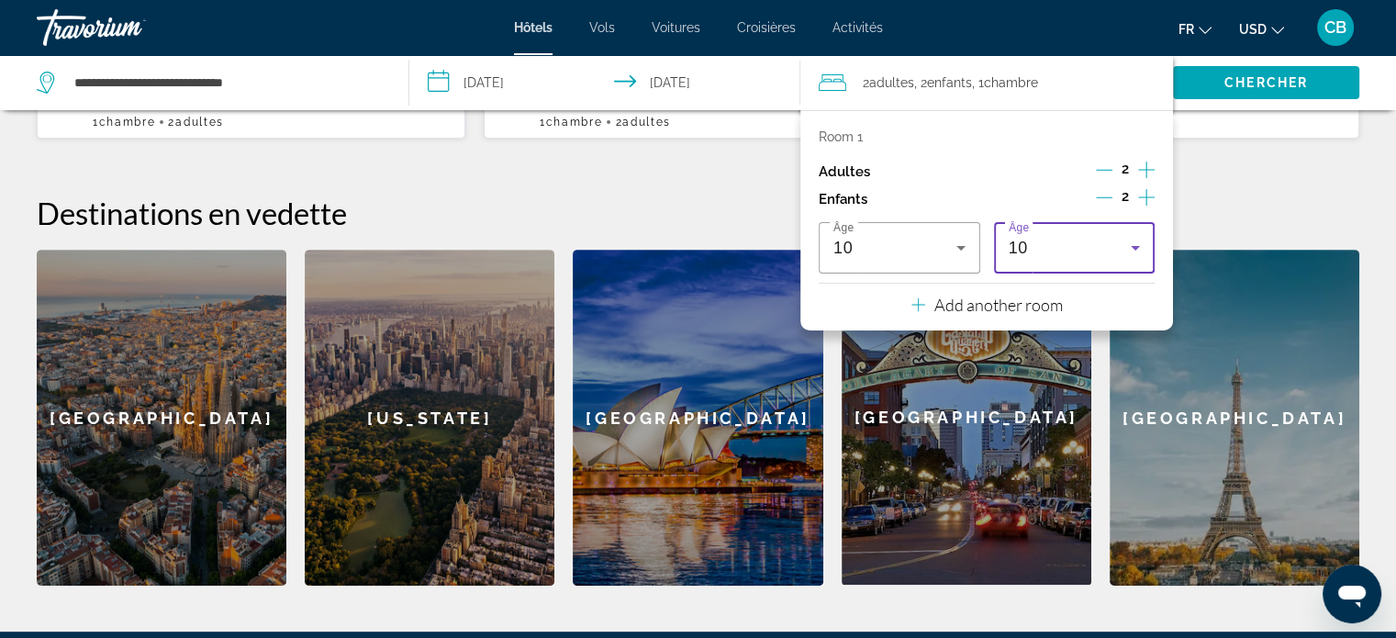
click at [1057, 242] on div "10" at bounding box center [1070, 248] width 123 height 22
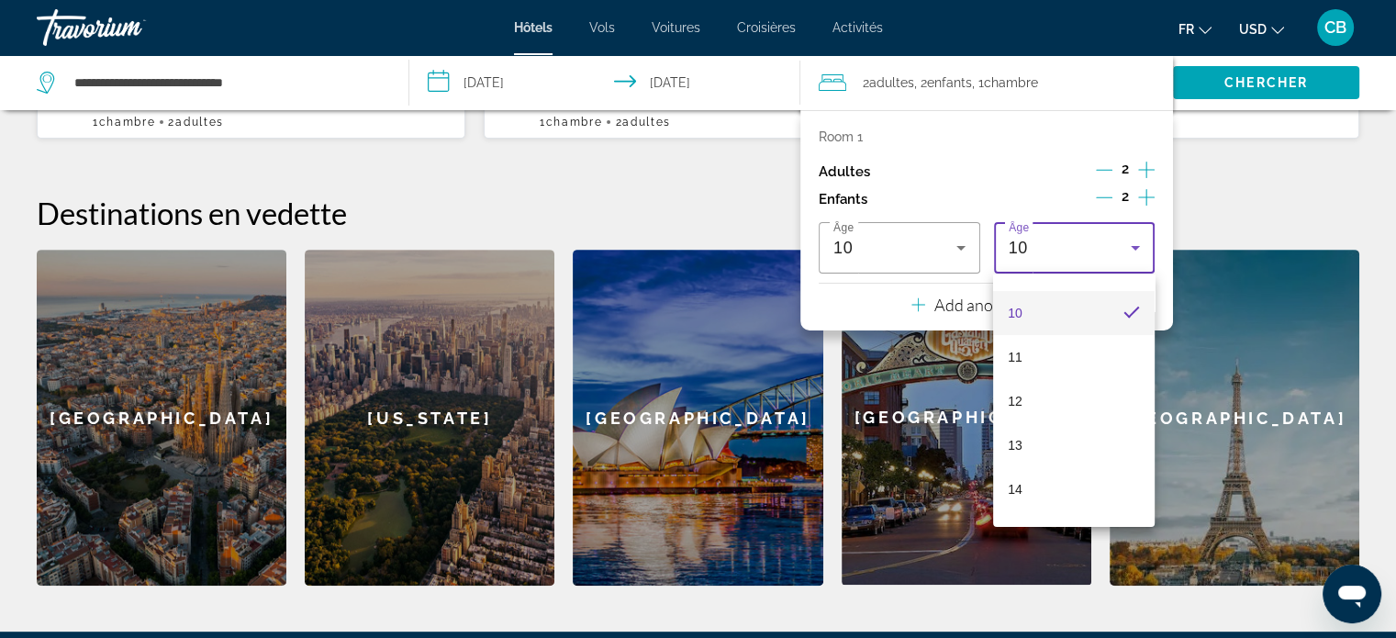
scroll to position [554, 0]
click at [1050, 411] on mat-option "15" at bounding box center [1073, 410] width 161 height 44
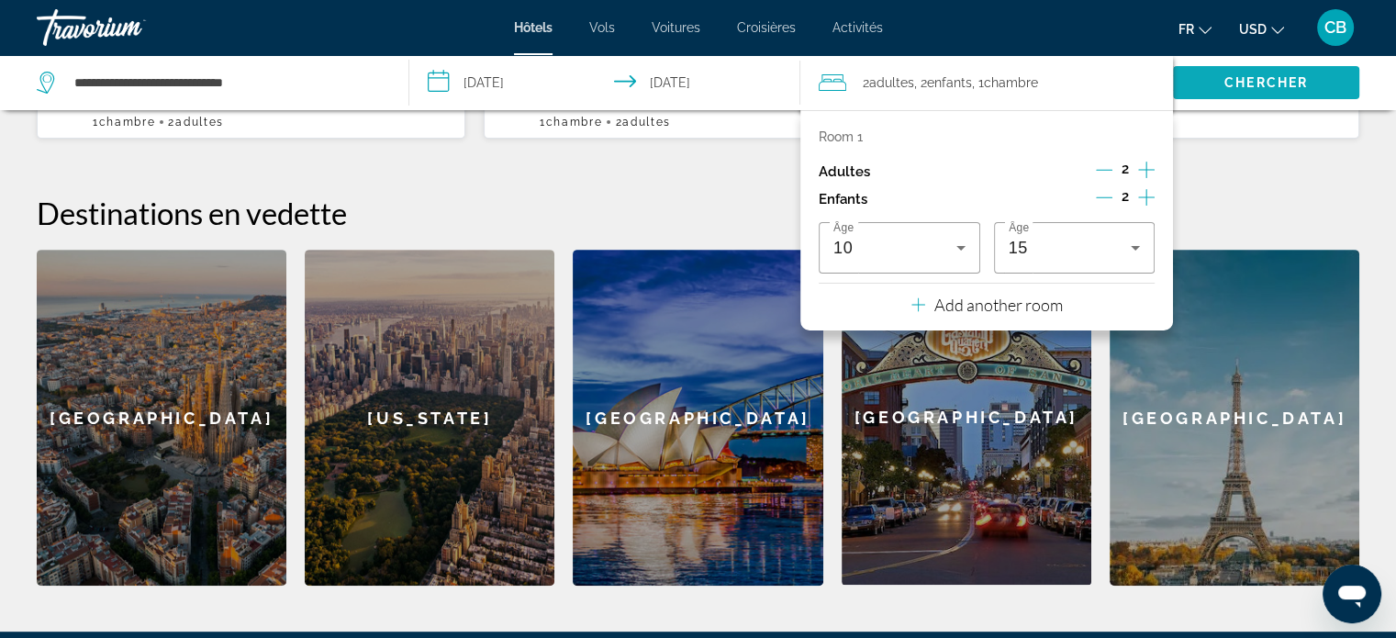
click at [1256, 81] on span "Chercher" at bounding box center [1266, 82] width 84 height 15
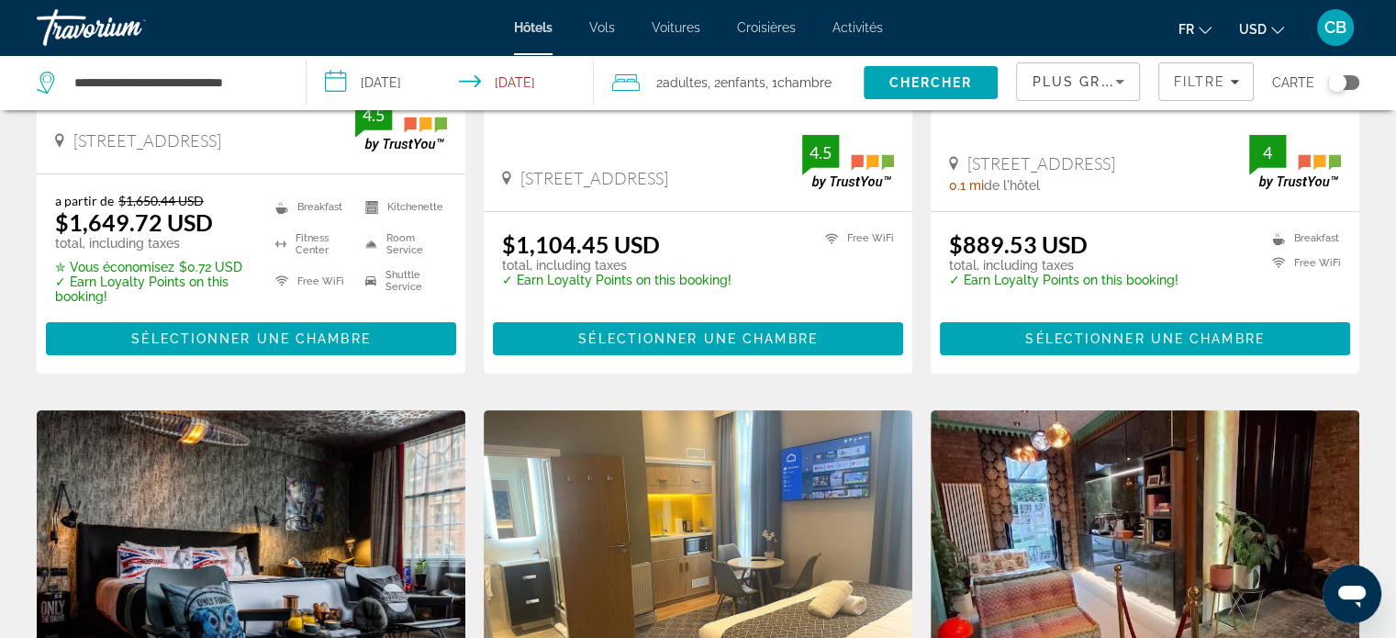
scroll to position [459, 0]
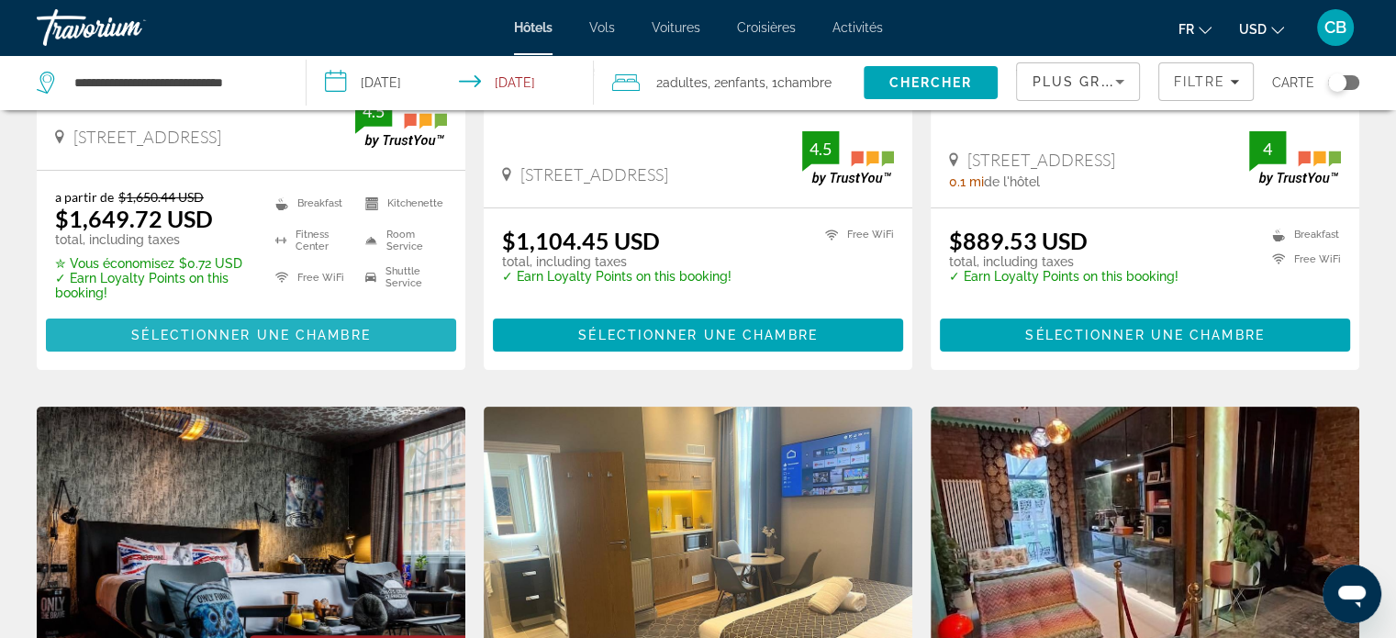
click at [318, 335] on span "Sélectionner une chambre" at bounding box center [250, 335] width 239 height 15
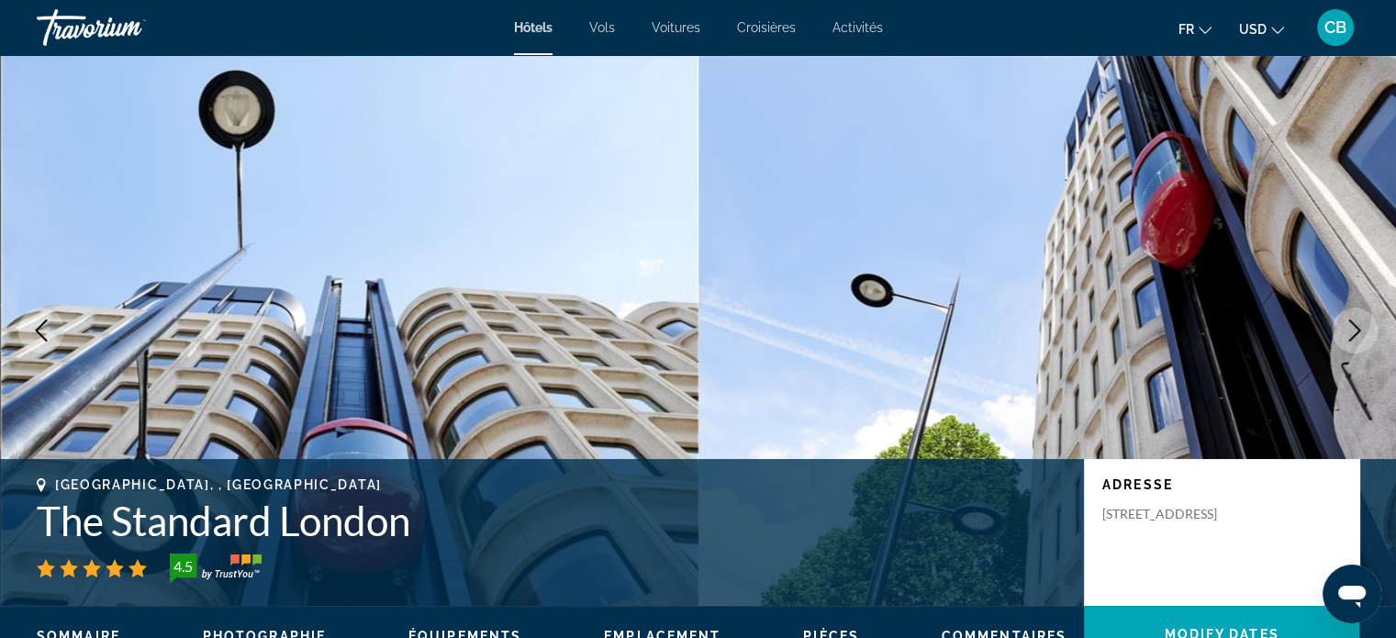
click at [1240, 28] on span "USD" at bounding box center [1253, 29] width 28 height 15
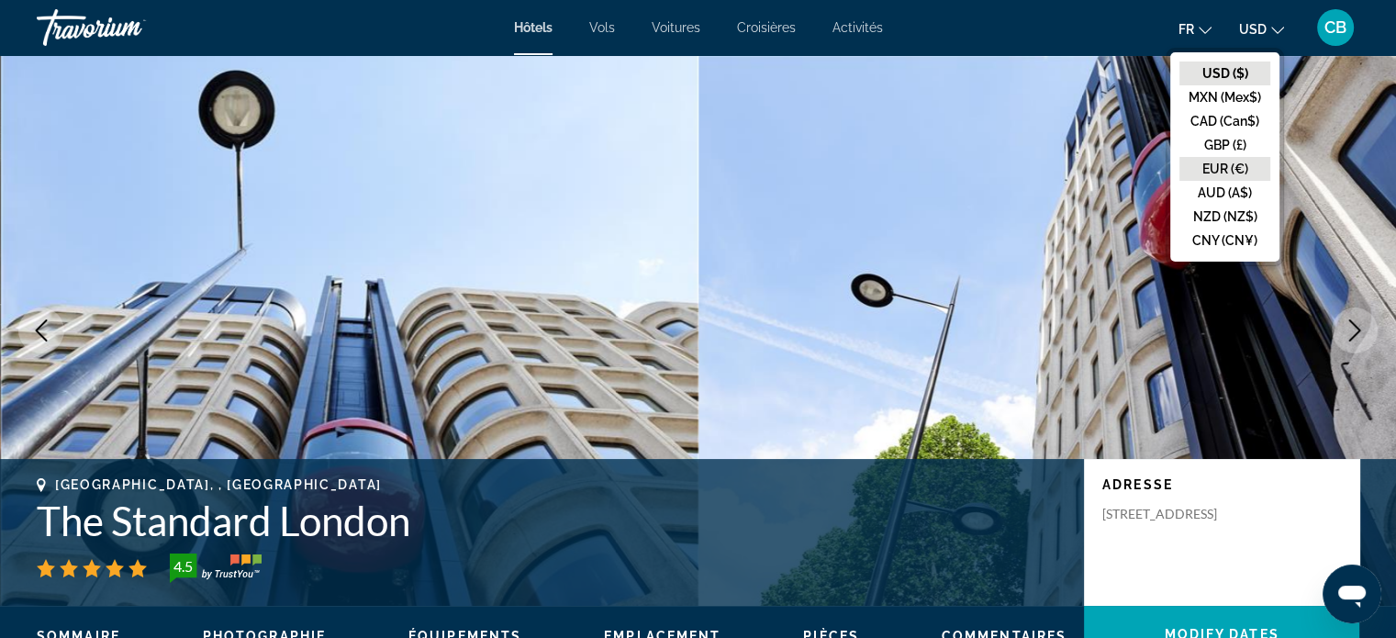
click at [1212, 158] on button "EUR (€)" at bounding box center [1224, 169] width 91 height 24
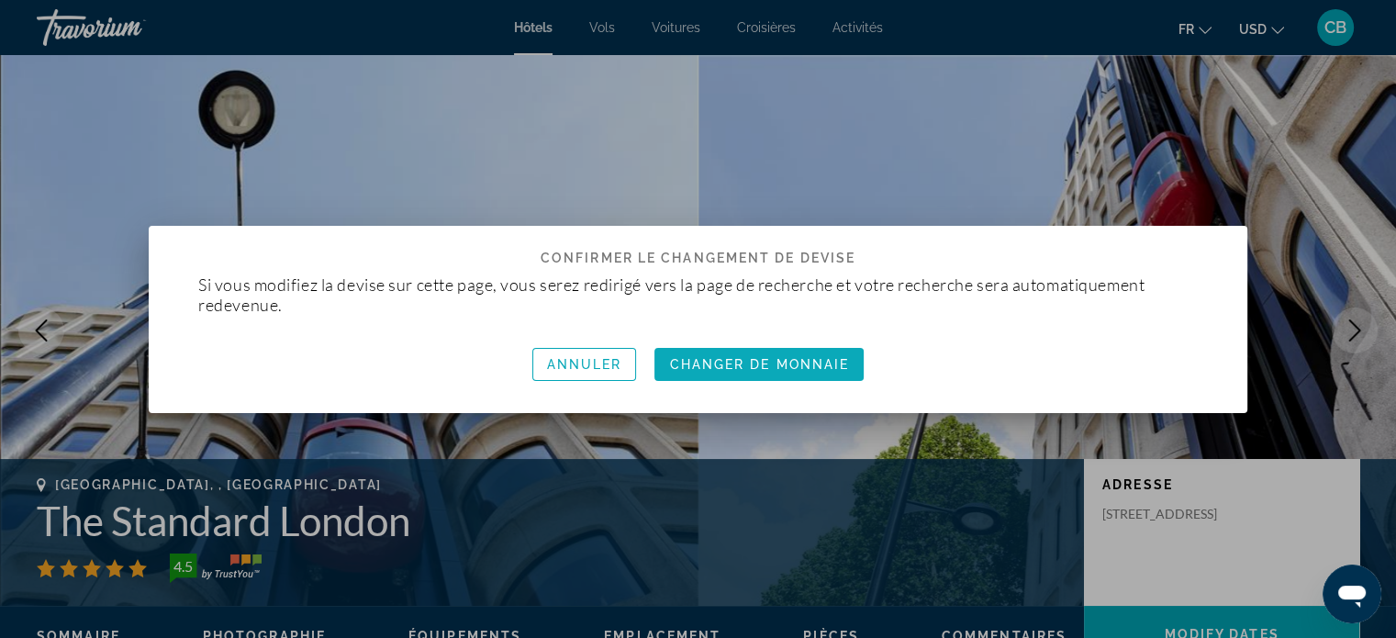
click at [789, 367] on span "Changer de monnaie" at bounding box center [759, 364] width 180 height 15
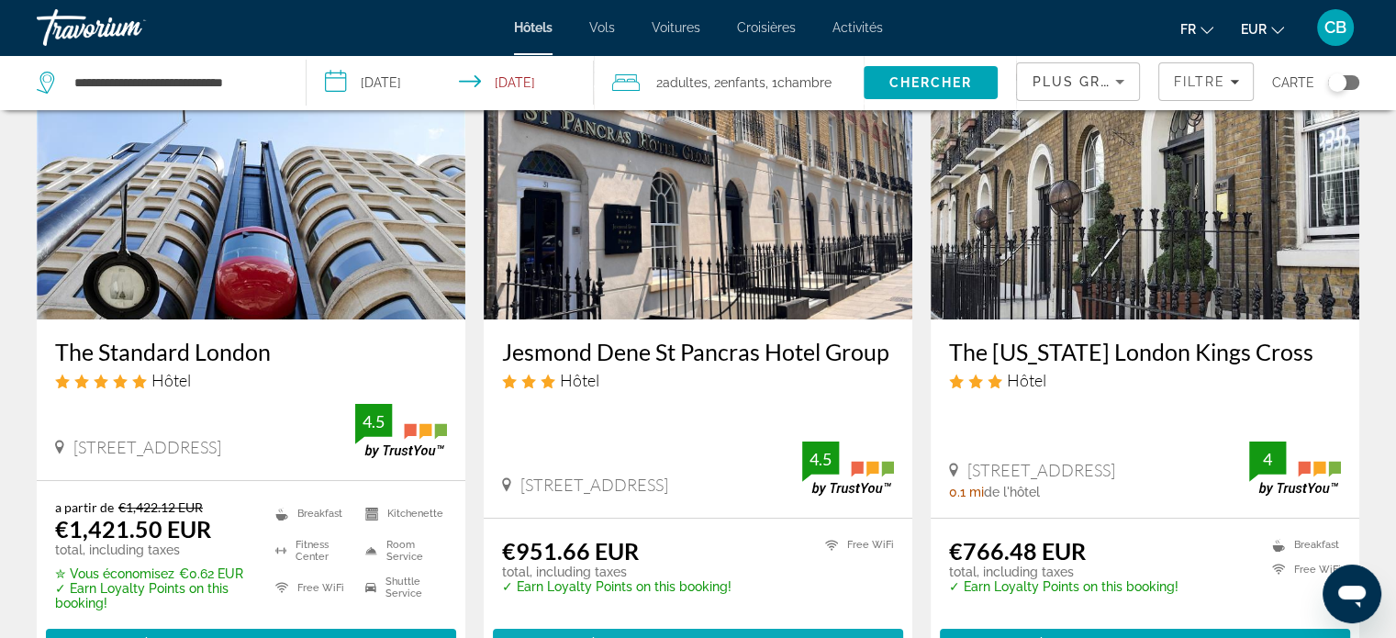
scroll to position [275, 0]
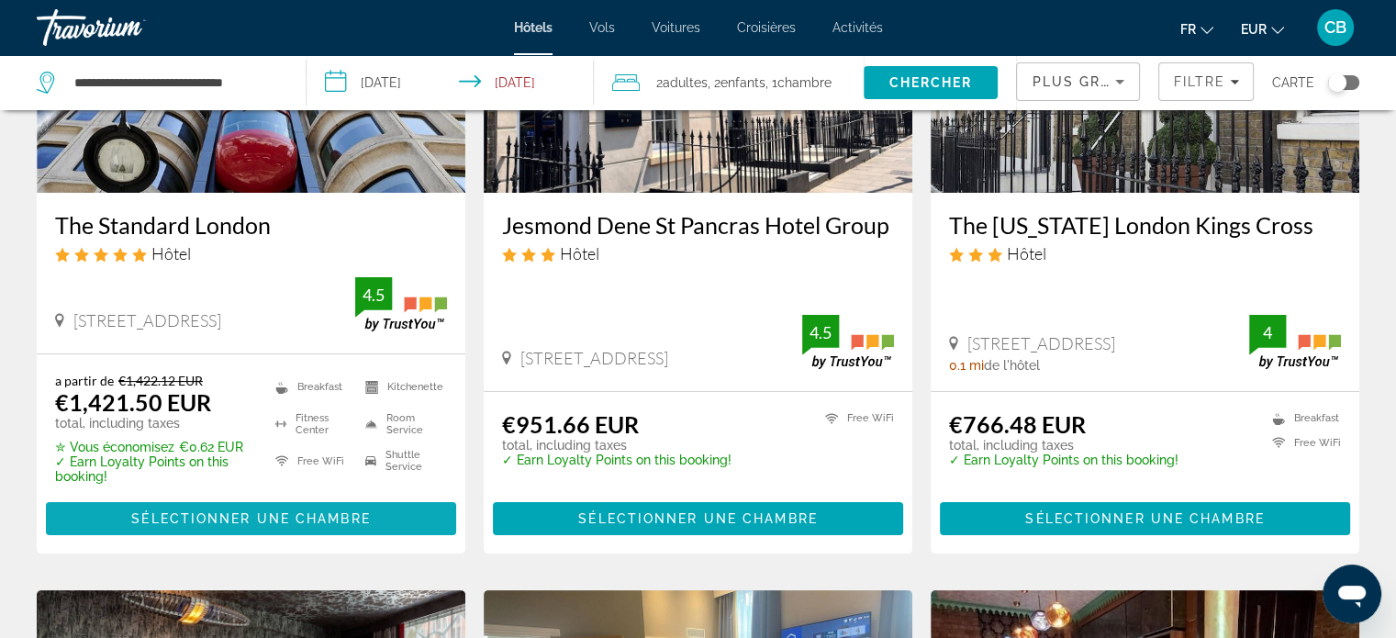
click at [420, 510] on span "Main content" at bounding box center [251, 519] width 410 height 44
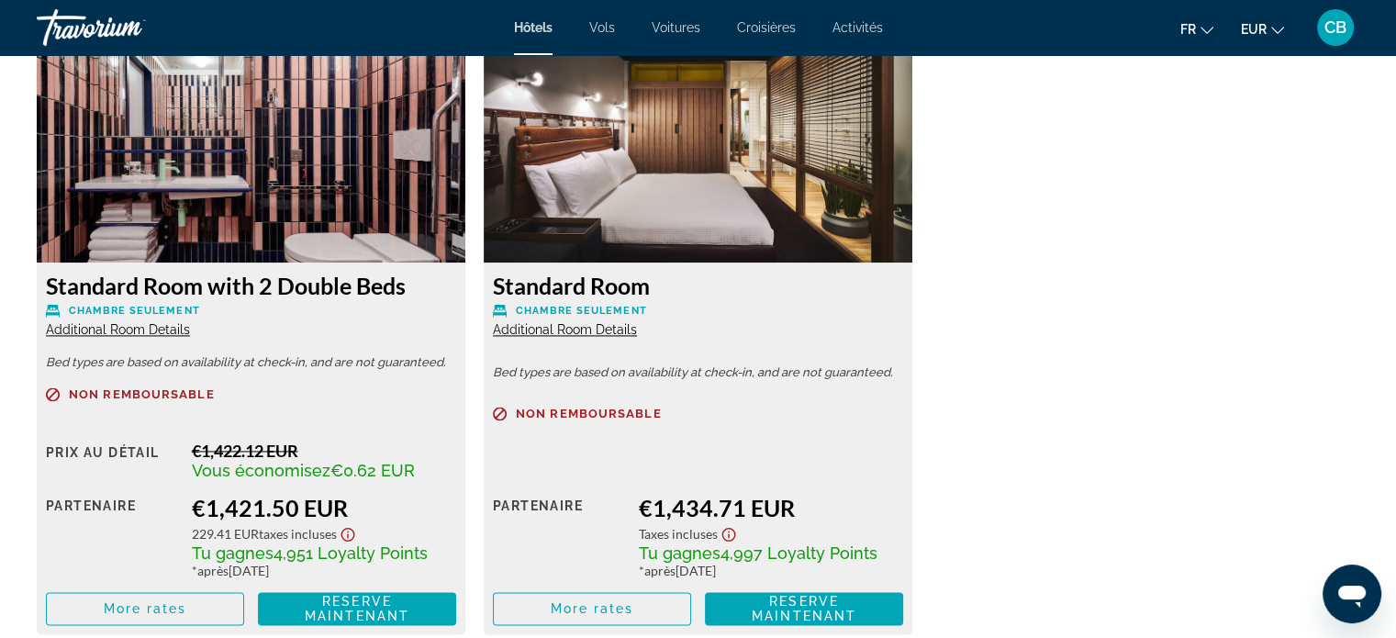
scroll to position [2570, 0]
